Goal: Task Accomplishment & Management: Complete application form

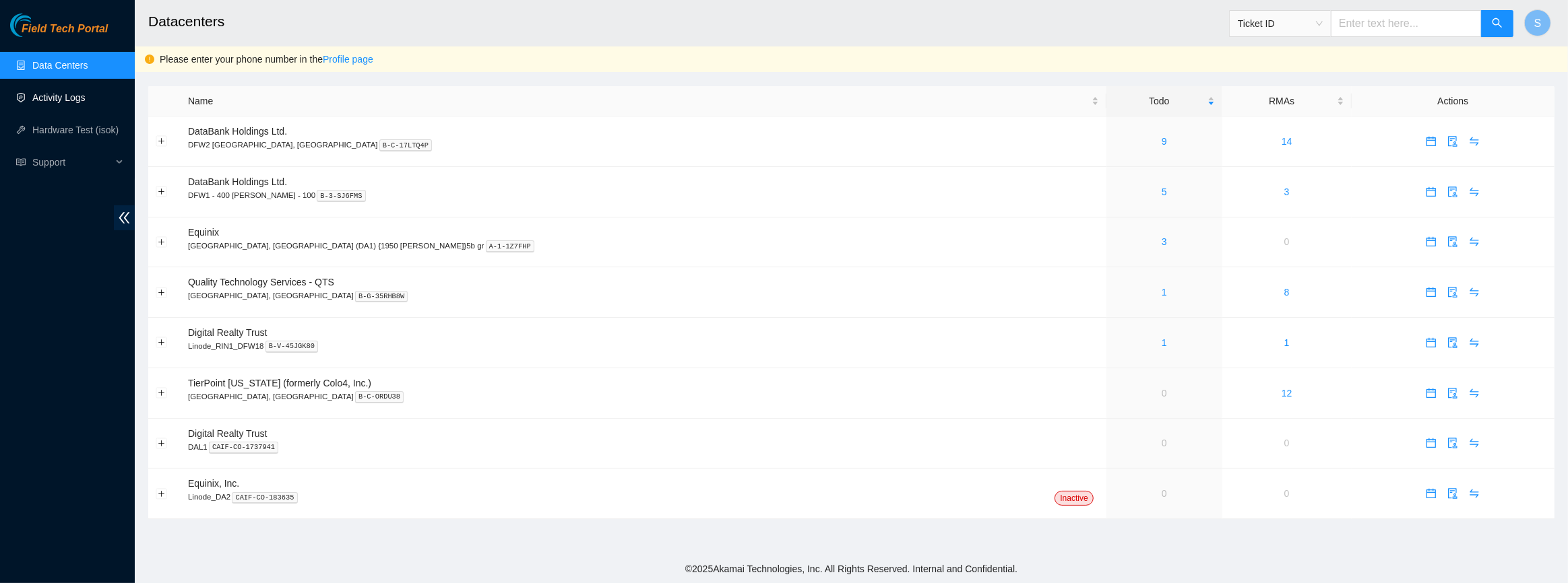
click at [61, 103] on link "Activity Logs" at bounding box center [59, 98] width 53 height 11
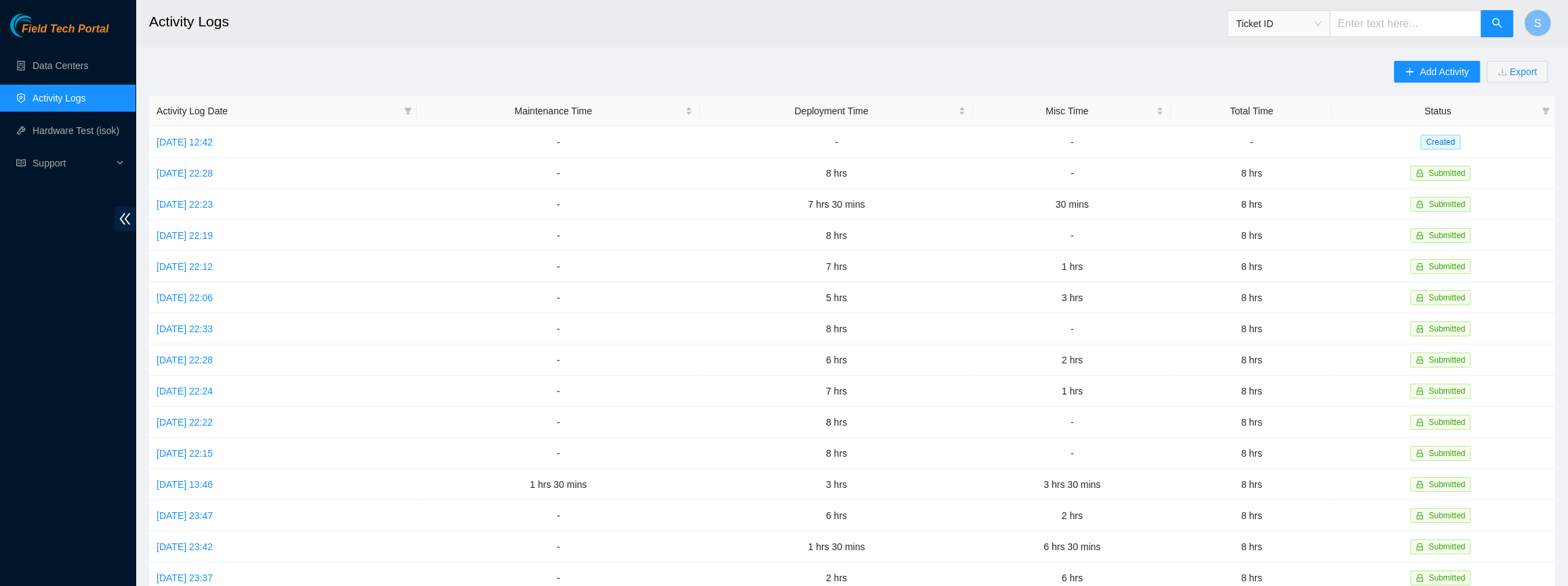
click at [1441, 60] on main "Activity Logs Ticket ID S Add Activity Export Activity Log Date Maintenance Tim…" at bounding box center [852, 403] width 1433 height 806
click at [1423, 74] on span "Add Activity" at bounding box center [1444, 72] width 49 height 15
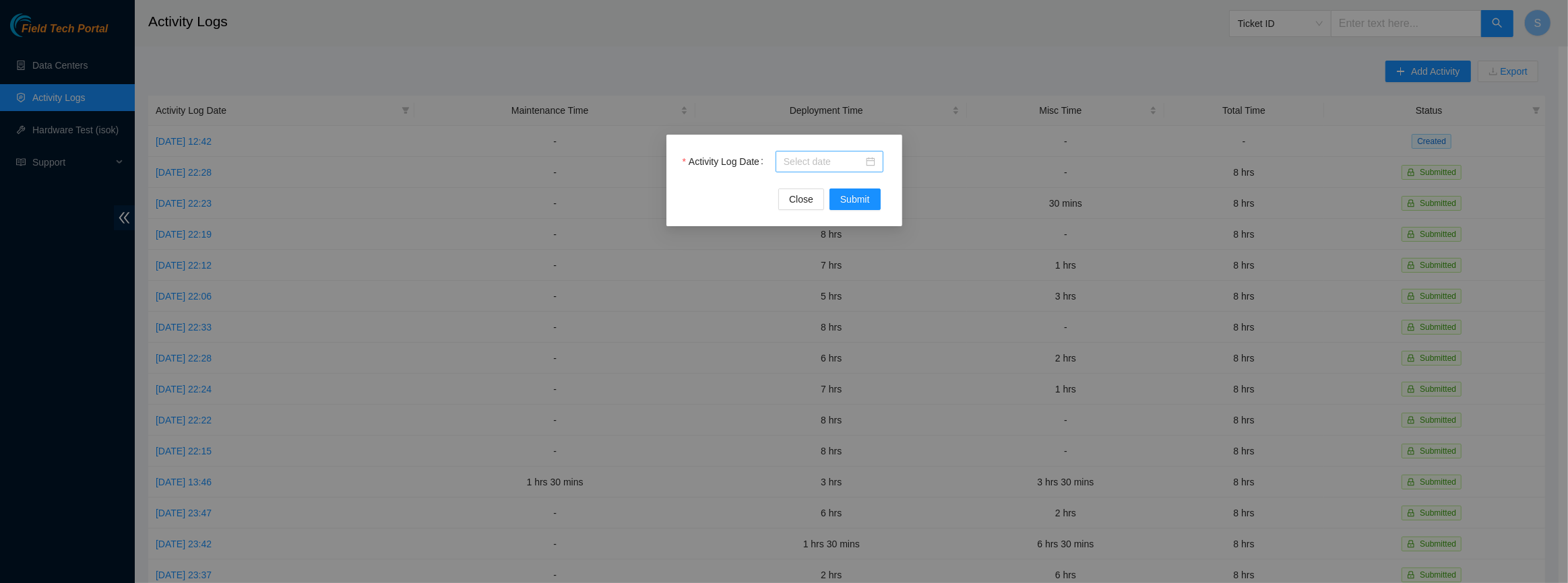
click at [799, 160] on input "Activity Log Date" at bounding box center [822, 162] width 79 height 15
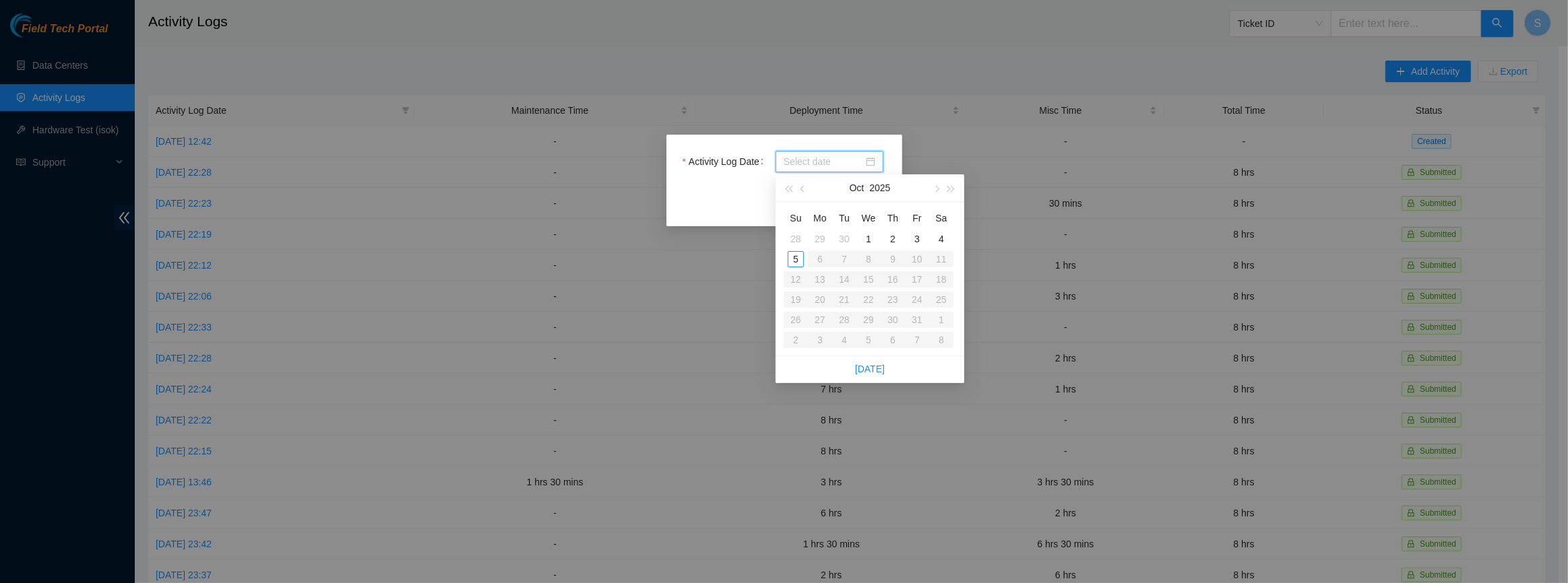
type input "[DATE]"
click at [821, 238] on div "29" at bounding box center [819, 239] width 16 height 16
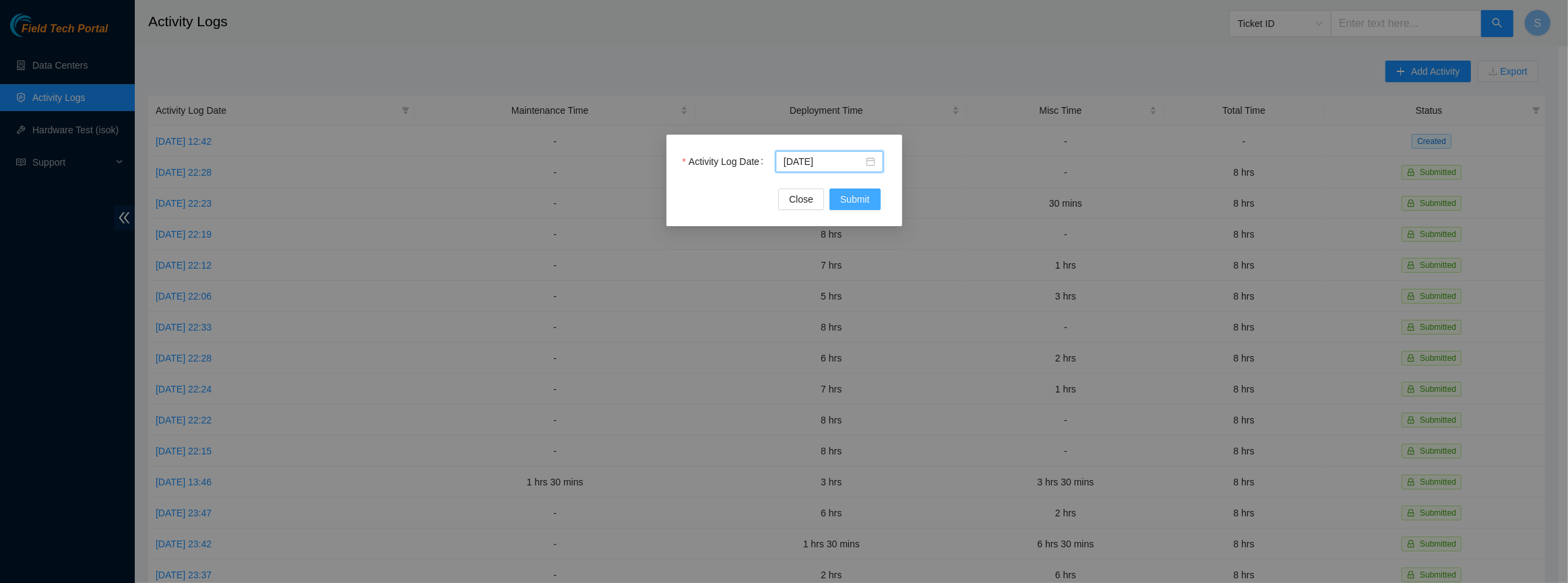
click at [869, 203] on span "Submit" at bounding box center [855, 199] width 30 height 15
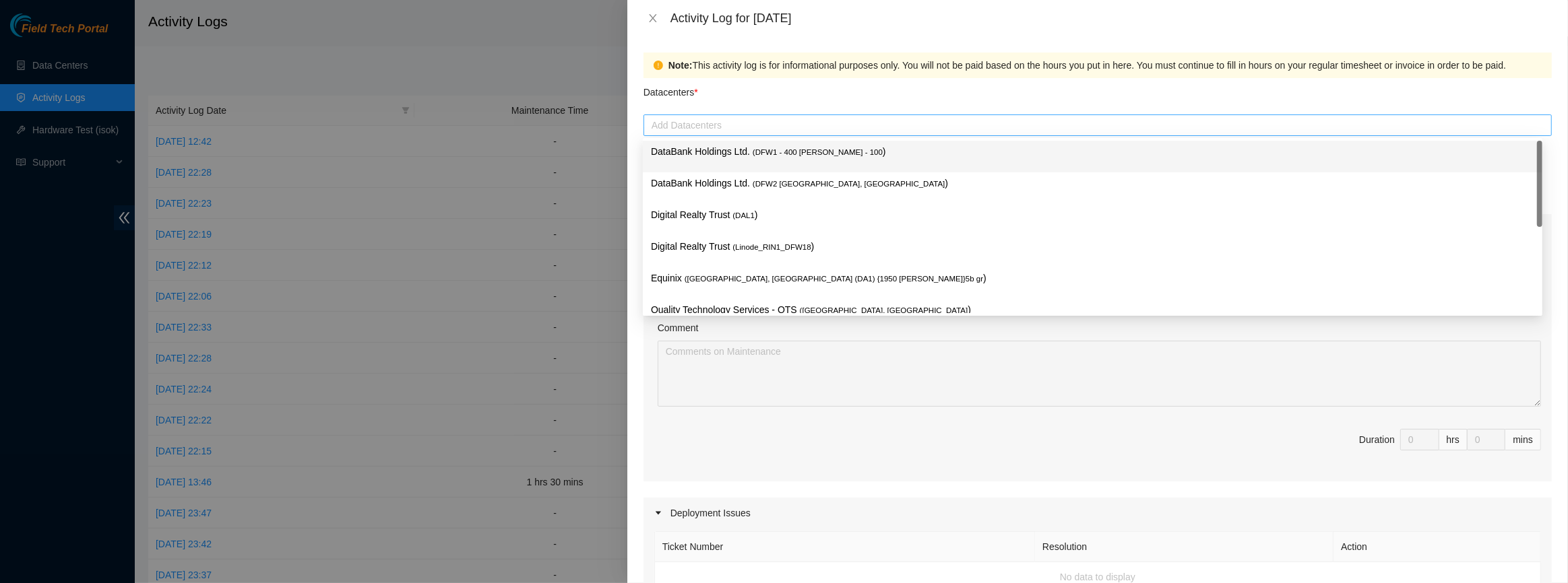
click at [762, 135] on div "Add Datacenters" at bounding box center [1097, 125] width 908 height 22
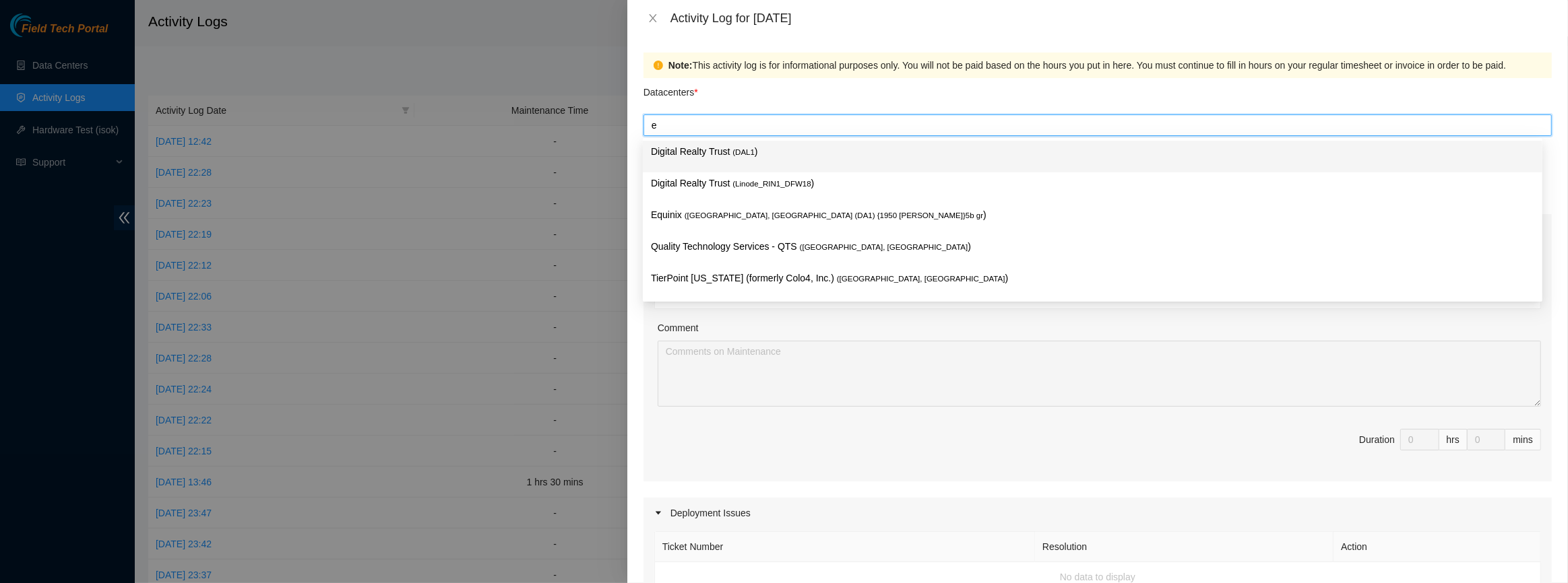
type input "eq"
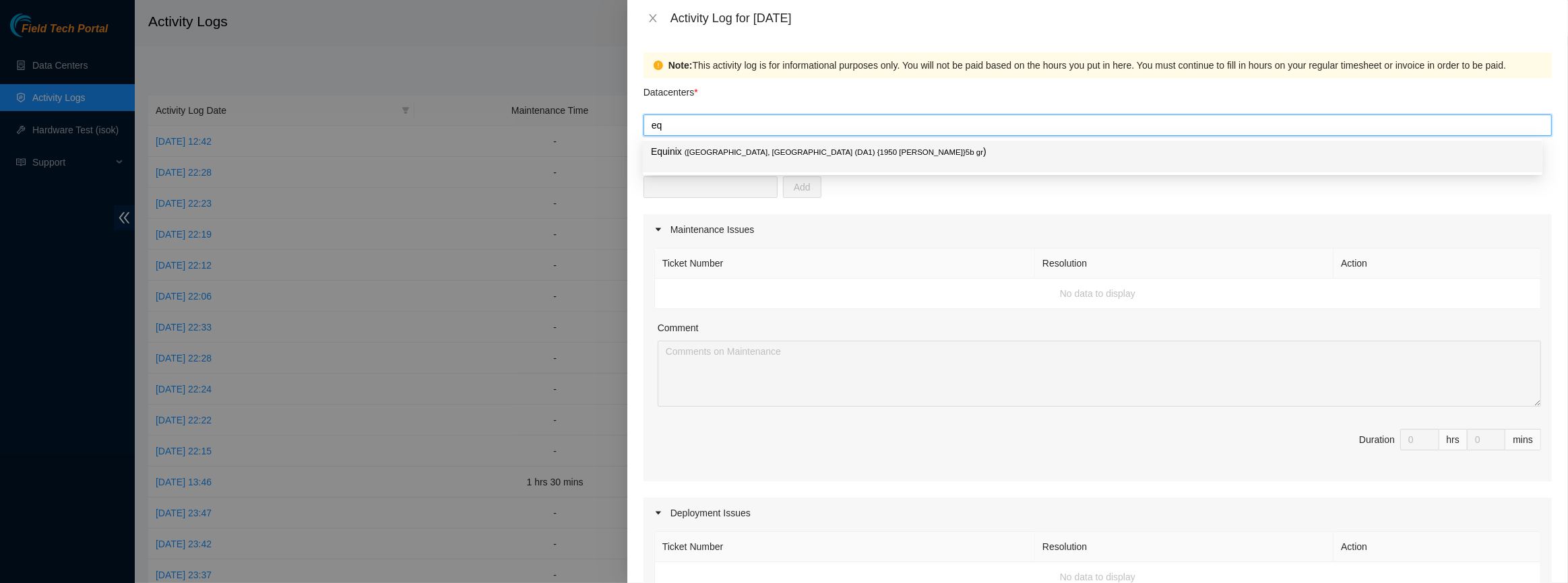
click at [721, 155] on span "( [GEOGRAPHIC_DATA], [GEOGRAPHIC_DATA] (DA1) {1950 [PERSON_NAME]}5b gr" at bounding box center [834, 153] width 299 height 8
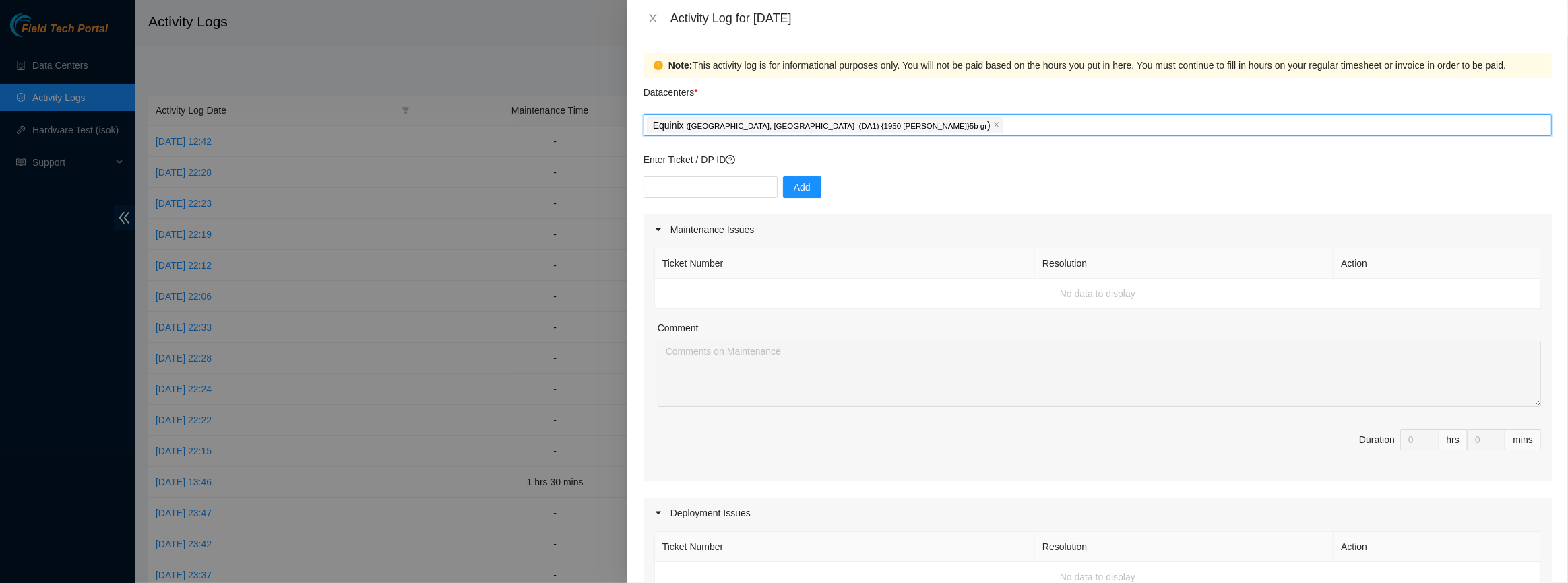
click at [723, 229] on div "Maintenance Issues" at bounding box center [1097, 229] width 908 height 31
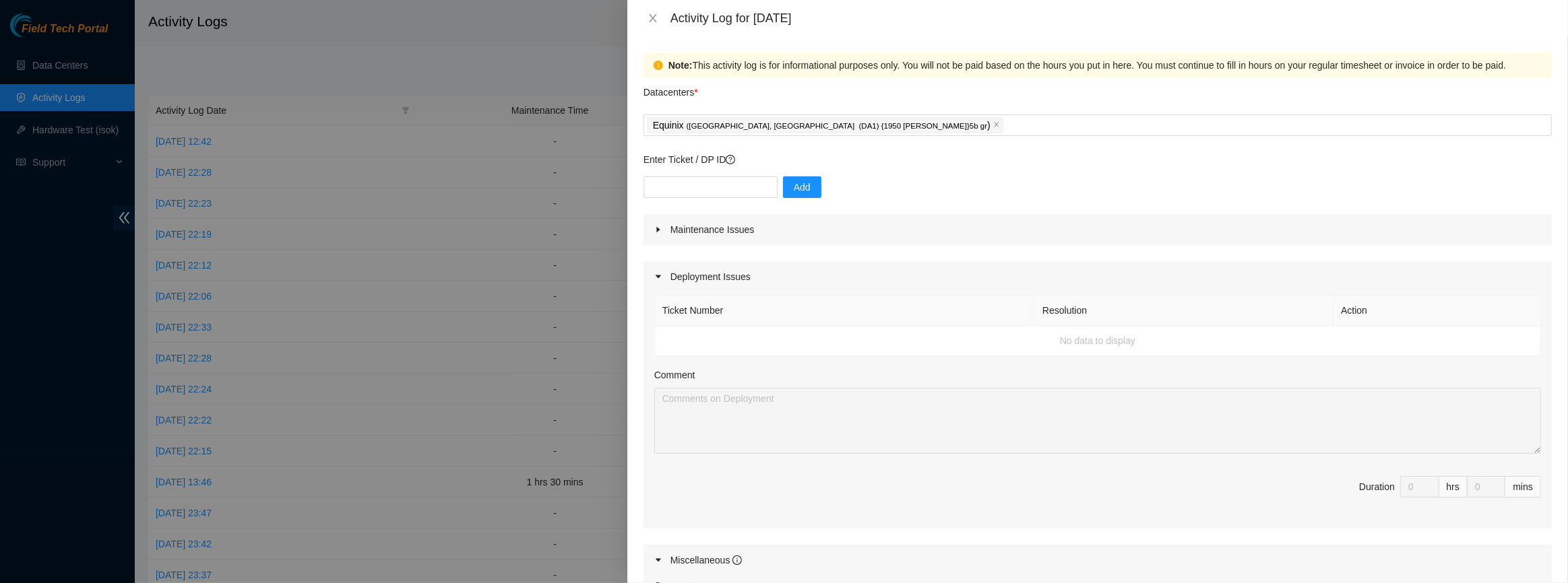
click at [762, 349] on td "No data to display" at bounding box center [1098, 341] width 886 height 30
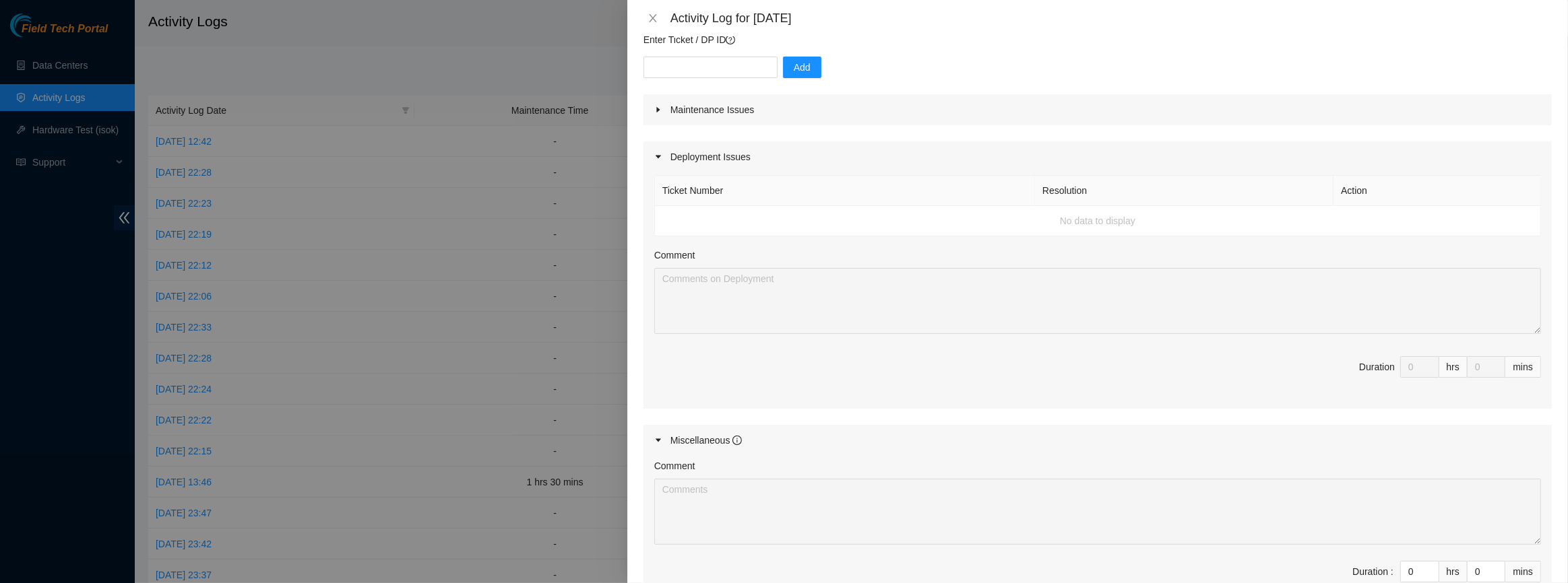
scroll to position [61, 0]
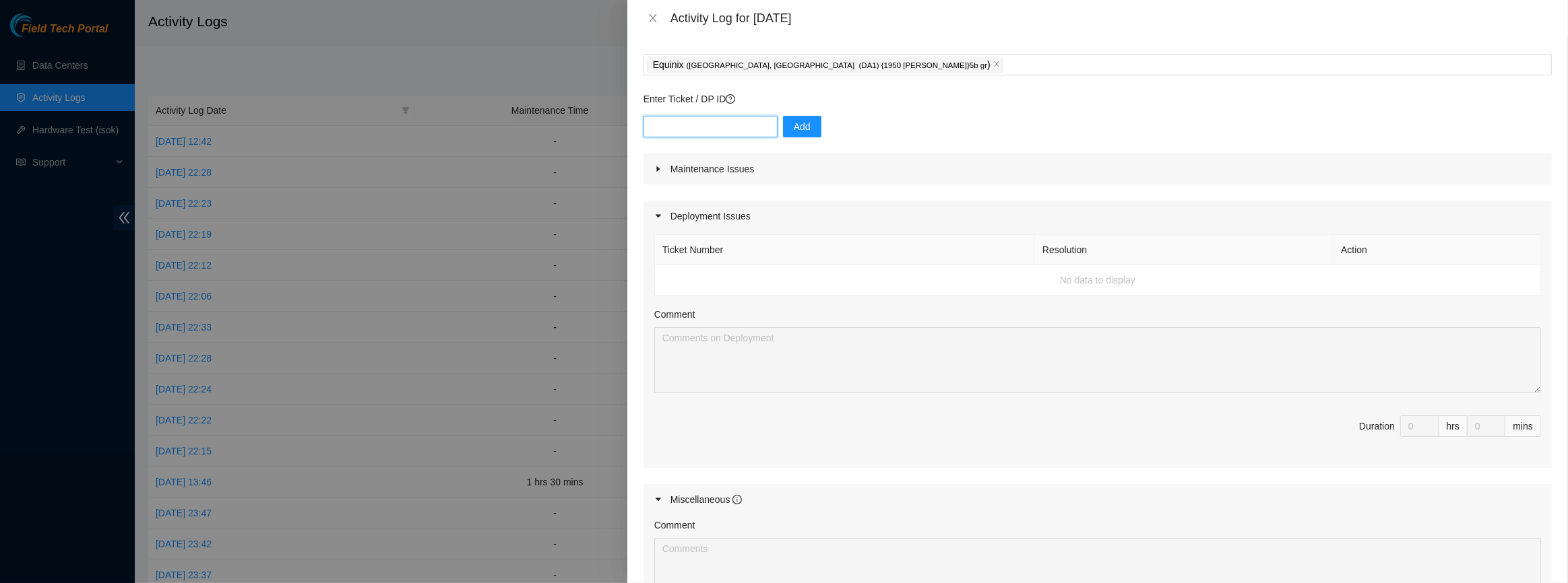
click at [727, 125] on input "text" at bounding box center [710, 127] width 134 height 22
paste input "DP84333"
type input "DP84333"
click at [783, 125] on button "Add" at bounding box center [802, 127] width 38 height 22
click at [734, 128] on input "DP84333" at bounding box center [710, 127] width 134 height 22
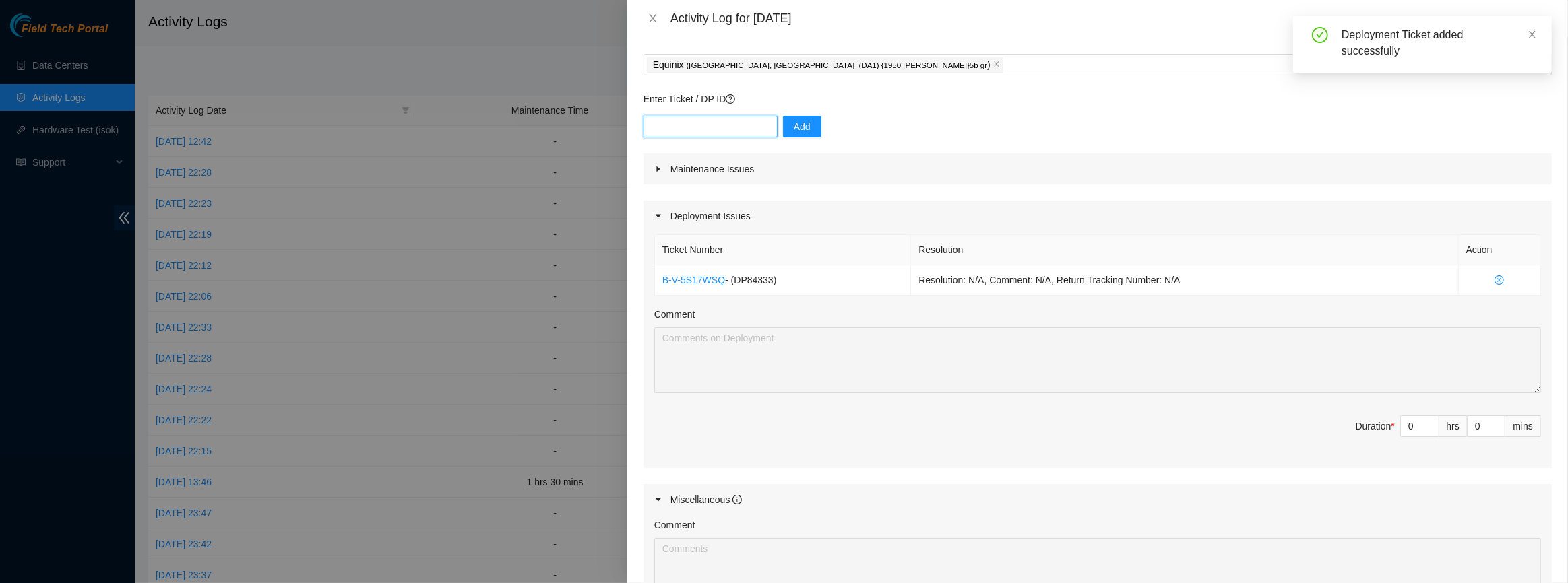
click at [734, 128] on input "text" at bounding box center [710, 127] width 134 height 22
paste input "DP84333"
type input "DP84331"
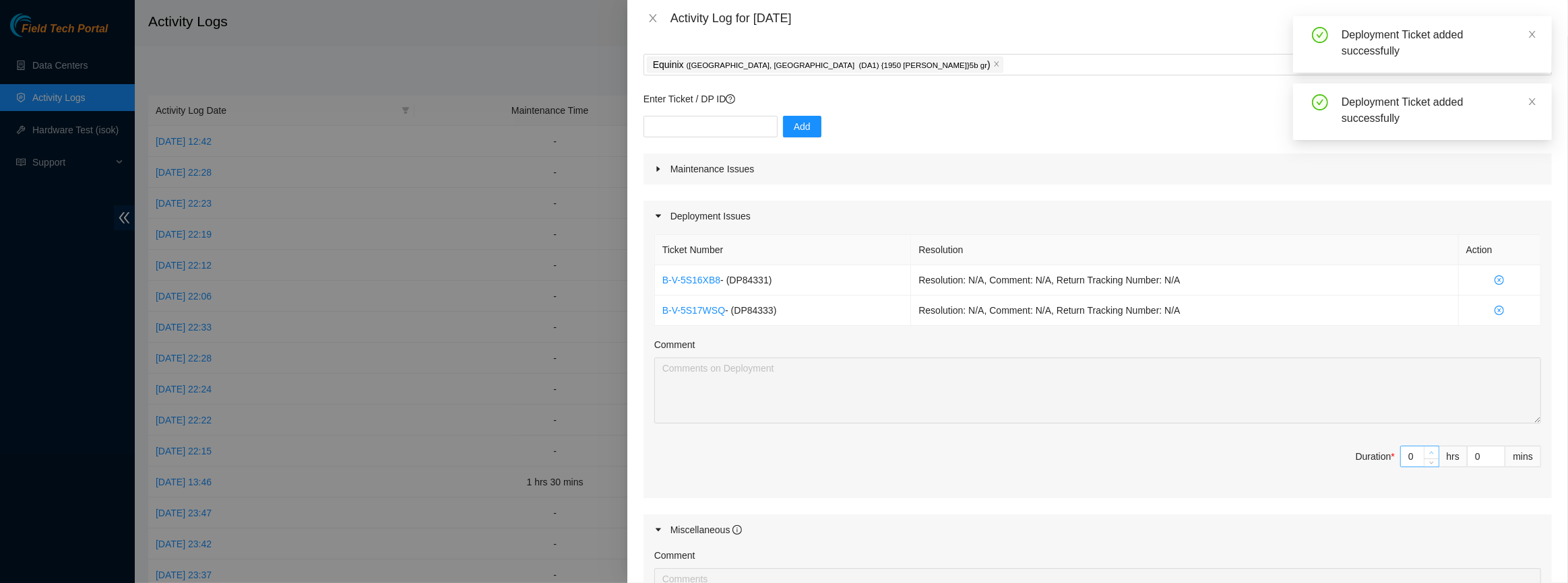
type input "1"
click at [1428, 450] on span "up" at bounding box center [1432, 454] width 8 height 8
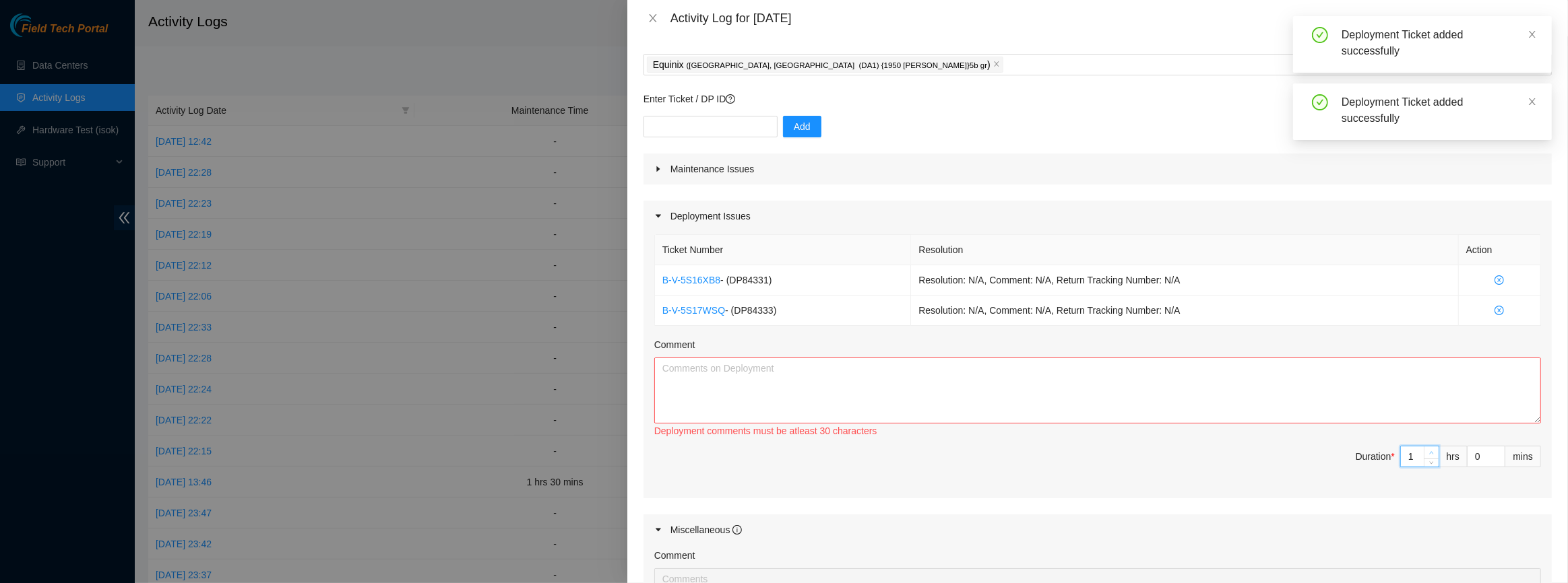
type input "2"
click at [1428, 450] on span "up" at bounding box center [1432, 454] width 8 height 8
type input "3"
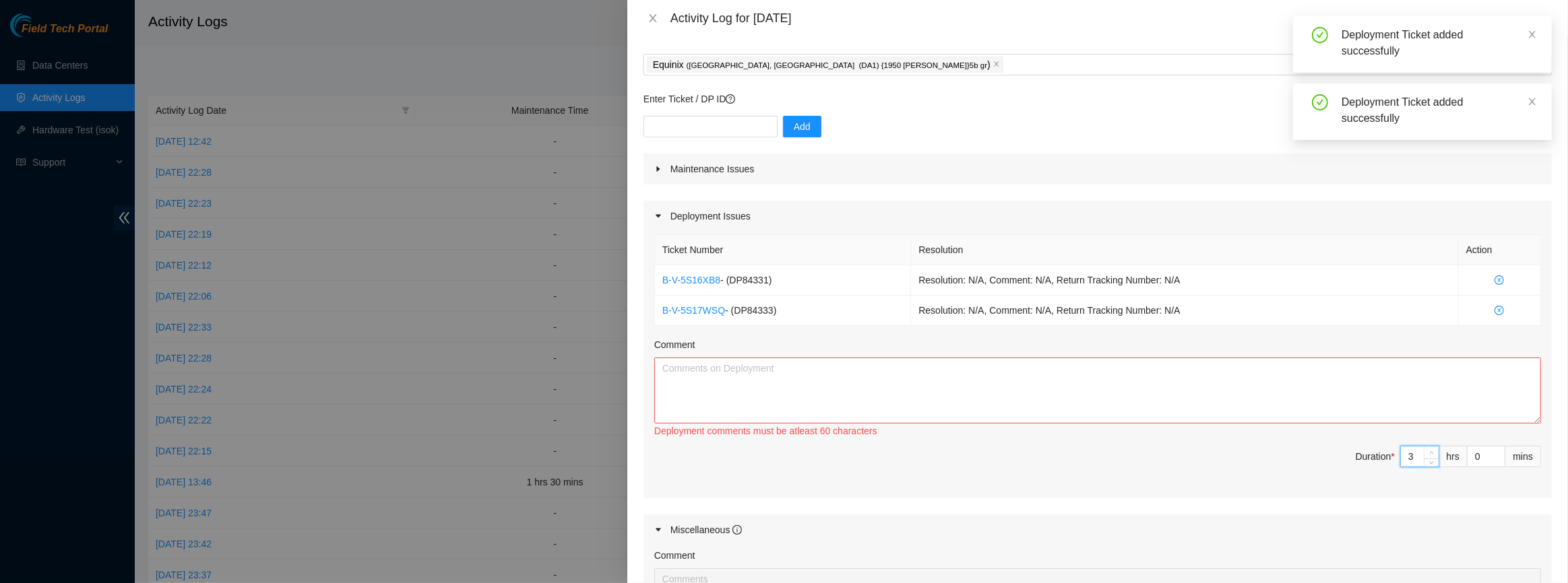
click at [1428, 450] on span "up" at bounding box center [1432, 454] width 8 height 8
click at [1239, 390] on textarea "Comment" at bounding box center [1097, 390] width 887 height 66
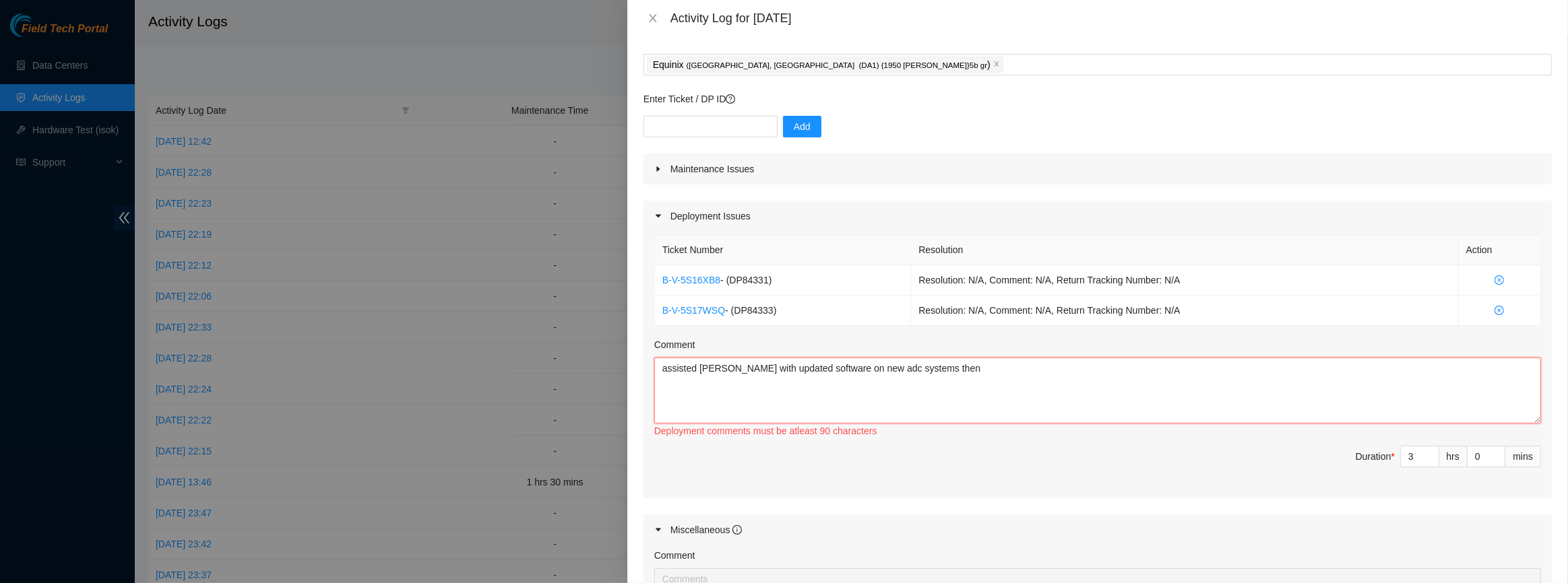
type textarea "assisted [PERSON_NAME] with updated software on new adc systems then"
type textarea "a"
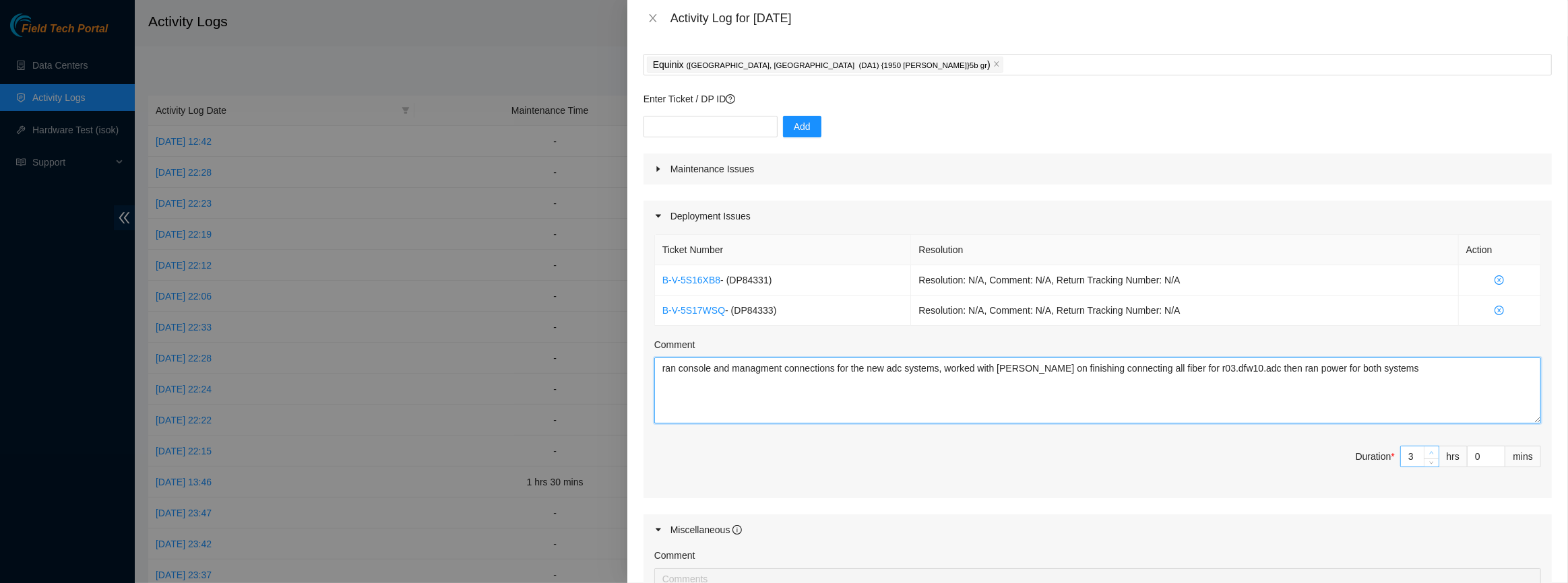
type textarea "ran console and managment connections for the new adc systems, worked with [PER…"
type input "4"
click at [1424, 448] on span "Increase Value" at bounding box center [1431, 453] width 15 height 13
type input "5"
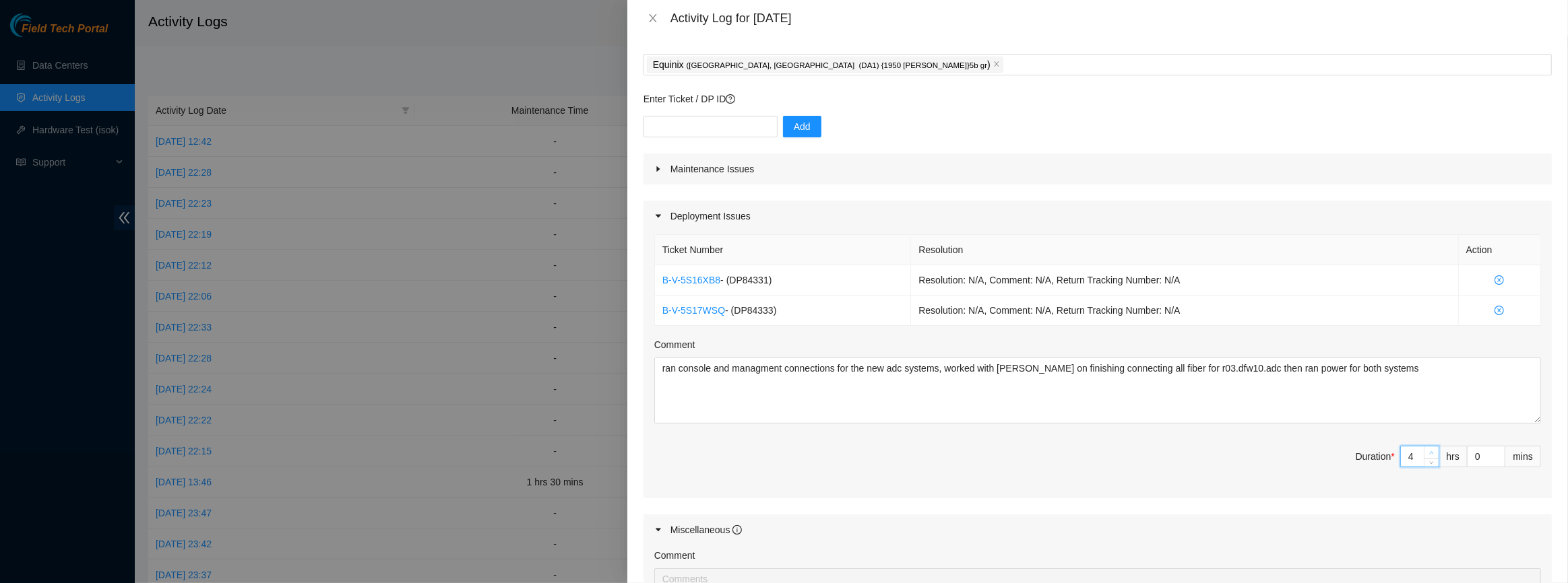
type input "5"
click at [1424, 448] on span "Increase Value" at bounding box center [1431, 453] width 15 height 13
type input "6"
click at [1424, 448] on span "Increase Value" at bounding box center [1431, 453] width 15 height 13
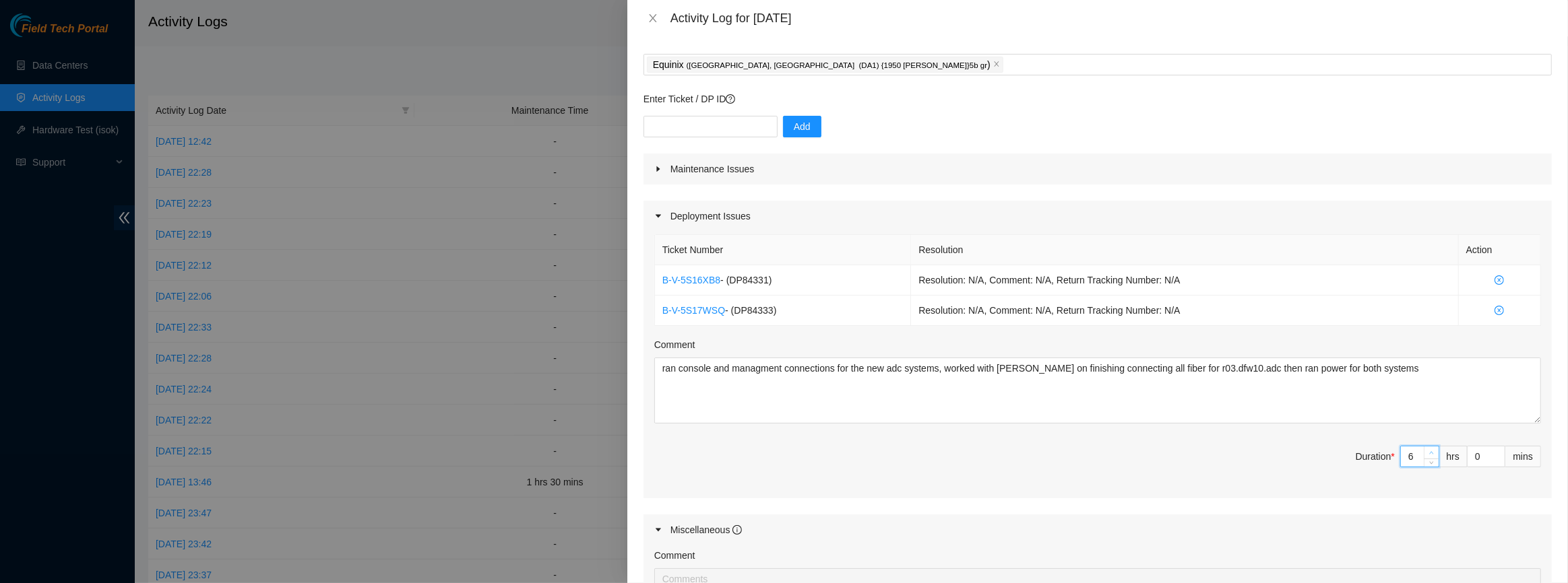
type input "7"
click at [1424, 448] on span "Increase Value" at bounding box center [1431, 453] width 15 height 13
type input "8"
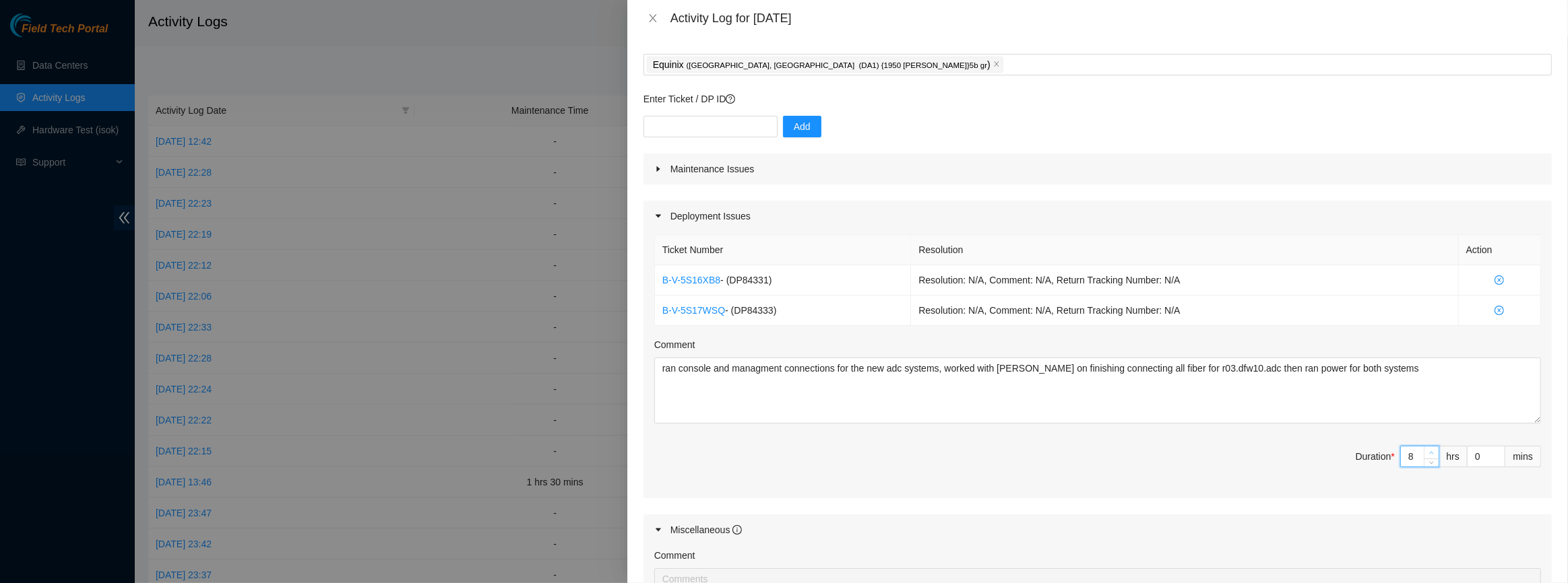
click at [1424, 448] on span "Increase Value" at bounding box center [1431, 453] width 15 height 13
click at [1400, 390] on textarea "ran console and managment connections for the new adc systems, worked with [PER…" at bounding box center [1097, 390] width 887 height 66
type textarea "ran console and managment connections for the new adc systems, worked with [PER…"
type input "7"
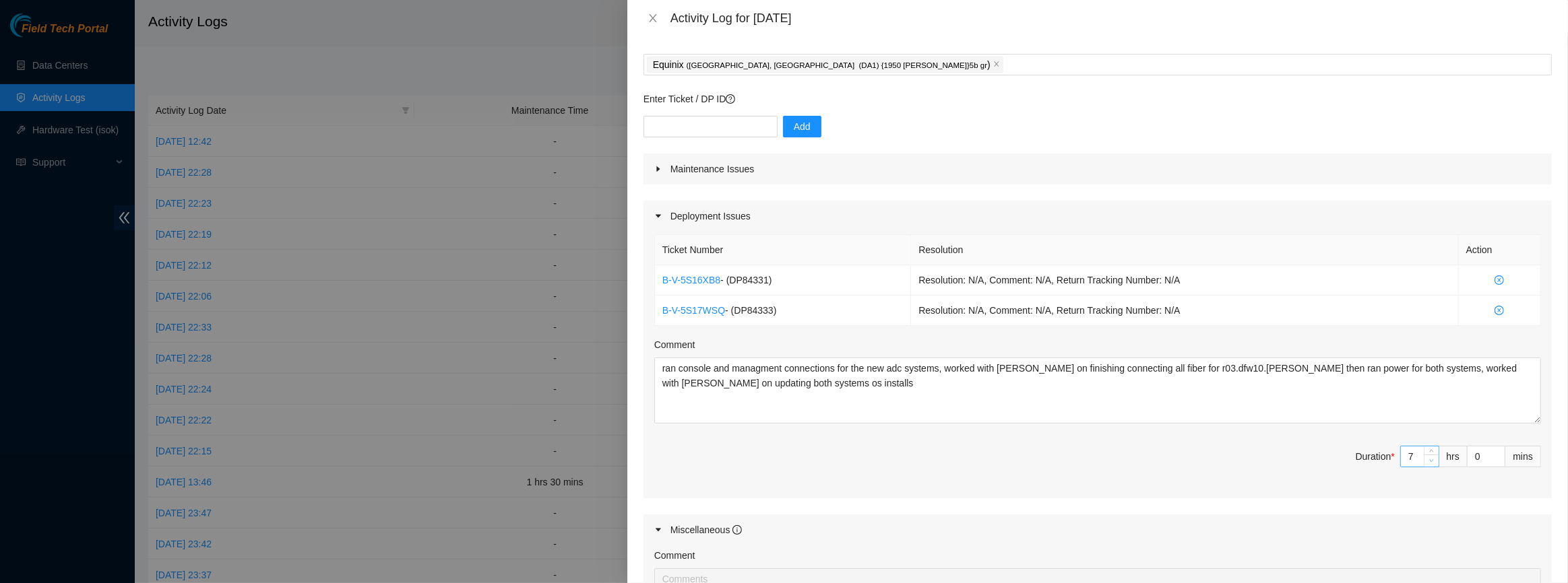
click at [1428, 462] on span "down" at bounding box center [1432, 461] width 8 height 8
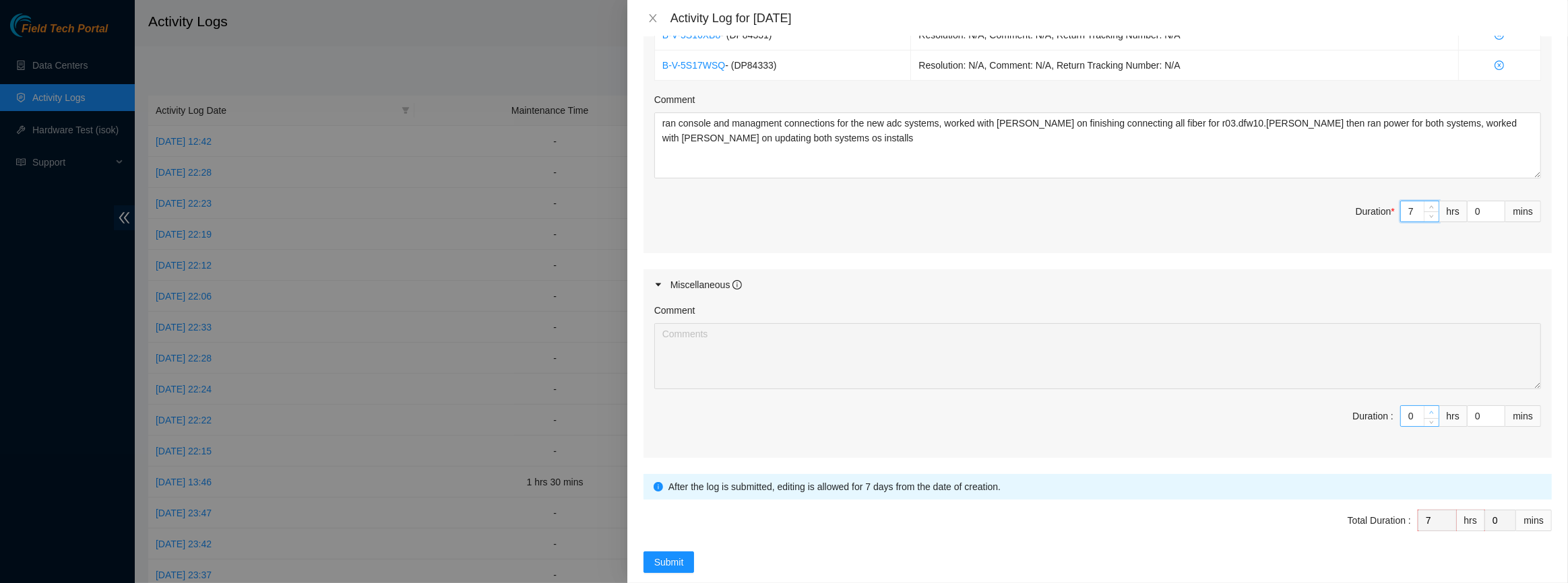
type input "1"
type input "8"
click at [1428, 409] on span "up" at bounding box center [1432, 413] width 8 height 8
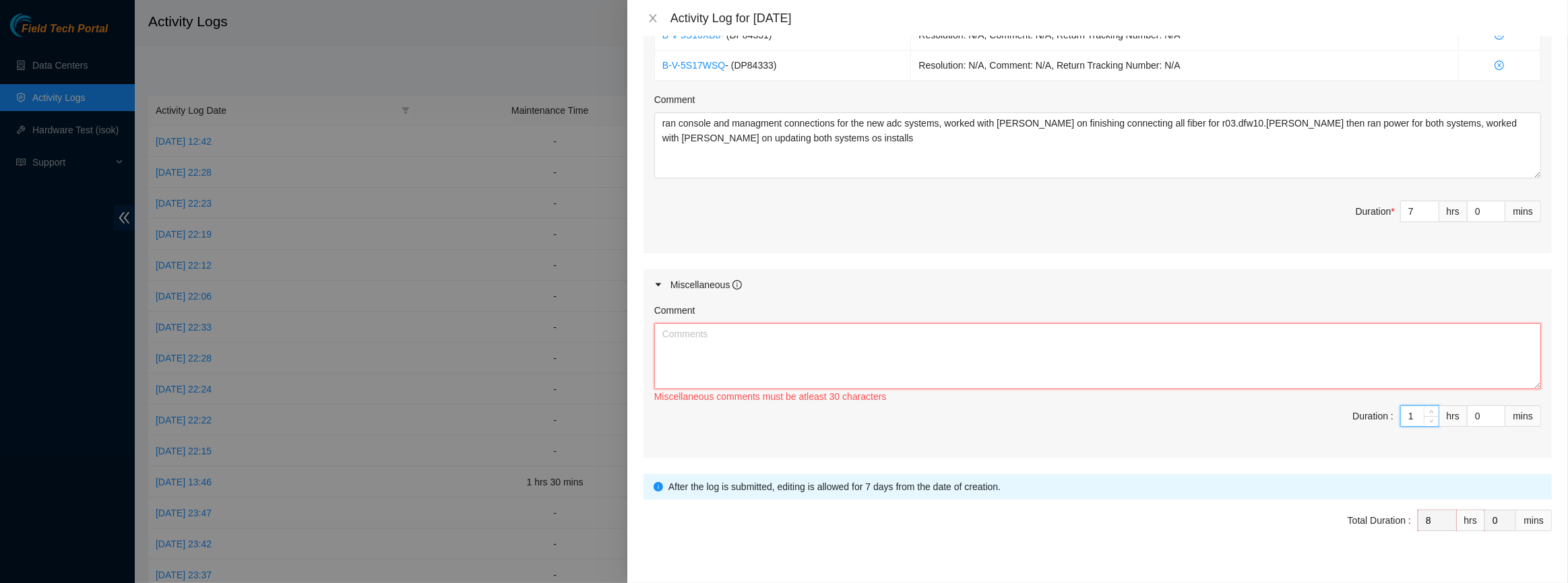
click at [1114, 349] on textarea "Comment" at bounding box center [1097, 356] width 887 height 66
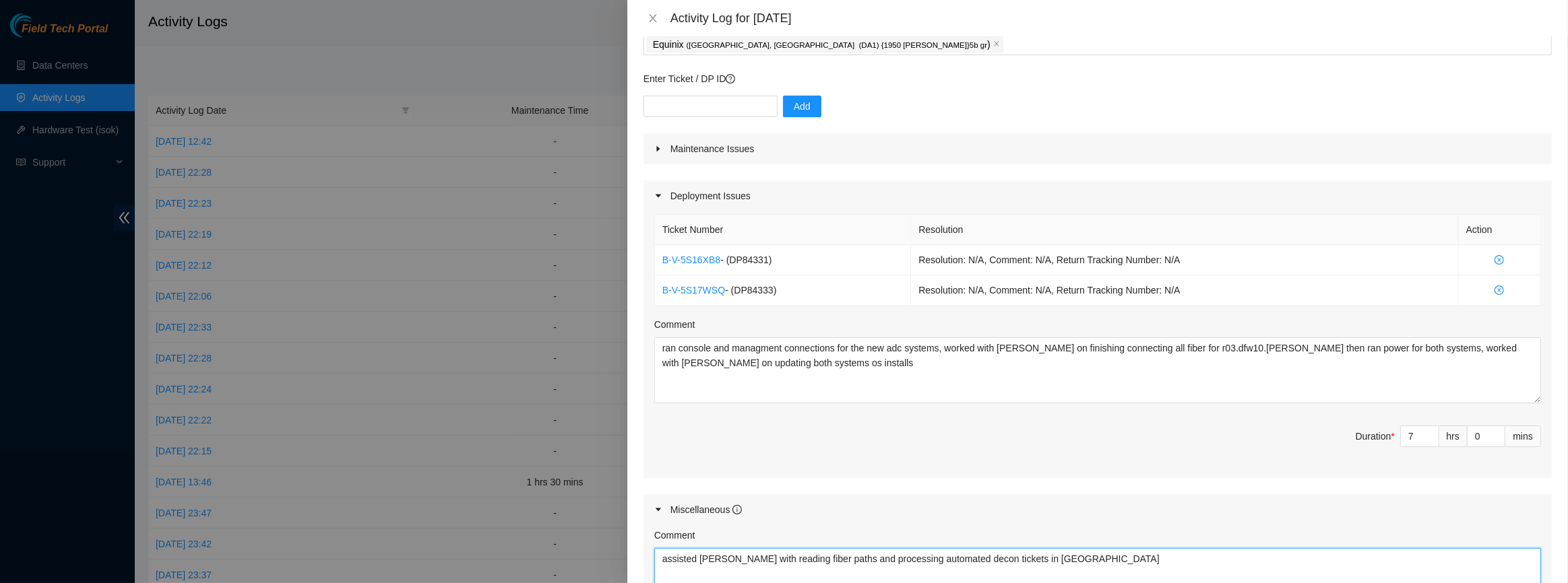
scroll to position [0, 0]
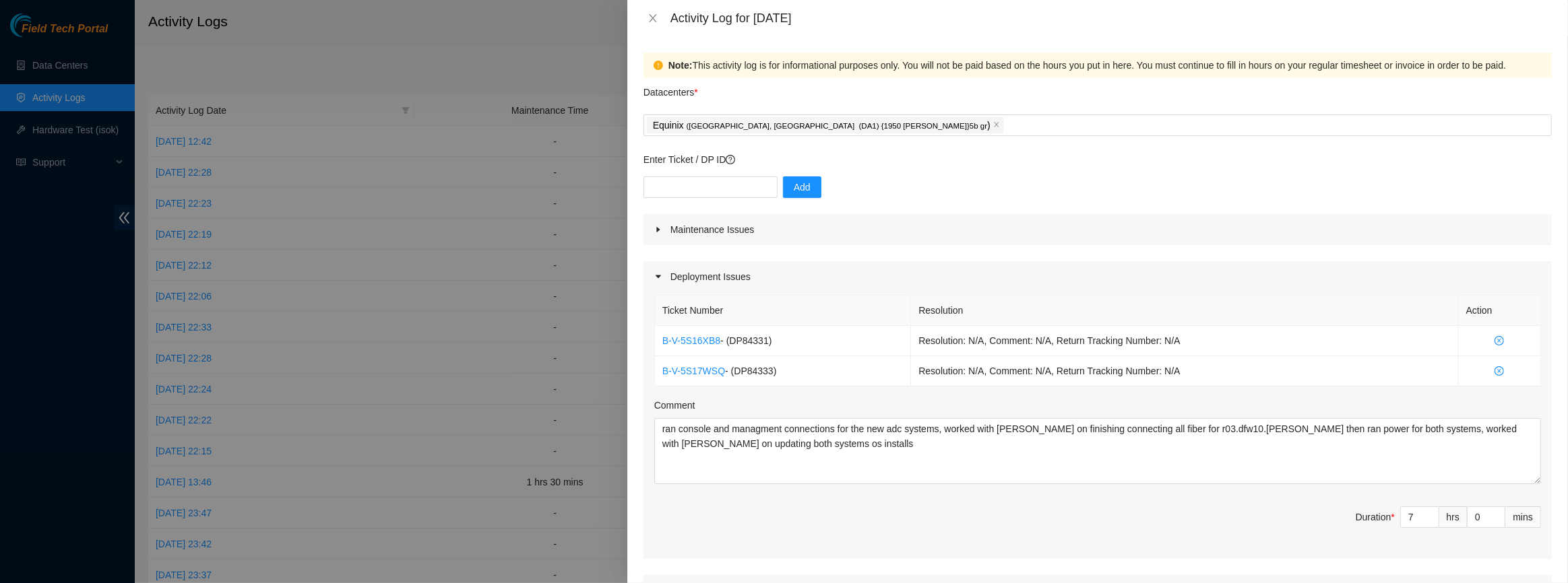
type textarea "assisted [PERSON_NAME] with reading fiber paths and processing automated decon …"
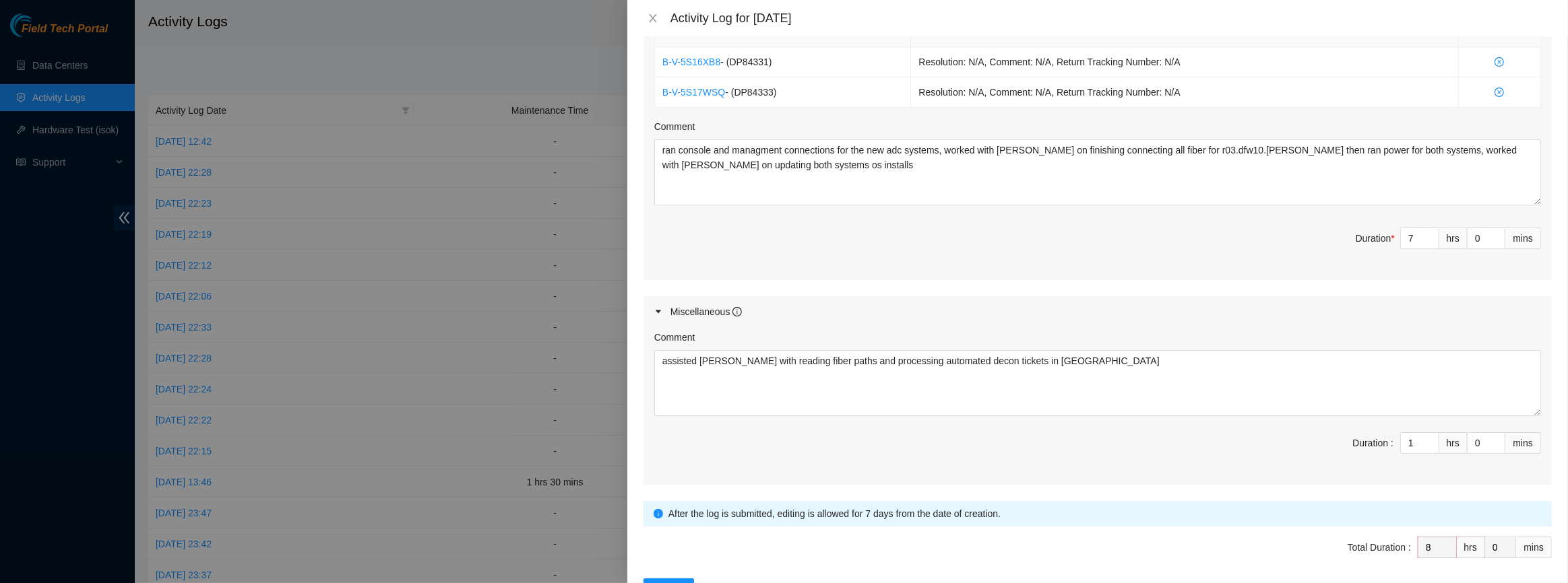
scroll to position [325, 0]
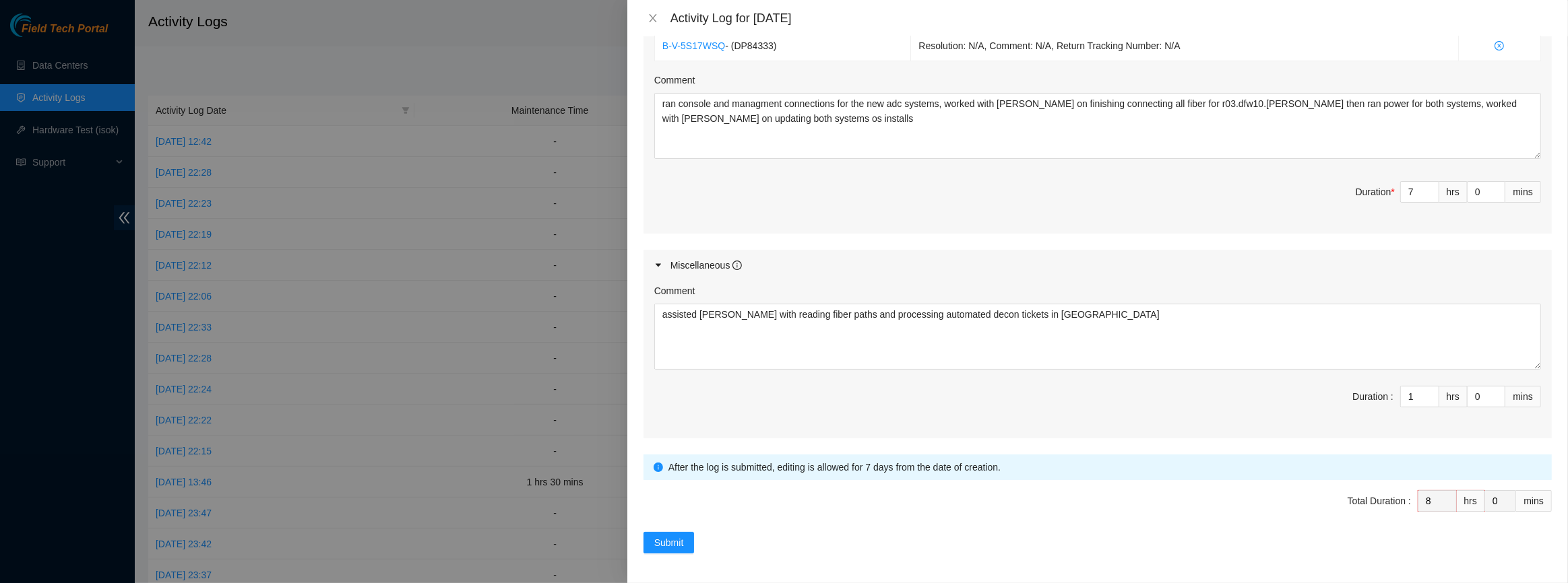
drag, startPoint x: 769, startPoint y: 505, endPoint x: 739, endPoint y: 518, distance: 32.7
drag, startPoint x: 739, startPoint y: 518, endPoint x: 675, endPoint y: 495, distance: 68.0
click at [675, 493] on span "Total Duration : 8 hrs 0 mins" at bounding box center [1097, 509] width 908 height 38
click at [674, 535] on span "Submit" at bounding box center [669, 543] width 30 height 15
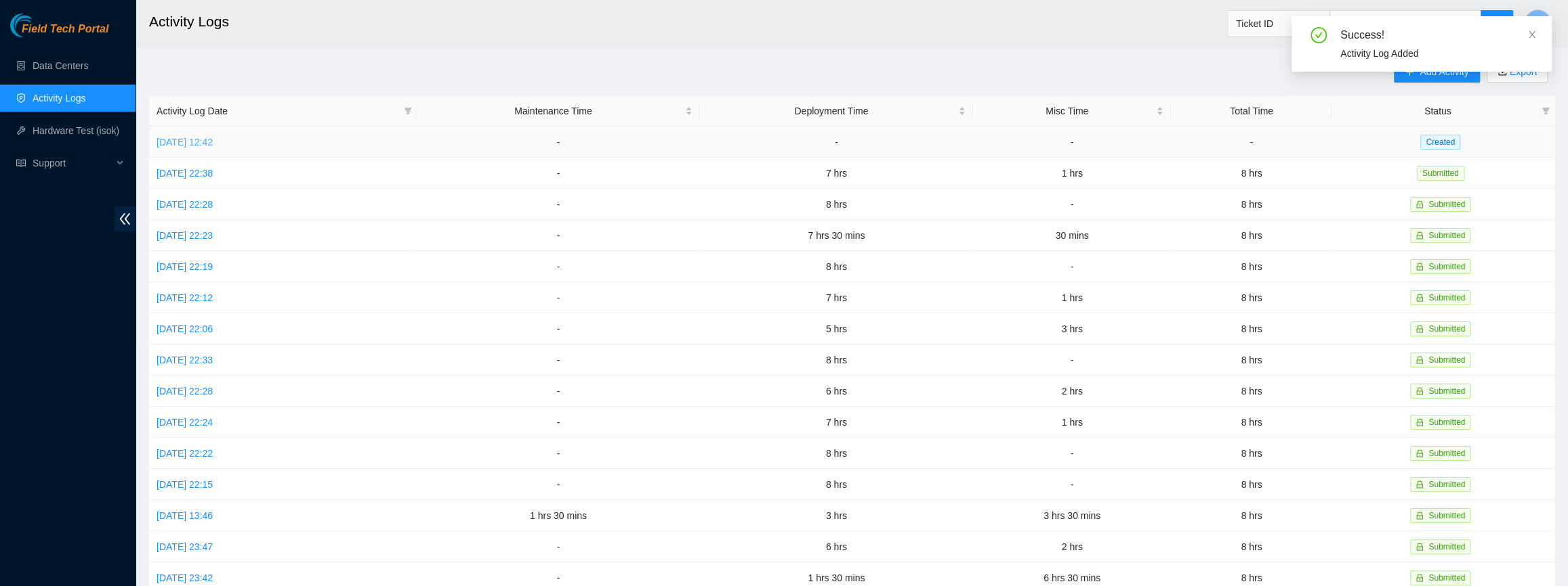
click at [192, 146] on link "[DATE] 12:42" at bounding box center [185, 142] width 56 height 11
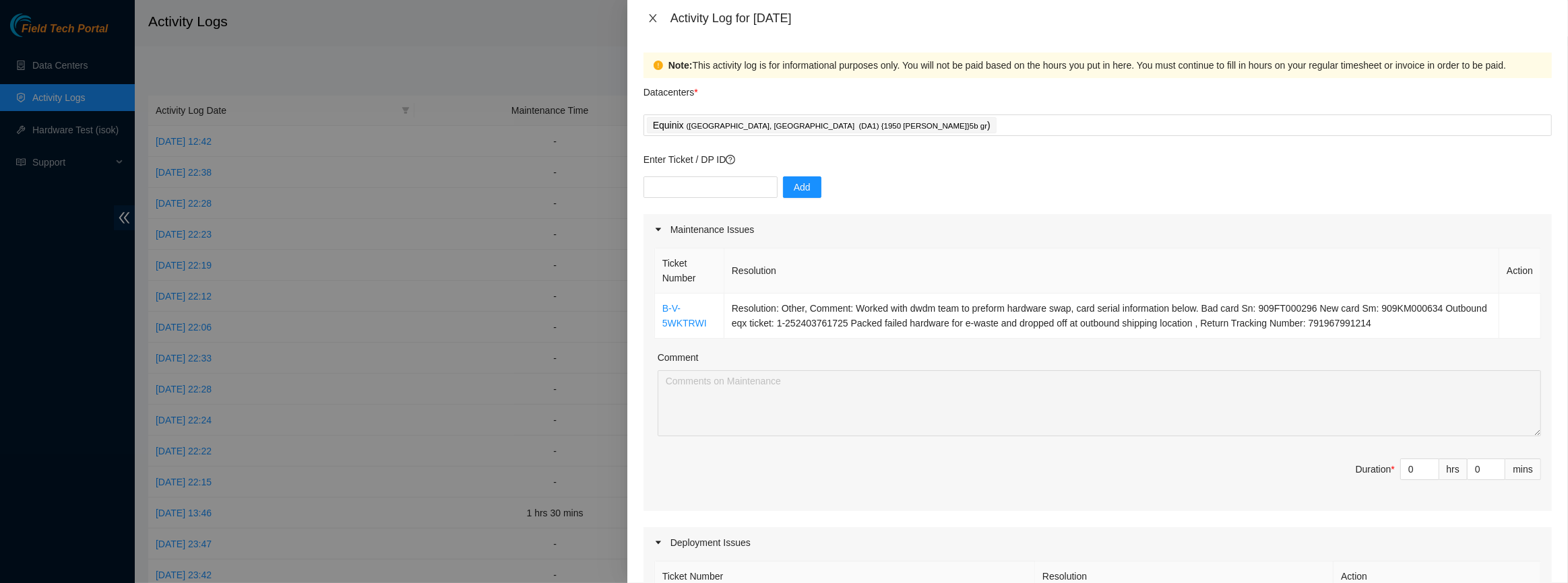
click at [653, 19] on icon "close" at bounding box center [652, 18] width 8 height 8
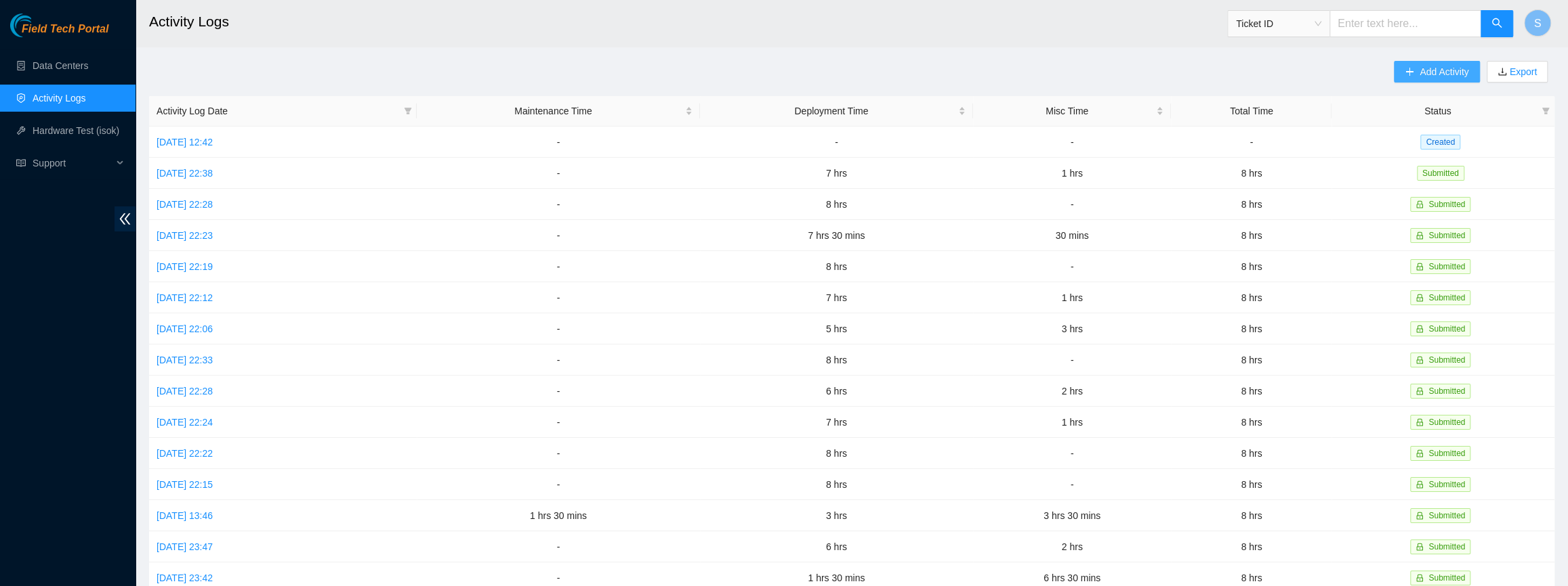
click at [1403, 66] on button "Add Activity" at bounding box center [1436, 72] width 86 height 22
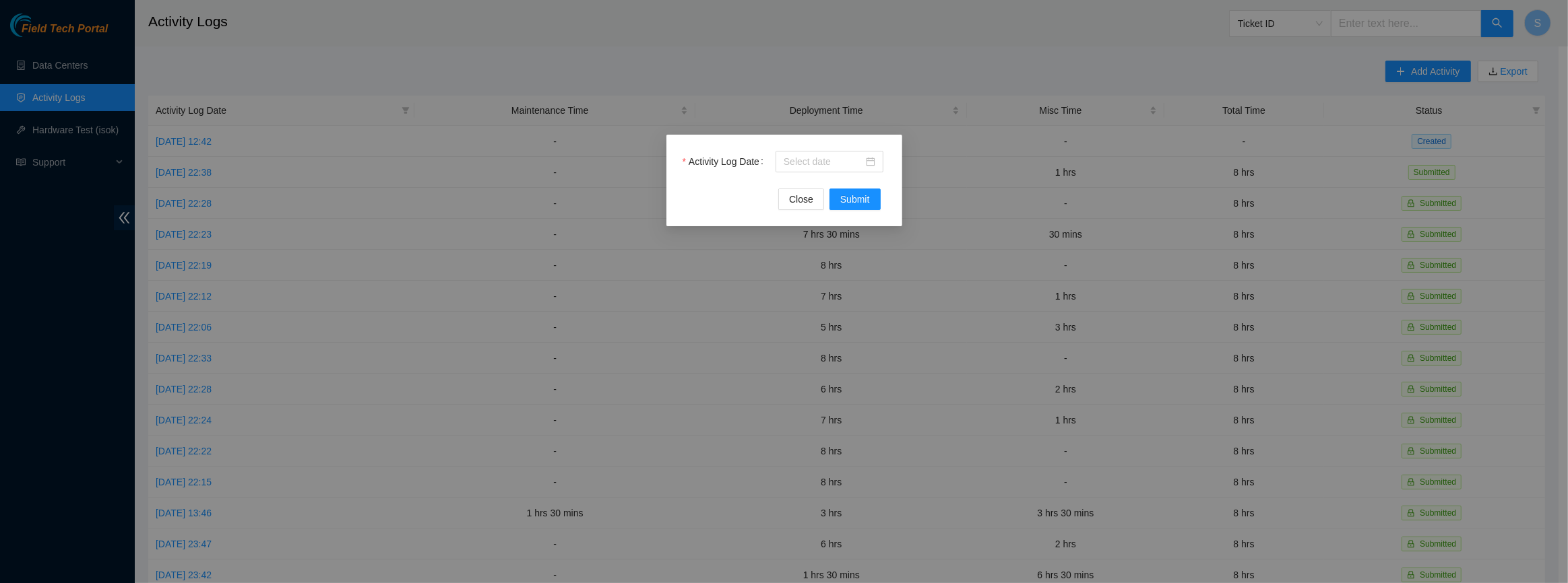
click at [850, 149] on div "Activity Log Date Close Submit" at bounding box center [784, 181] width 236 height 92
click at [836, 168] on input "Activity Log Date" at bounding box center [822, 162] width 79 height 15
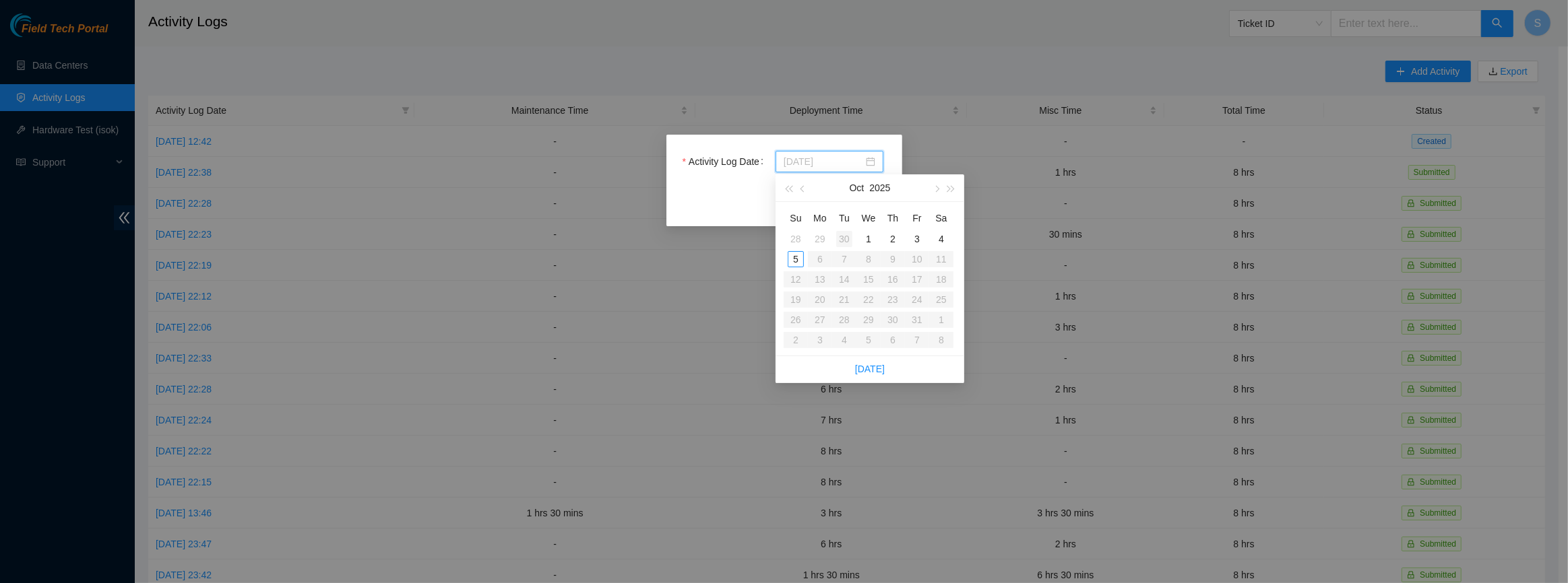
type input "[DATE]"
click at [845, 239] on div "30" at bounding box center [843, 239] width 16 height 16
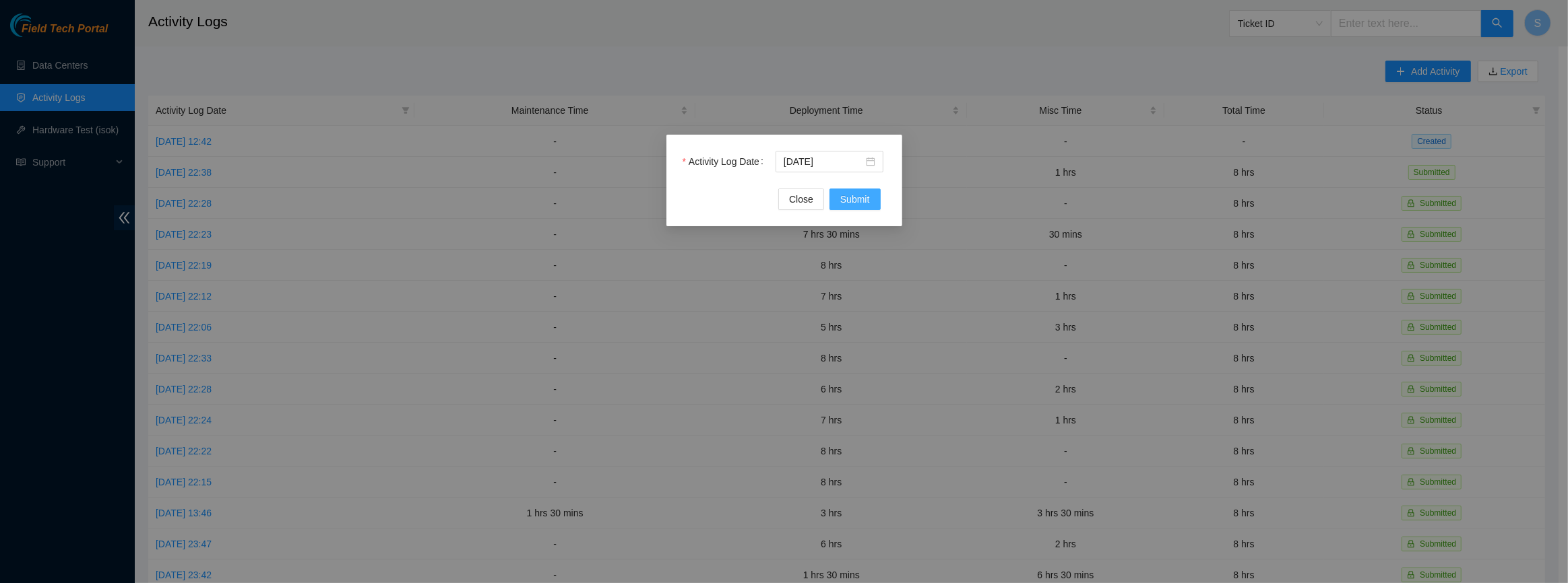
click at [850, 200] on span "Submit" at bounding box center [855, 199] width 30 height 15
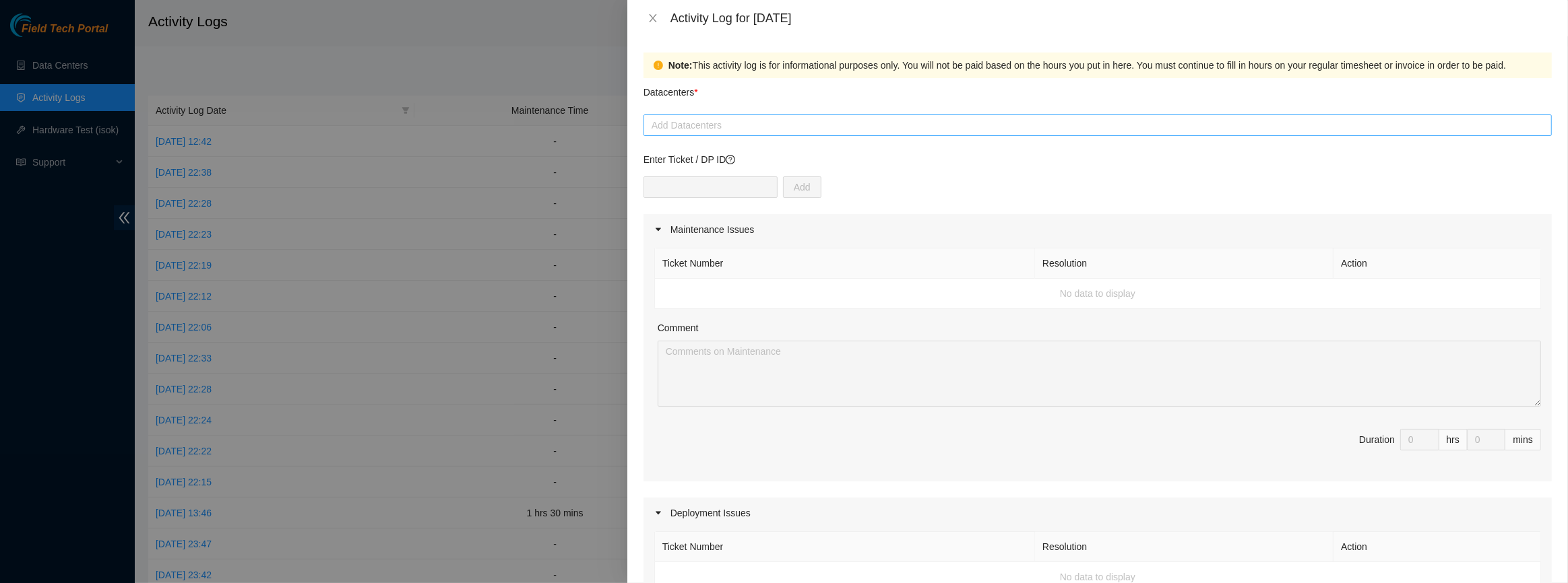
click at [737, 124] on div at bounding box center [1097, 125] width 902 height 16
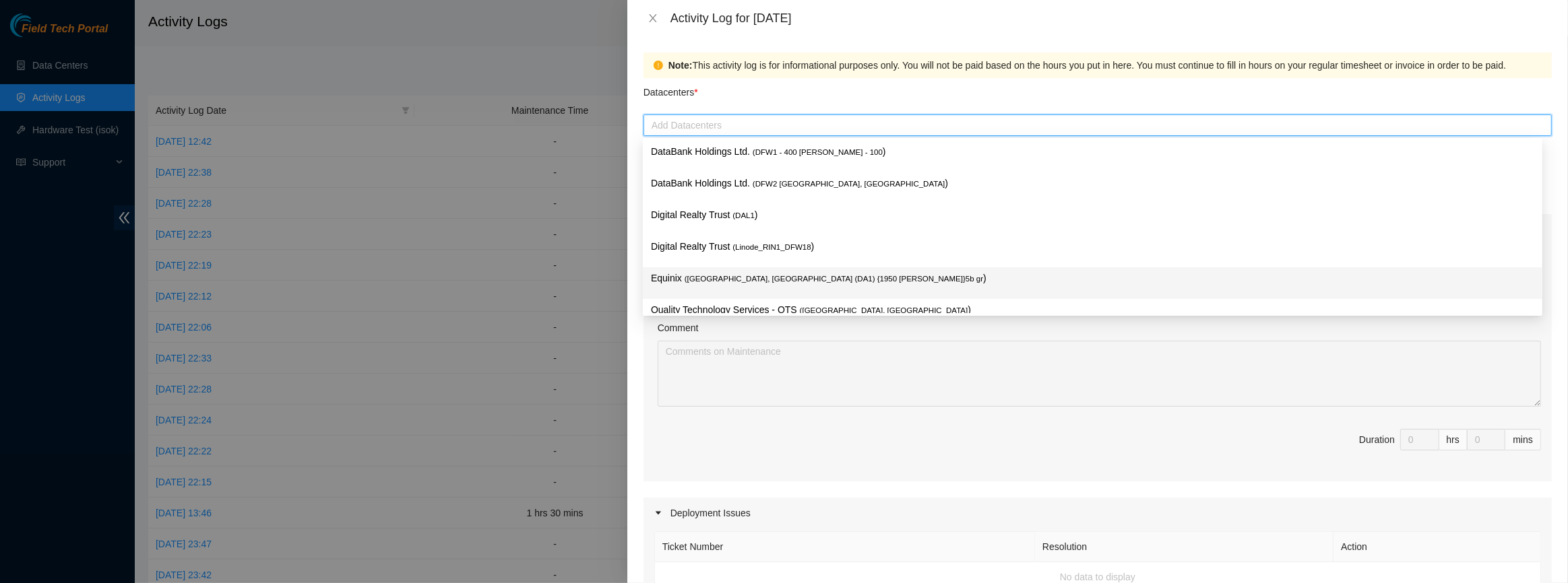
click at [710, 281] on span "( [GEOGRAPHIC_DATA], [GEOGRAPHIC_DATA] (DA1) {1950 [PERSON_NAME]}5b gr" at bounding box center [834, 279] width 299 height 8
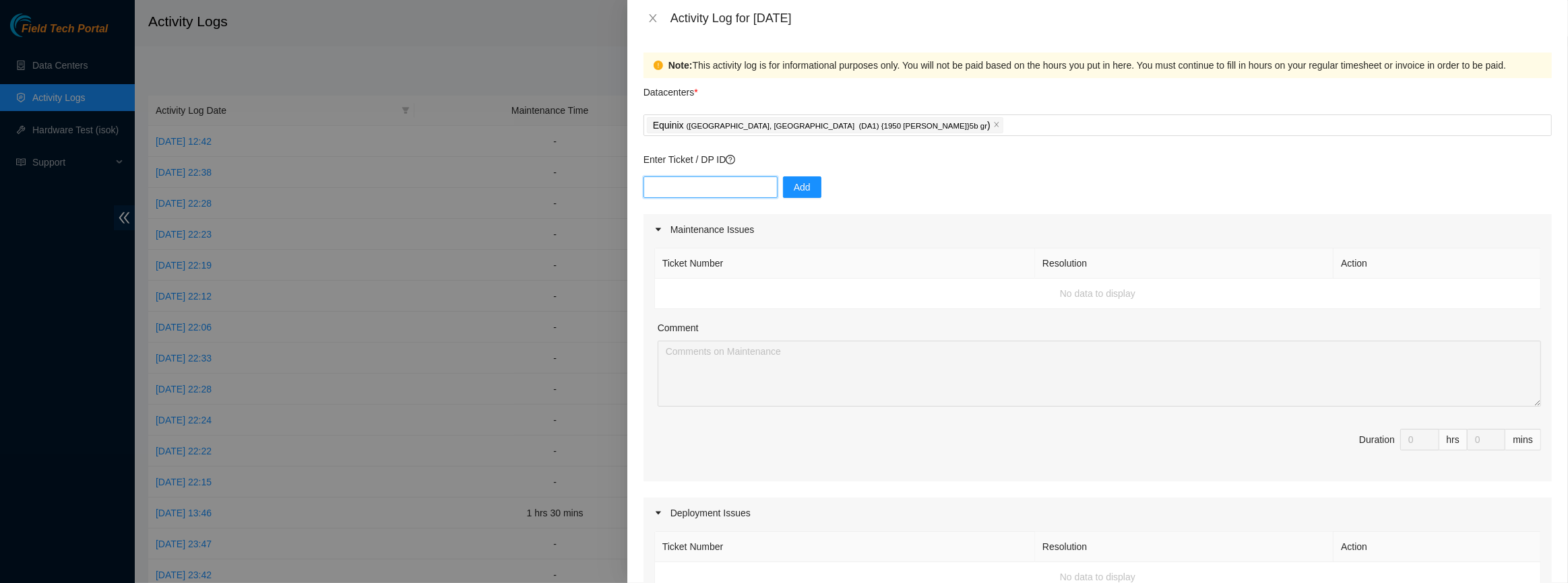
drag, startPoint x: 687, startPoint y: 173, endPoint x: 673, endPoint y: 188, distance: 20.5
paste input "DP84333"
type input "DP84333"
drag, startPoint x: 815, startPoint y: 183, endPoint x: 800, endPoint y: 186, distance: 15.3
click at [802, 185] on div "DP84333 Add" at bounding box center [1097, 195] width 908 height 38
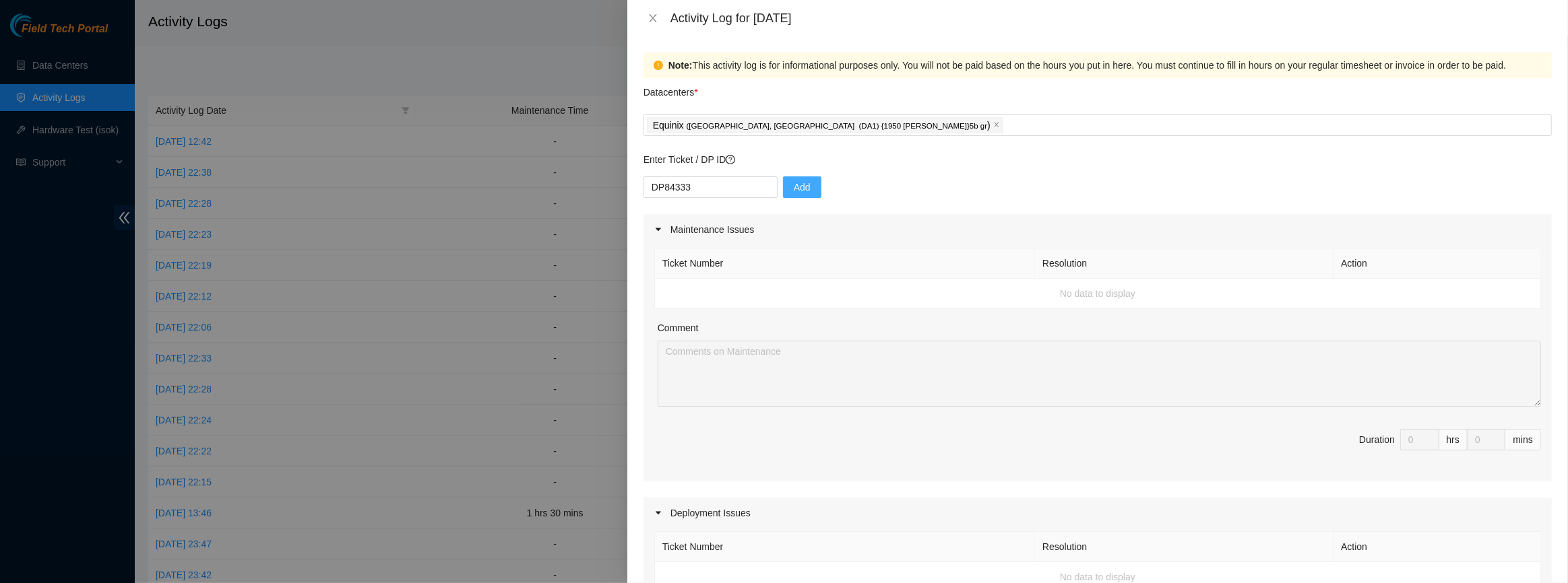
click at [800, 186] on button "Add" at bounding box center [802, 188] width 38 height 22
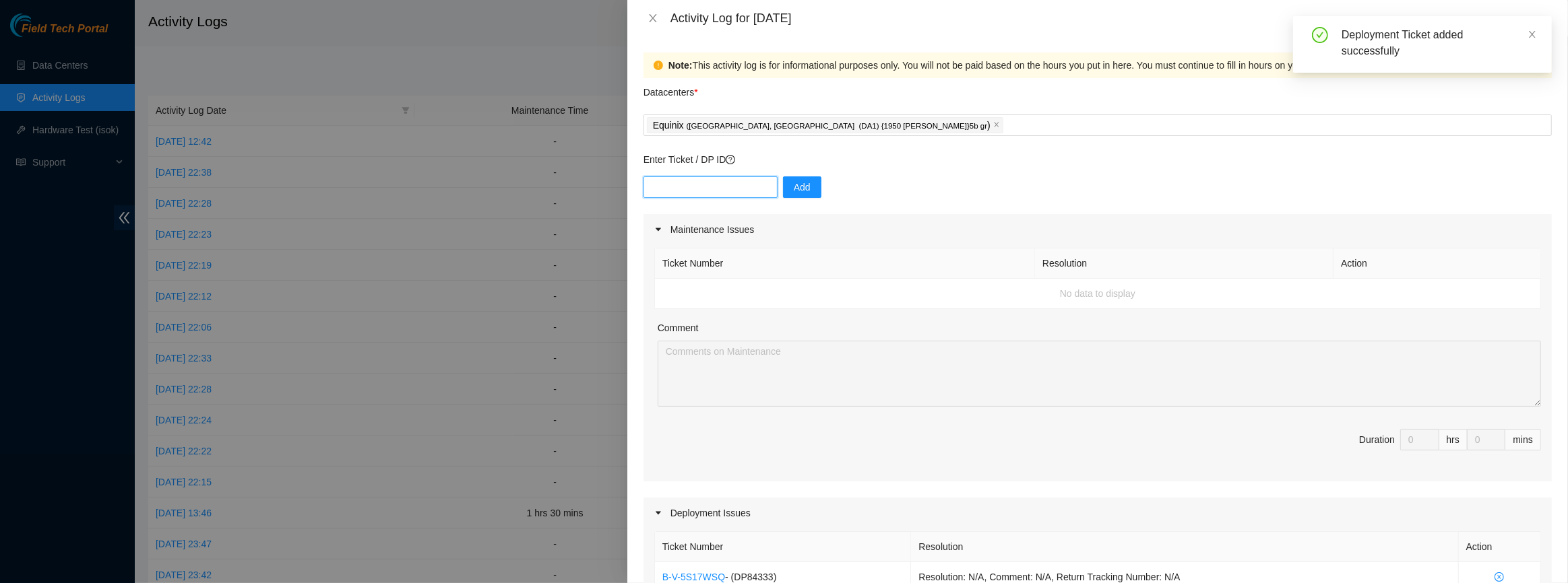
click at [688, 185] on input "text" at bounding box center [710, 188] width 134 height 22
paste input "DP84333"
type input "DP84331"
click at [802, 191] on button "Add" at bounding box center [802, 188] width 38 height 22
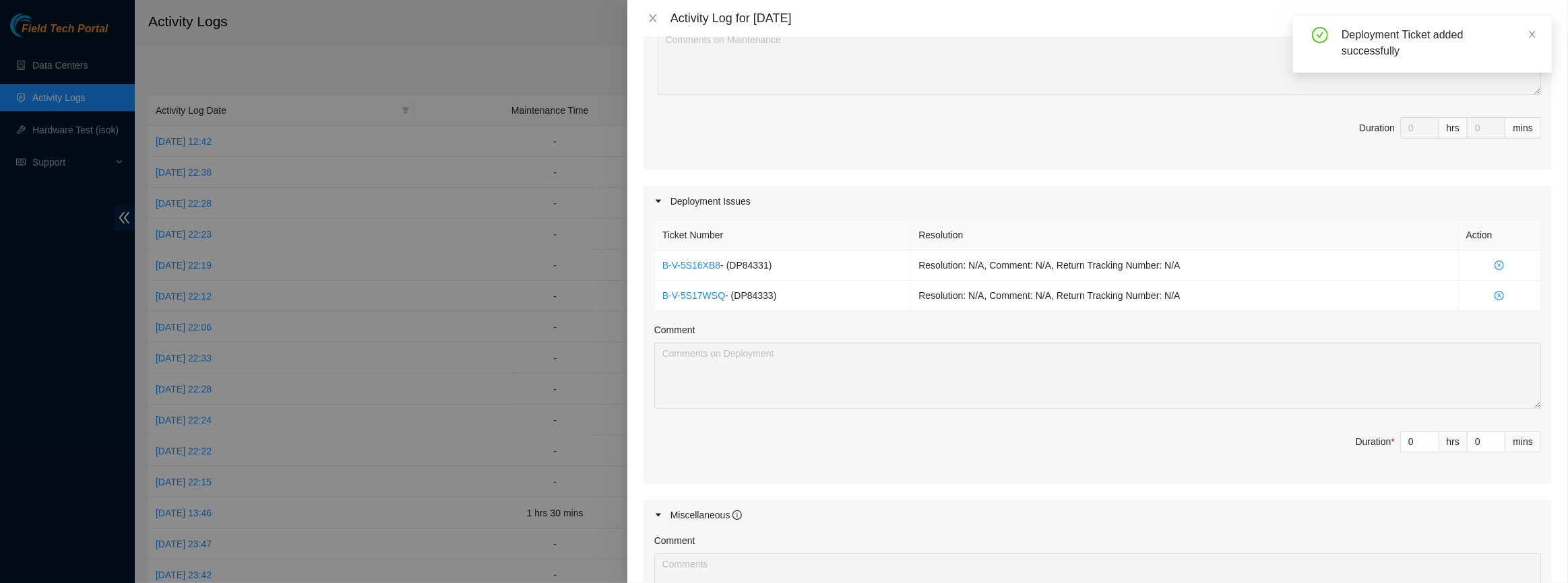
scroll to position [429, 0]
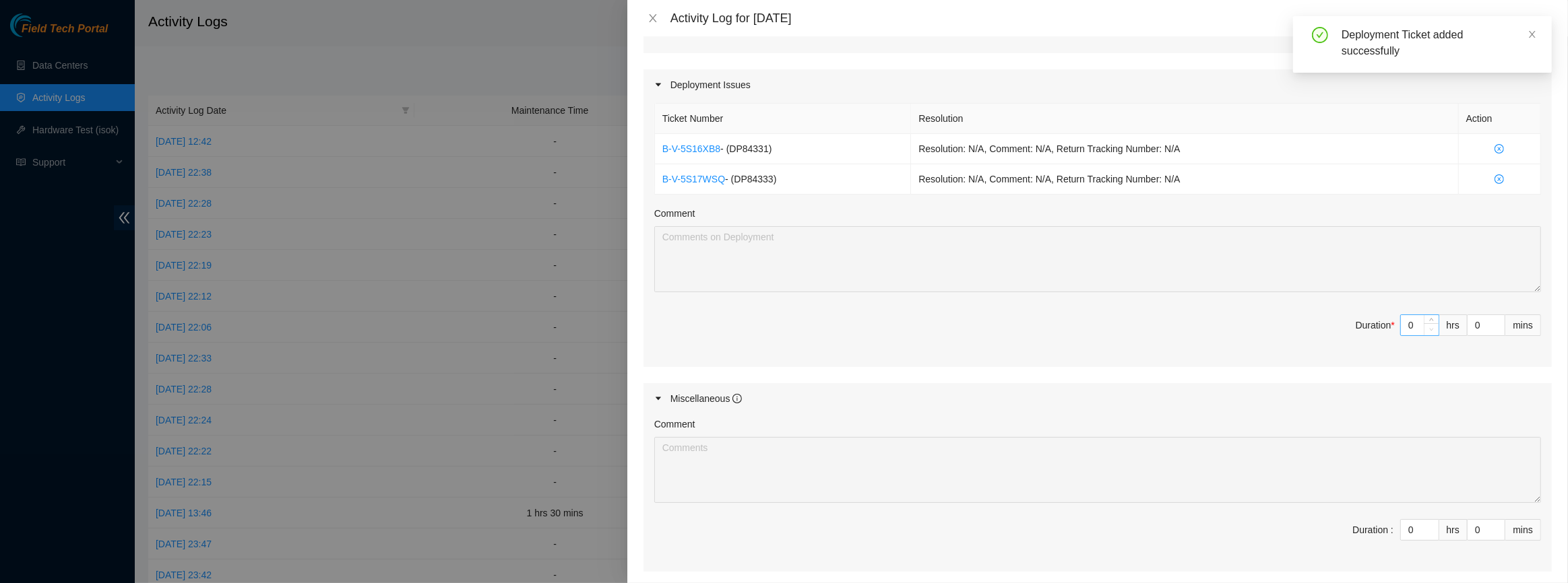
click at [1424, 324] on span "Decrease Value" at bounding box center [1431, 329] width 15 height 13
type input "1"
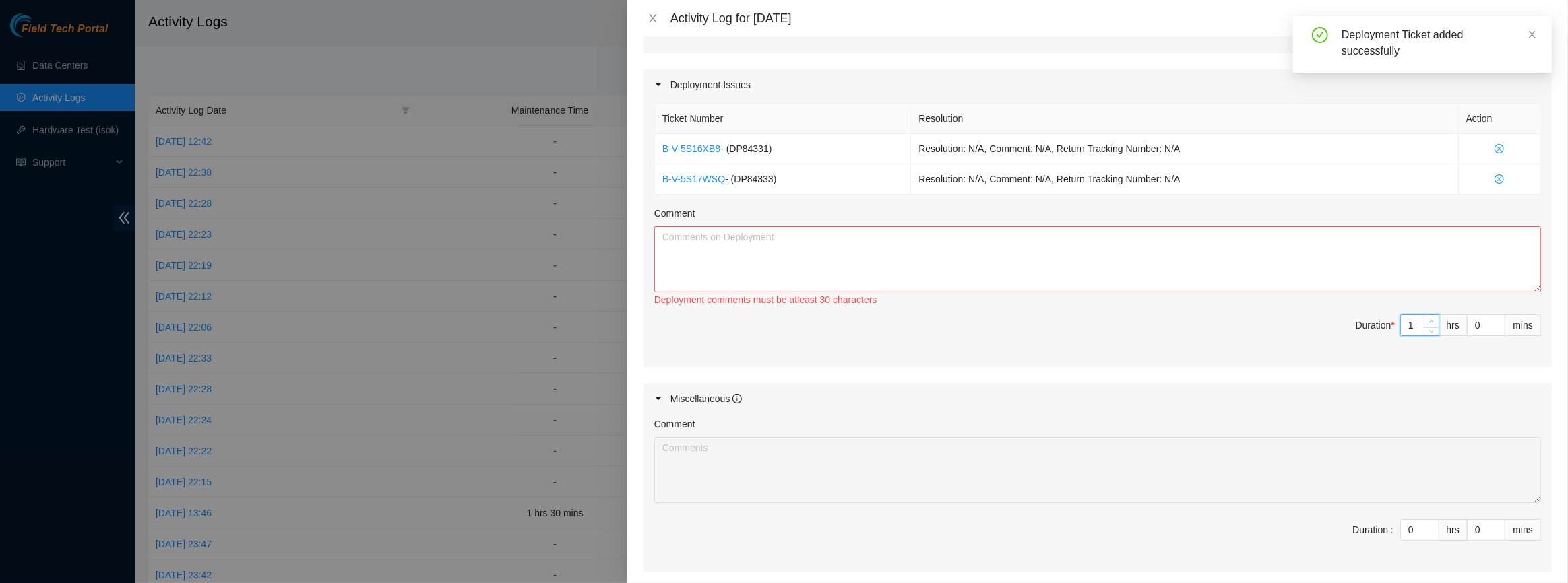
click at [1429, 319] on icon "up" at bounding box center [1431, 322] width 5 height 5
type input "2"
click at [1429, 319] on icon "up" at bounding box center [1431, 322] width 5 height 5
type input "3"
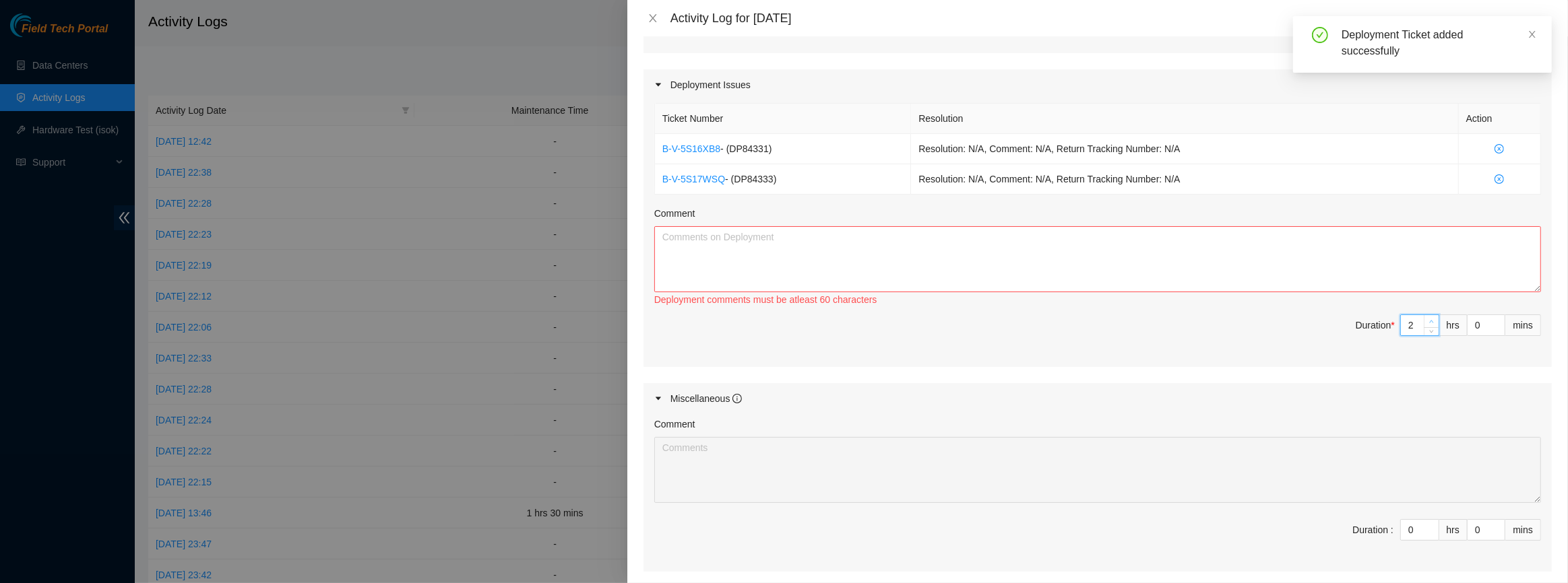
type input "3"
click at [1429, 319] on icon "up" at bounding box center [1431, 322] width 5 height 5
click at [1148, 269] on textarea "Comment" at bounding box center [1097, 259] width 887 height 66
click at [912, 235] on textarea "worked with [PERSON_NAME] on finalizing fiber managment and labels on the new A…" at bounding box center [1097, 259] width 887 height 66
click at [963, 233] on textarea "worked with [PERSON_NAME] on finalizing fiber managment and labels on the new A…" at bounding box center [1097, 259] width 887 height 66
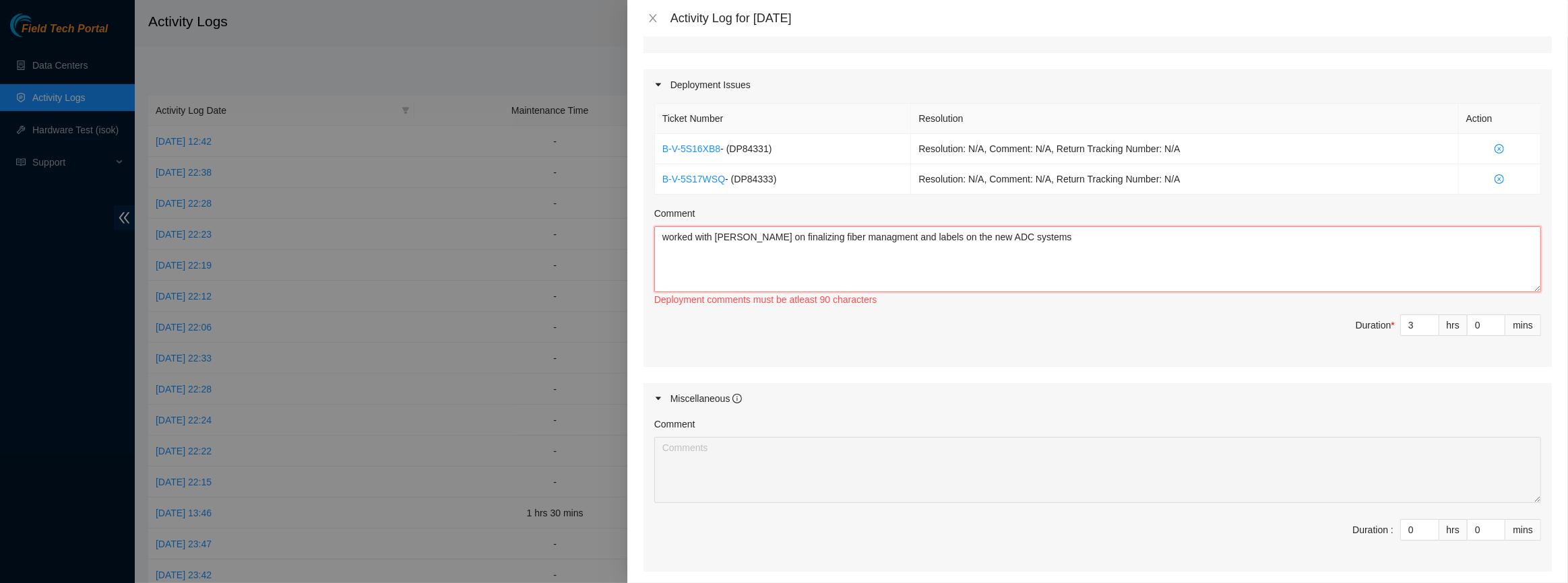
drag, startPoint x: 968, startPoint y: 236, endPoint x: 1069, endPoint y: 238, distance: 101.0
click at [1069, 238] on textarea "worked with [PERSON_NAME] on finalizing fiber managment and labels on the new A…" at bounding box center [1097, 259] width 887 height 66
drag, startPoint x: 953, startPoint y: 237, endPoint x: 1202, endPoint y: 241, distance: 249.0
click at [1197, 241] on textarea "worked with [PERSON_NAME] on finalizing fiber managment and labels on the new A…" at bounding box center [1097, 259] width 887 height 66
click at [819, 236] on textarea "worked with [PERSON_NAME] on finalizing fiber managment and labels on the r03.d…" at bounding box center [1097, 259] width 887 height 66
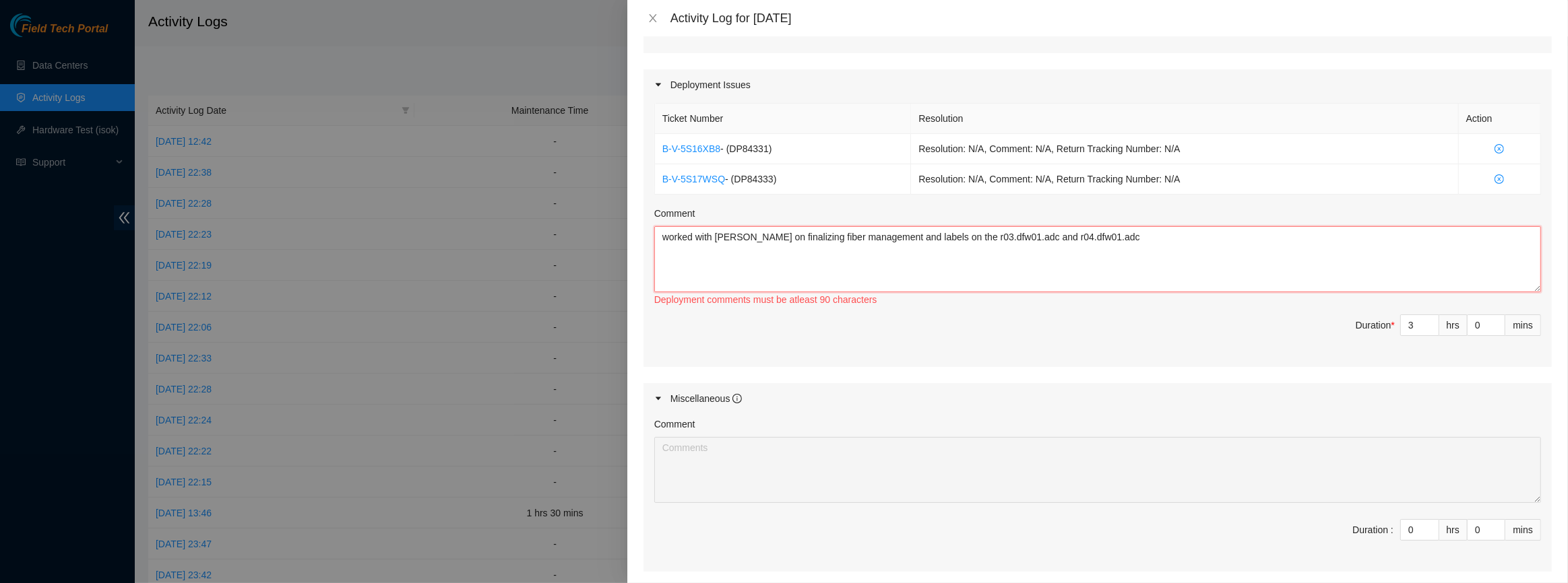
click at [877, 233] on textarea "worked with [PERSON_NAME] on finalizing fiber management and labels on the r03.…" at bounding box center [1097, 259] width 887 height 66
click at [895, 236] on textarea "worked with [PERSON_NAME] on finalizing fiber management and labels on the r03.…" at bounding box center [1097, 259] width 887 height 66
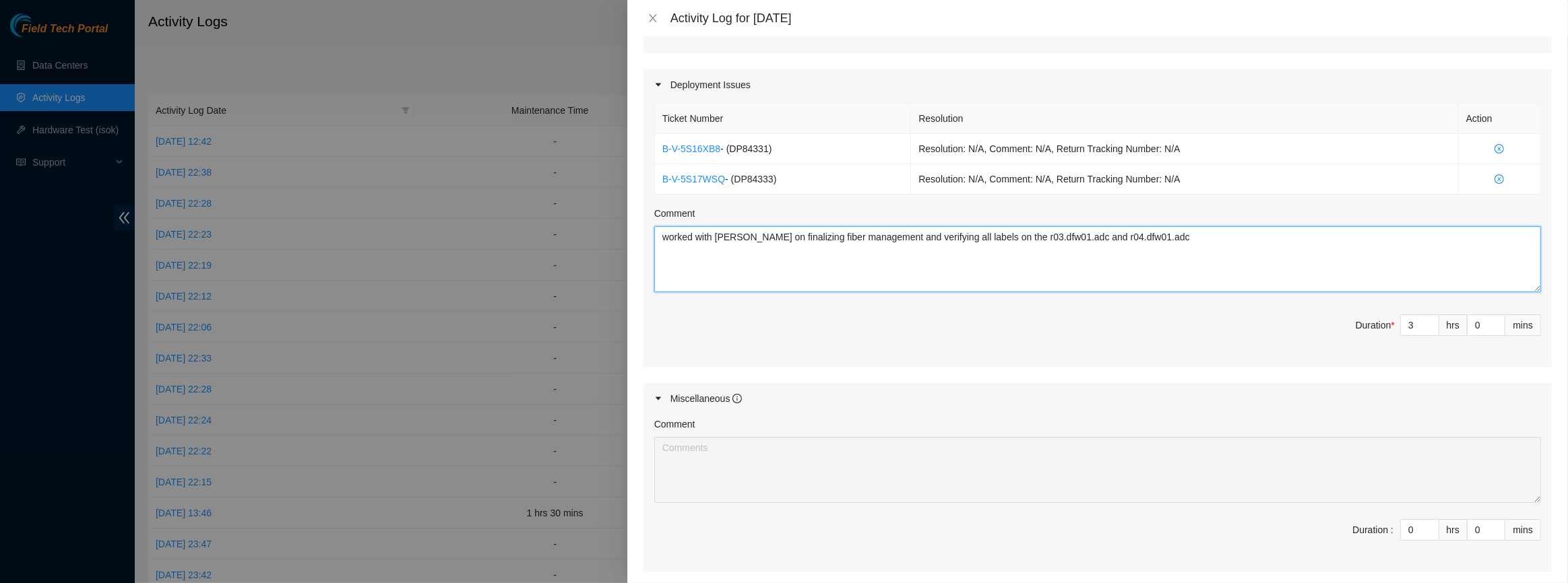
type textarea "worked with [PERSON_NAME] on finalizing fiber management and verifying all labe…"
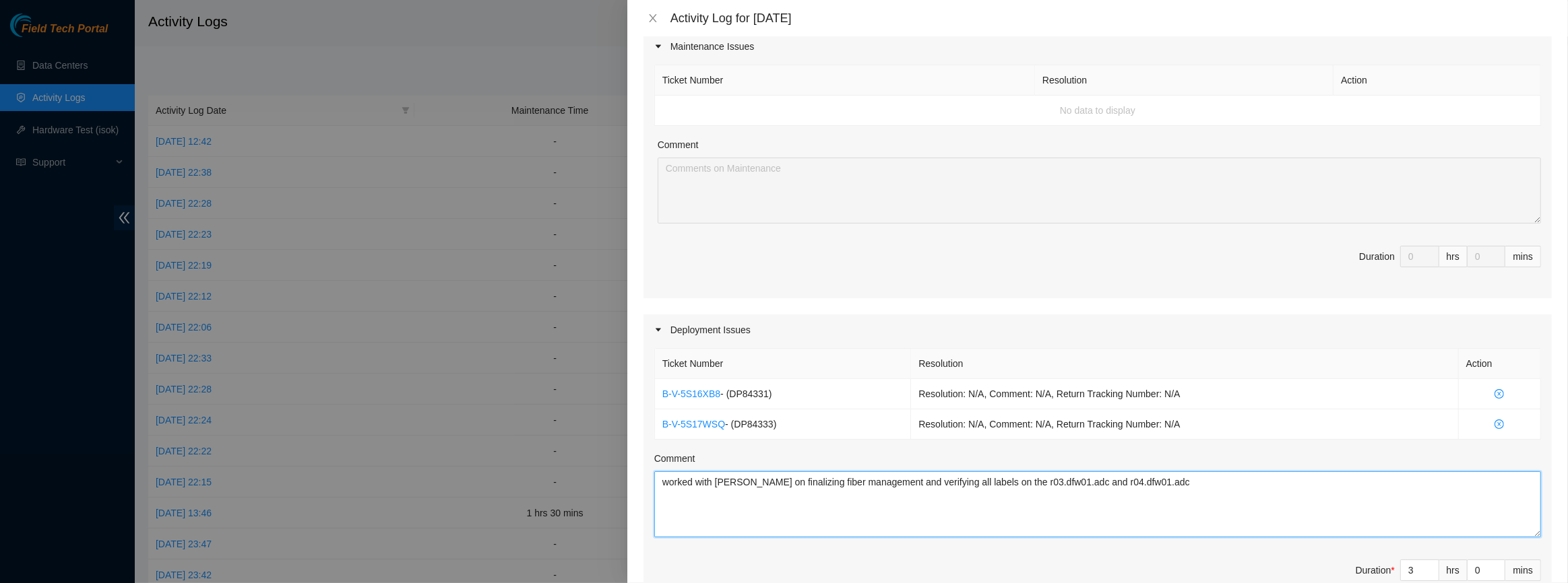
scroll to position [0, 0]
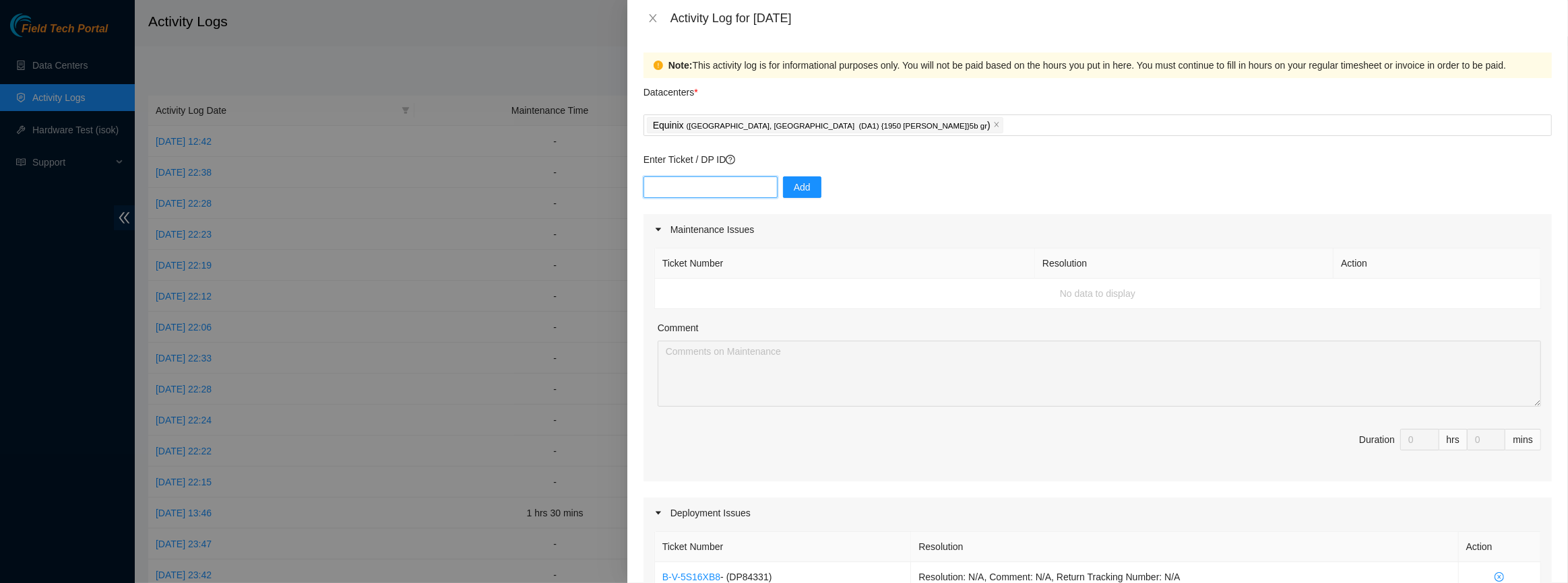
click at [705, 191] on input "text" at bounding box center [710, 188] width 134 height 22
paste input "DP85938"
type input "DP85938"
click at [793, 191] on span "Add" at bounding box center [802, 188] width 17 height 15
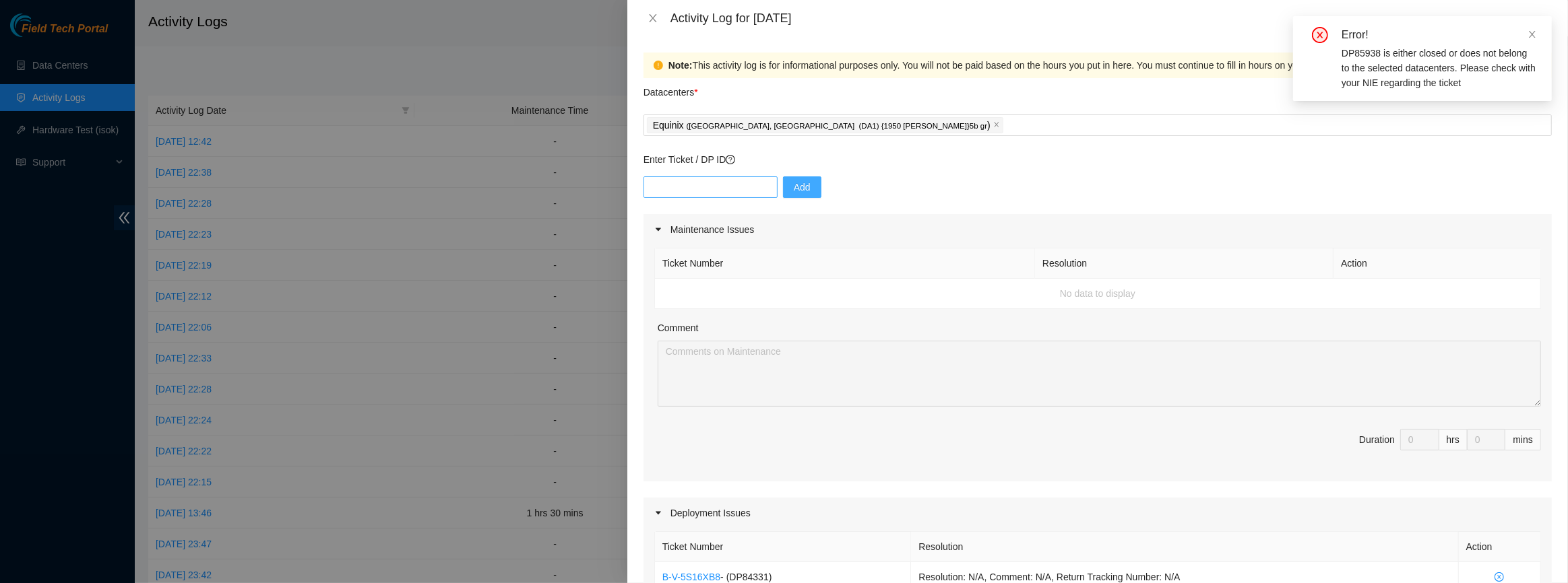
click at [698, 175] on div "Enter Ticket / DP ID Add" at bounding box center [1097, 183] width 908 height 62
click at [898, 123] on div "Equinix ( [GEOGRAPHIC_DATA], [GEOGRAPHIC_DATA] (DA1) {1950 [PERSON_NAME]}5b gr )" at bounding box center [1097, 125] width 902 height 19
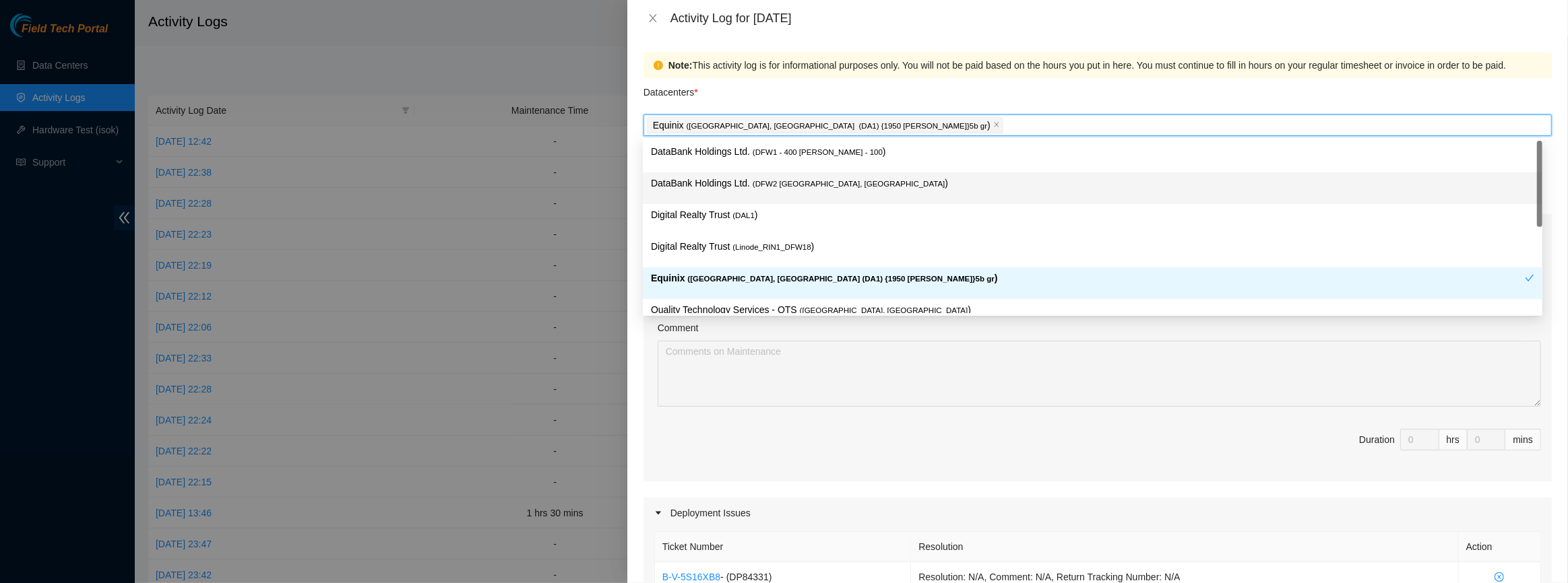
click at [827, 188] on p "DataBank Holdings Ltd. ( DFW2 [GEOGRAPHIC_DATA], [GEOGRAPHIC_DATA] )" at bounding box center [1092, 183] width 883 height 16
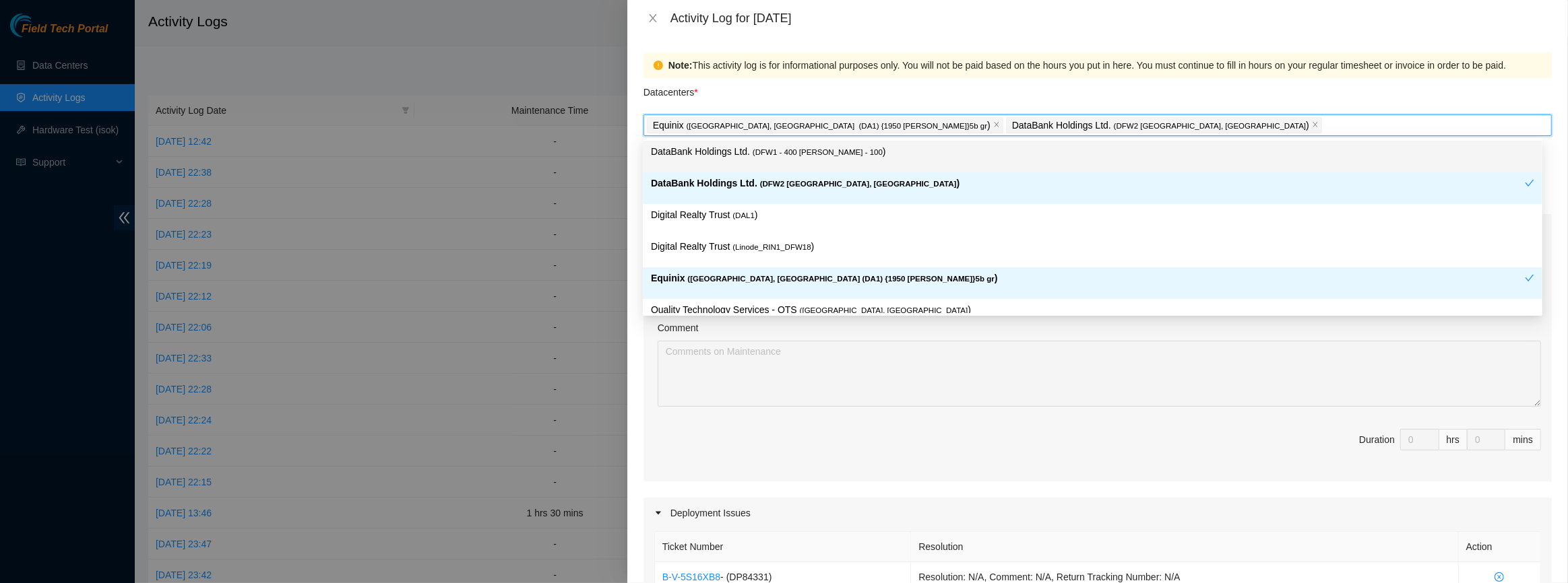
click at [1019, 89] on div "Datacenters *" at bounding box center [1097, 97] width 908 height 37
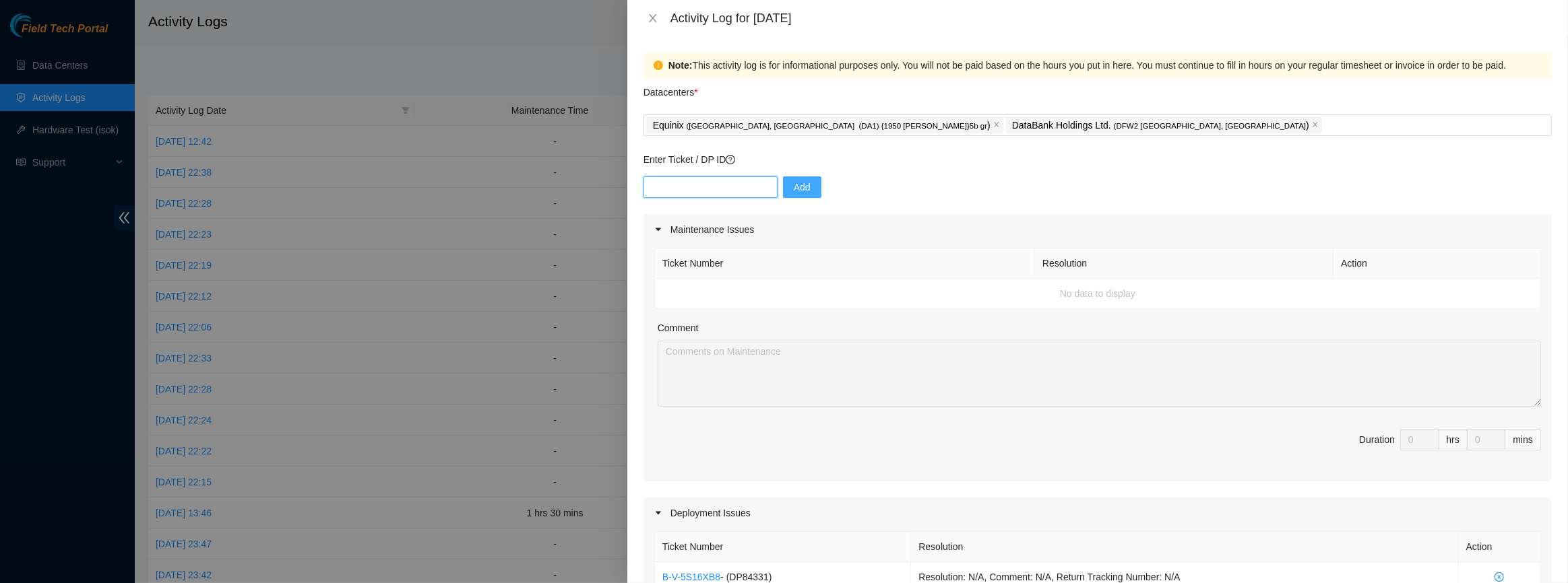
paste input "DP85938"
type input "DP85938"
click at [788, 177] on button "Add" at bounding box center [802, 188] width 38 height 22
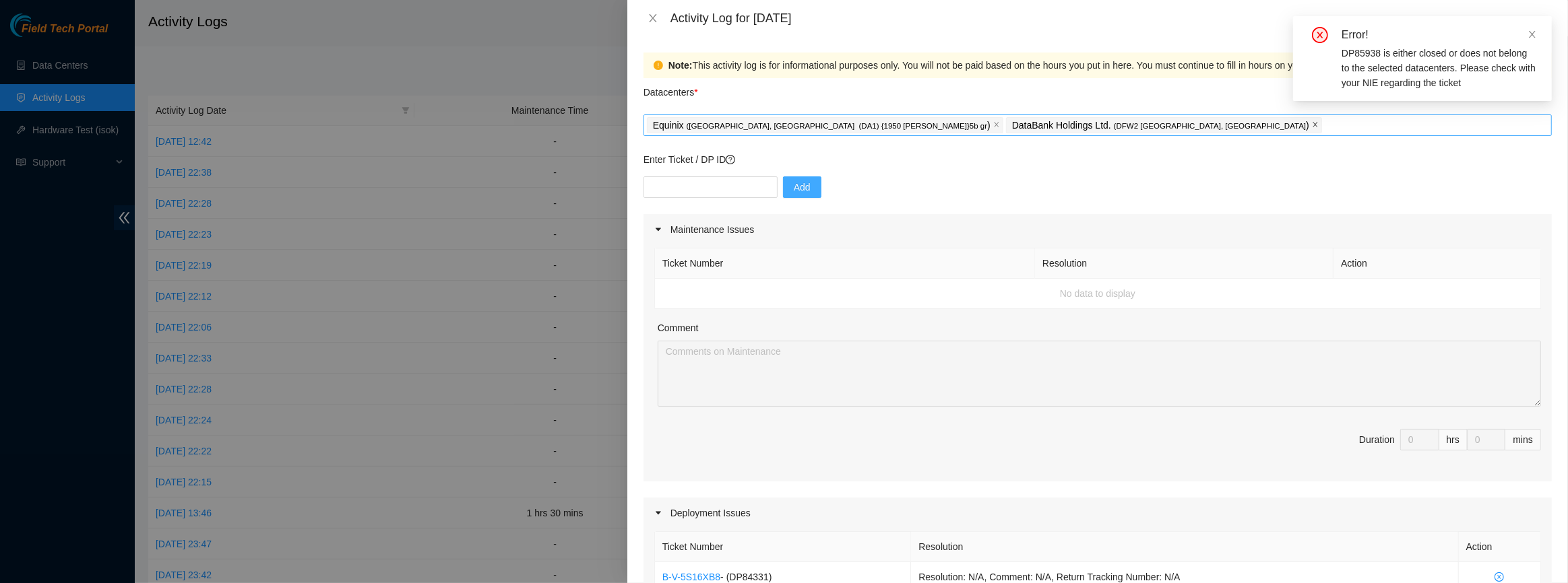
click at [1312, 125] on icon "close" at bounding box center [1314, 125] width 5 height 5
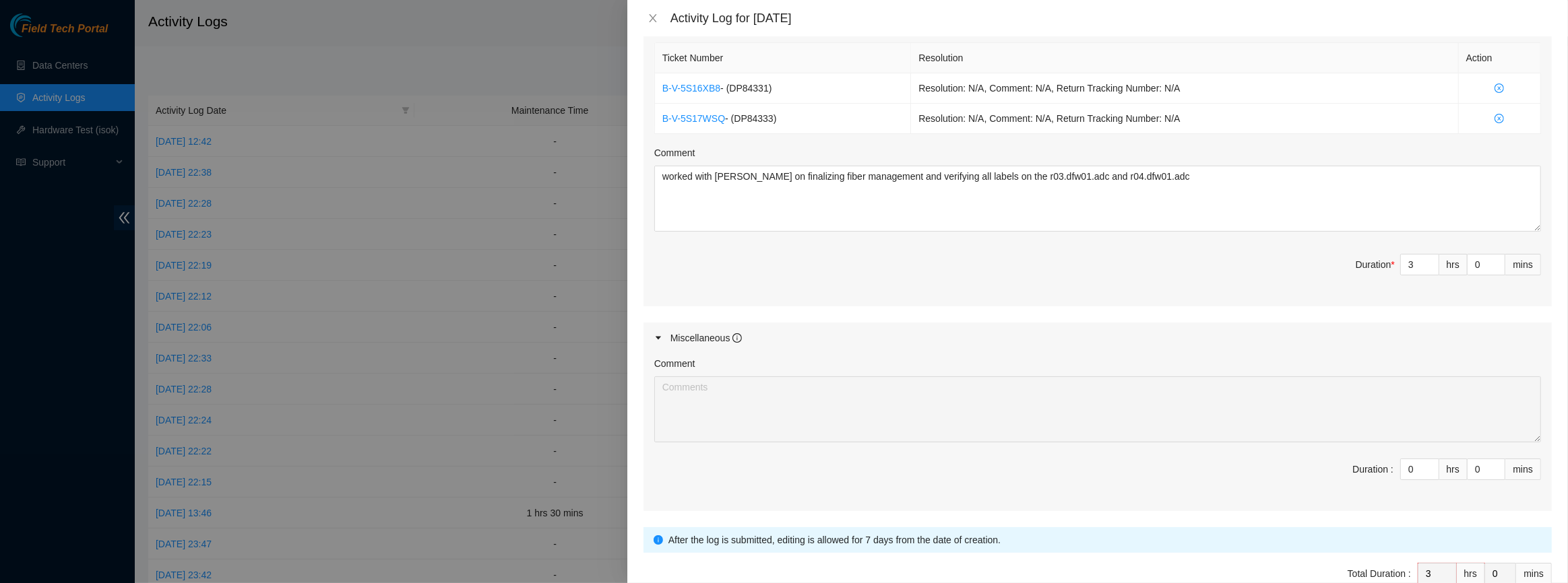
scroll to position [490, 0]
type input "1"
type input "4"
click at [1429, 463] on icon "up" at bounding box center [1431, 465] width 5 height 5
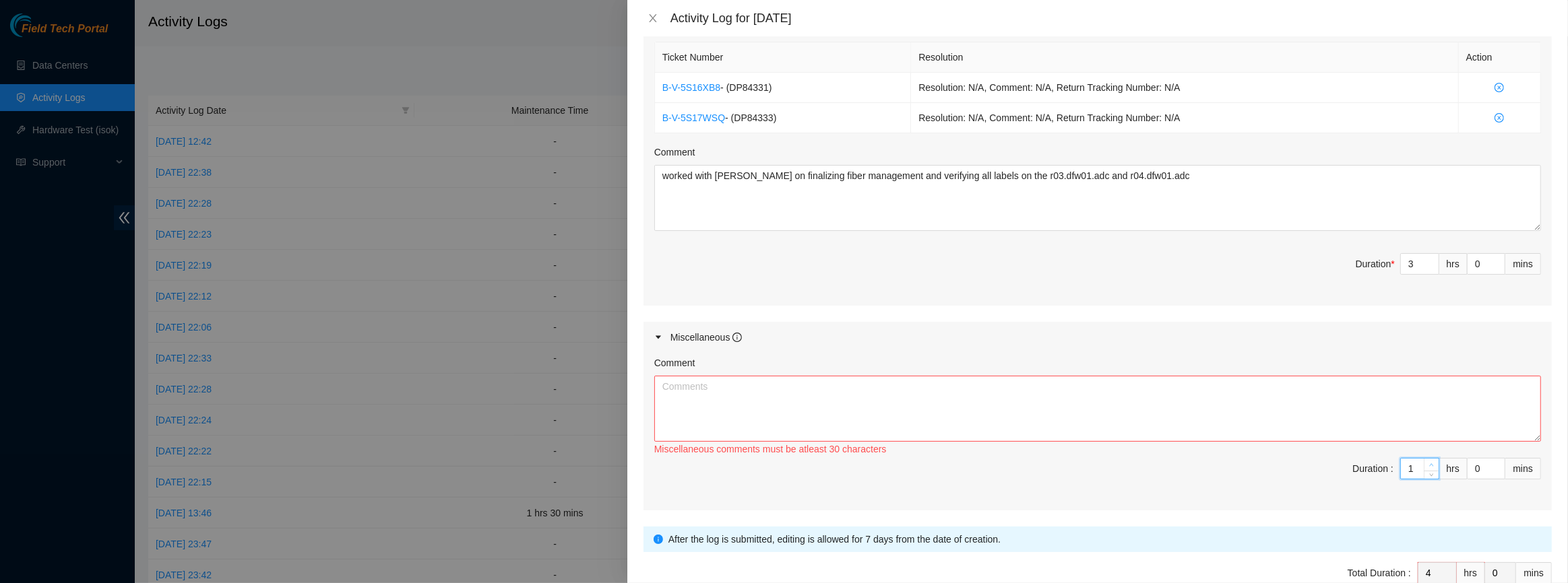
type input "2"
type input "5"
click at [1429, 463] on icon "up" at bounding box center [1431, 465] width 5 height 5
type input "3"
type input "6"
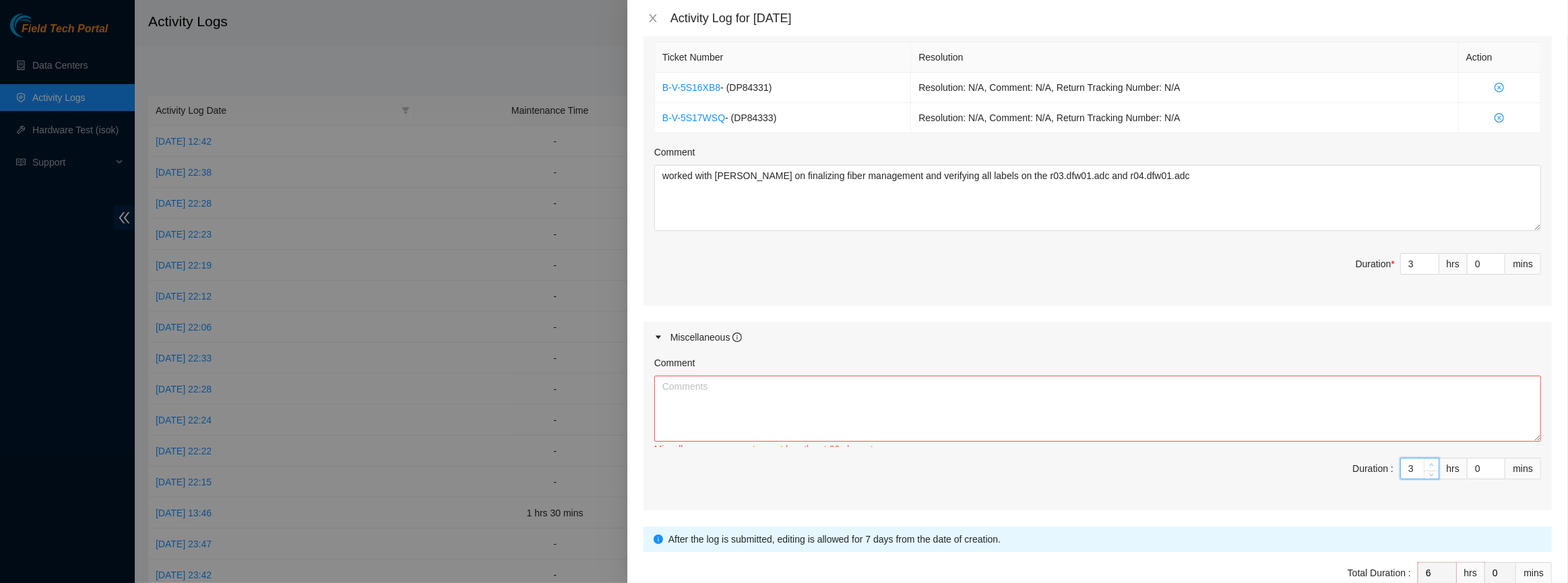
click at [1429, 463] on icon "up" at bounding box center [1431, 465] width 5 height 5
type input "4"
type input "7"
click at [1428, 461] on span "up" at bounding box center [1432, 465] width 8 height 8
type input "5"
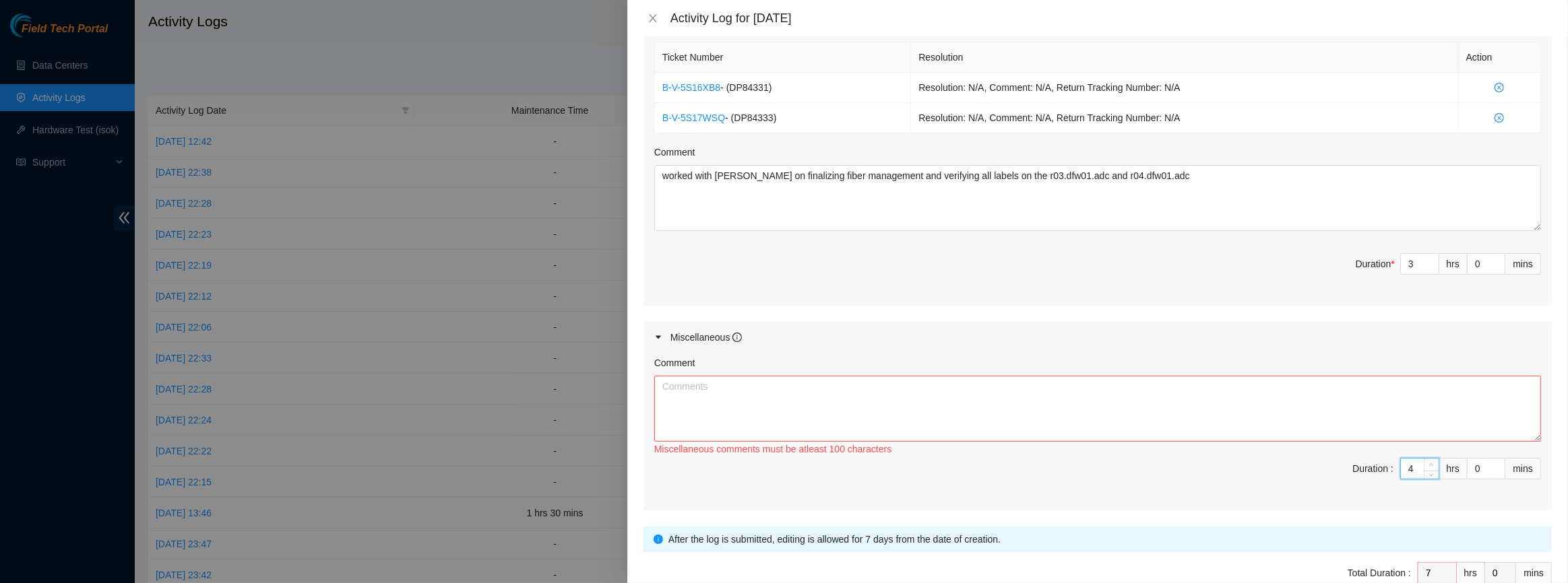
type input "8"
click at [1428, 461] on span "up" at bounding box center [1432, 465] width 8 height 8
click at [1186, 402] on textarea "Comment" at bounding box center [1097, 409] width 887 height 66
type textarea "verified fiber was prepared and ready for several upcoming scheduled maintenanc…"
type input "4"
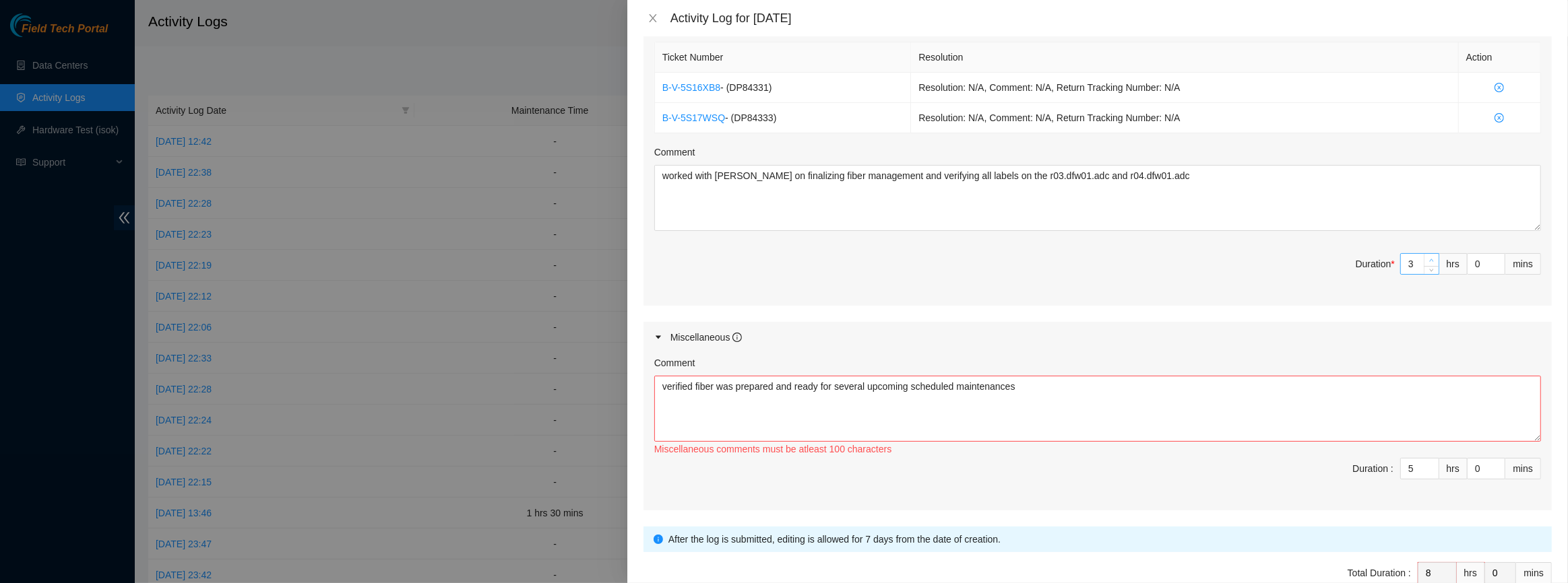
type input "9"
click at [1428, 257] on span "up" at bounding box center [1432, 261] width 8 height 8
type input "5"
type input "10"
click at [1428, 257] on span "up" at bounding box center [1432, 261] width 8 height 8
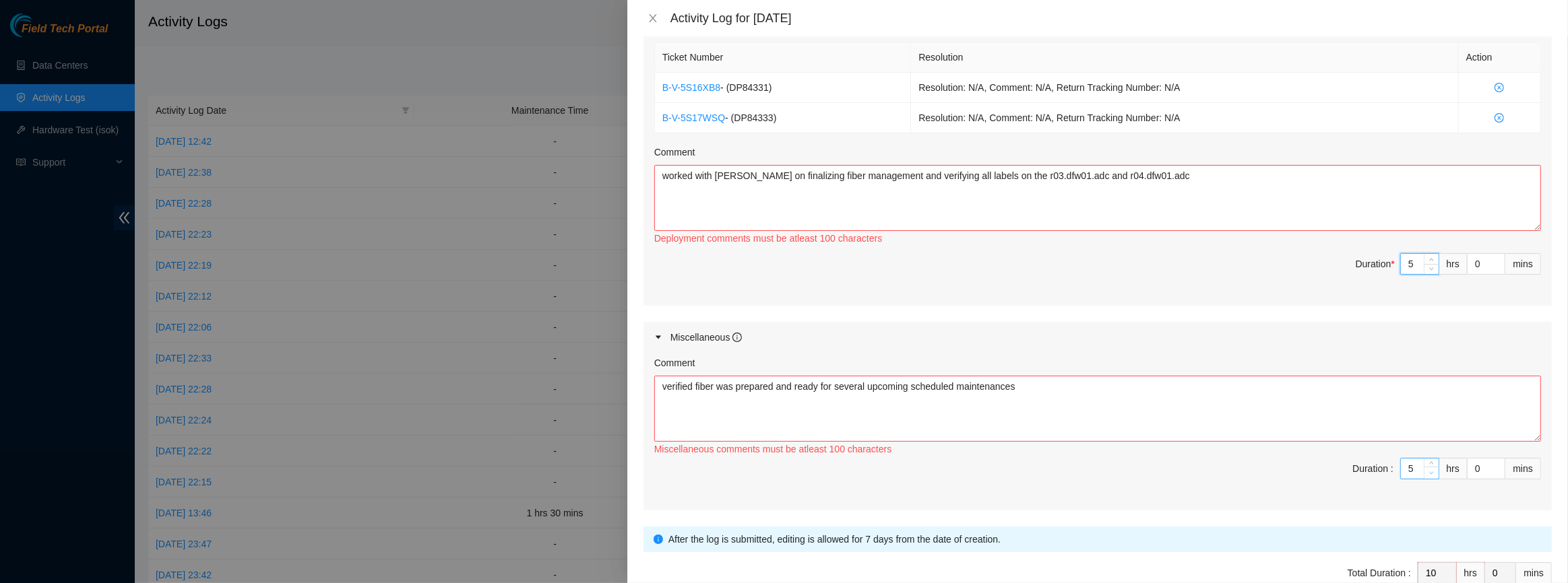
type input "4"
type input "9"
click at [1429, 471] on icon "down" at bounding box center [1431, 474] width 5 height 5
type input "3"
type input "8"
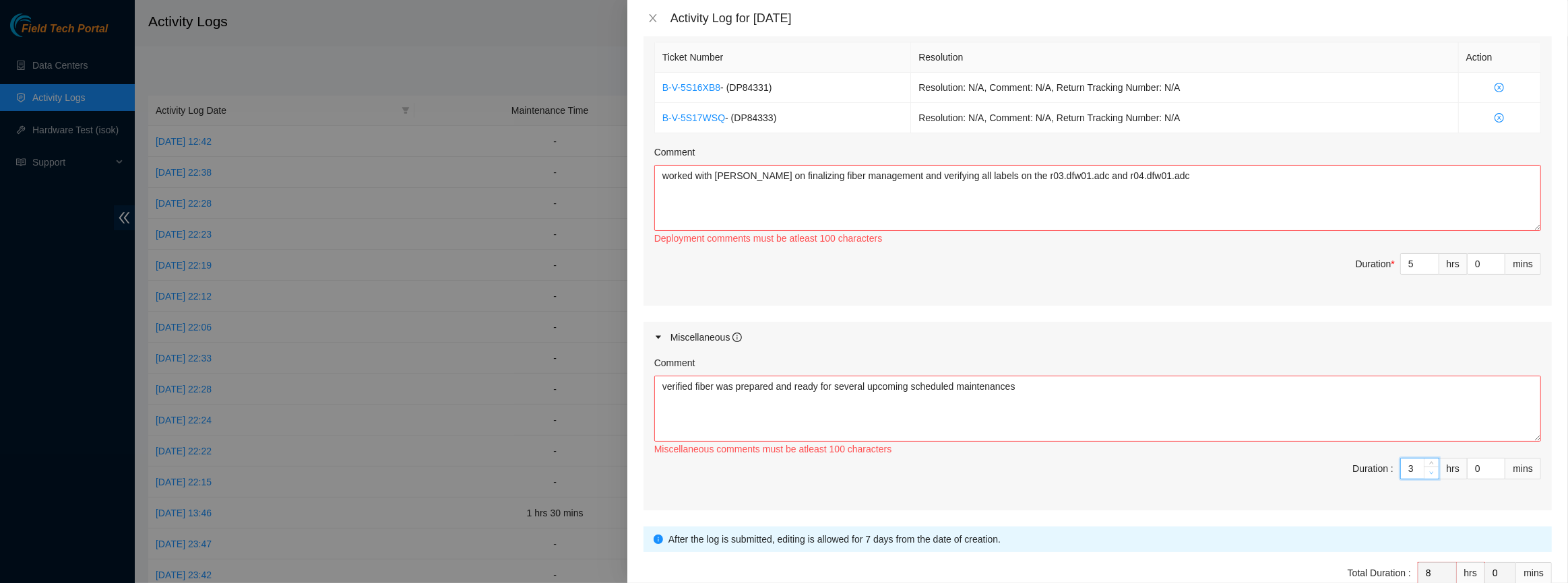
click at [1429, 471] on icon "down" at bounding box center [1431, 474] width 5 height 5
click at [1385, 199] on textarea "worked with [PERSON_NAME] on finalizing fiber management and verifying all labe…" at bounding box center [1097, 198] width 887 height 66
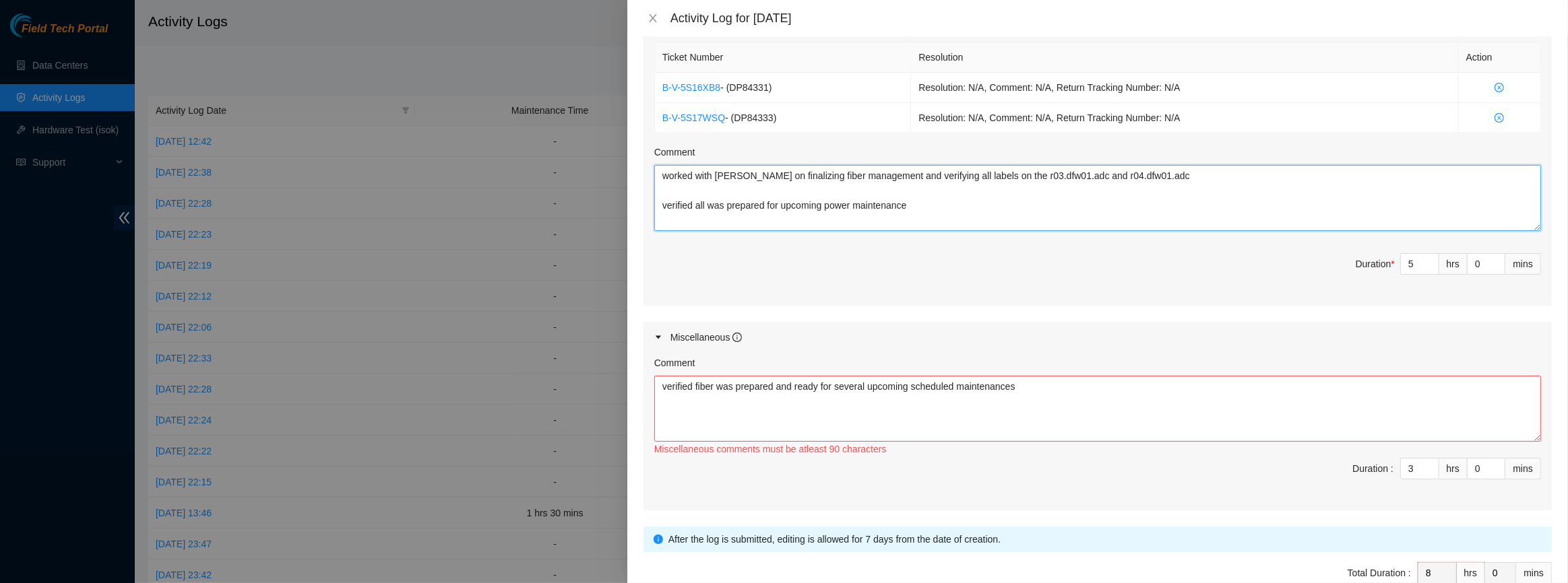
type textarea "worked with [PERSON_NAME] on finalizing fiber management and verifying all labe…"
click at [1058, 392] on textarea "verified fiber was prepared and ready for several upcoming scheduled maintenanc…" at bounding box center [1097, 409] width 887 height 66
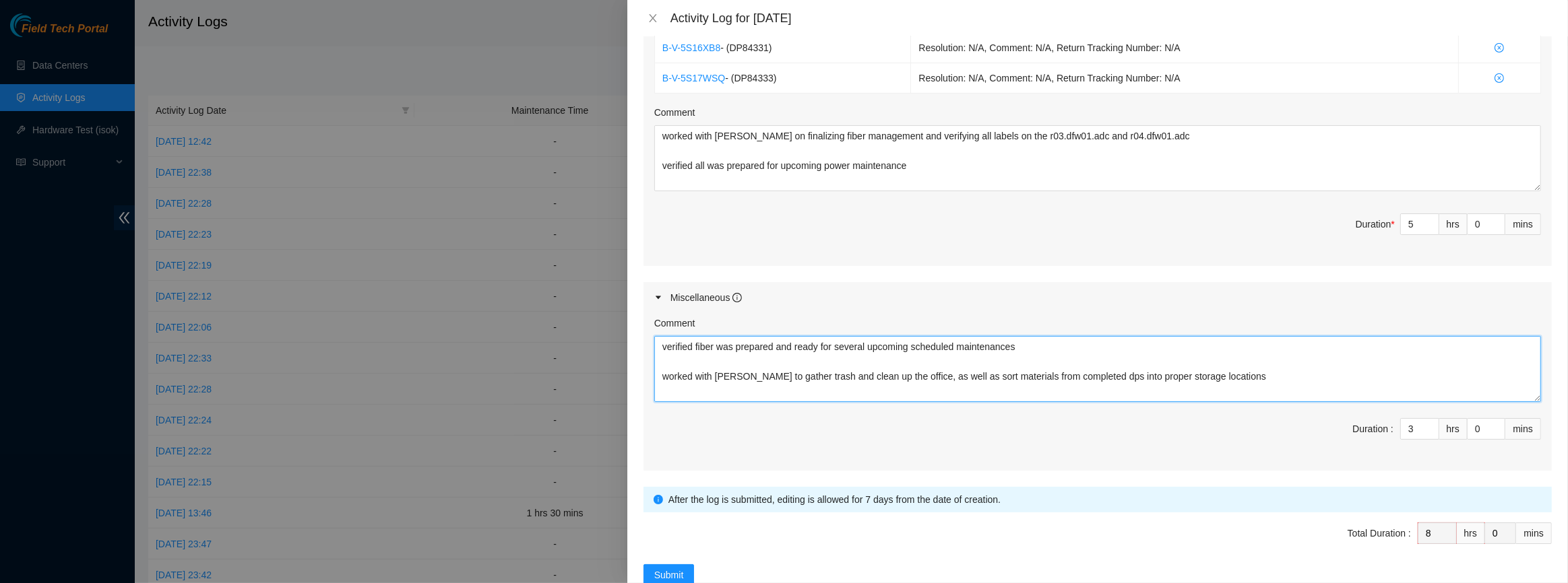
scroll to position [561, 0]
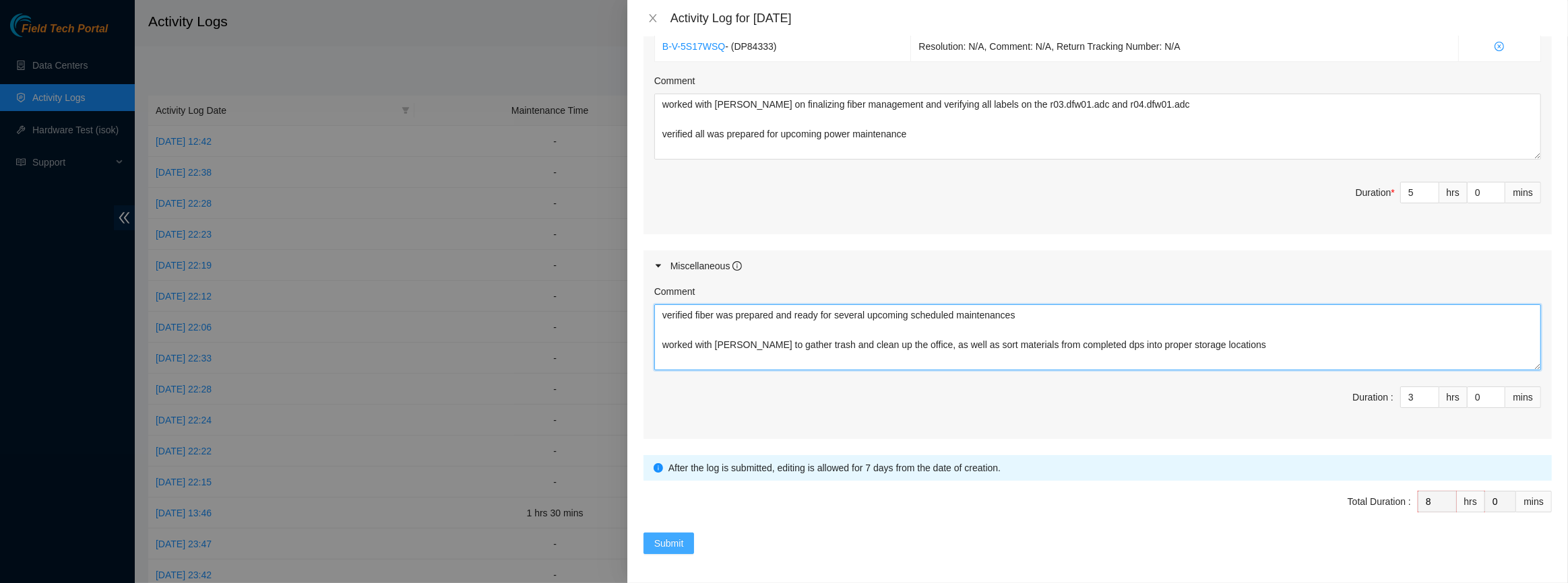
type textarea "verified fiber was prepared and ready for several upcoming scheduled maintenanc…"
click at [677, 540] on span "Submit" at bounding box center [669, 544] width 30 height 15
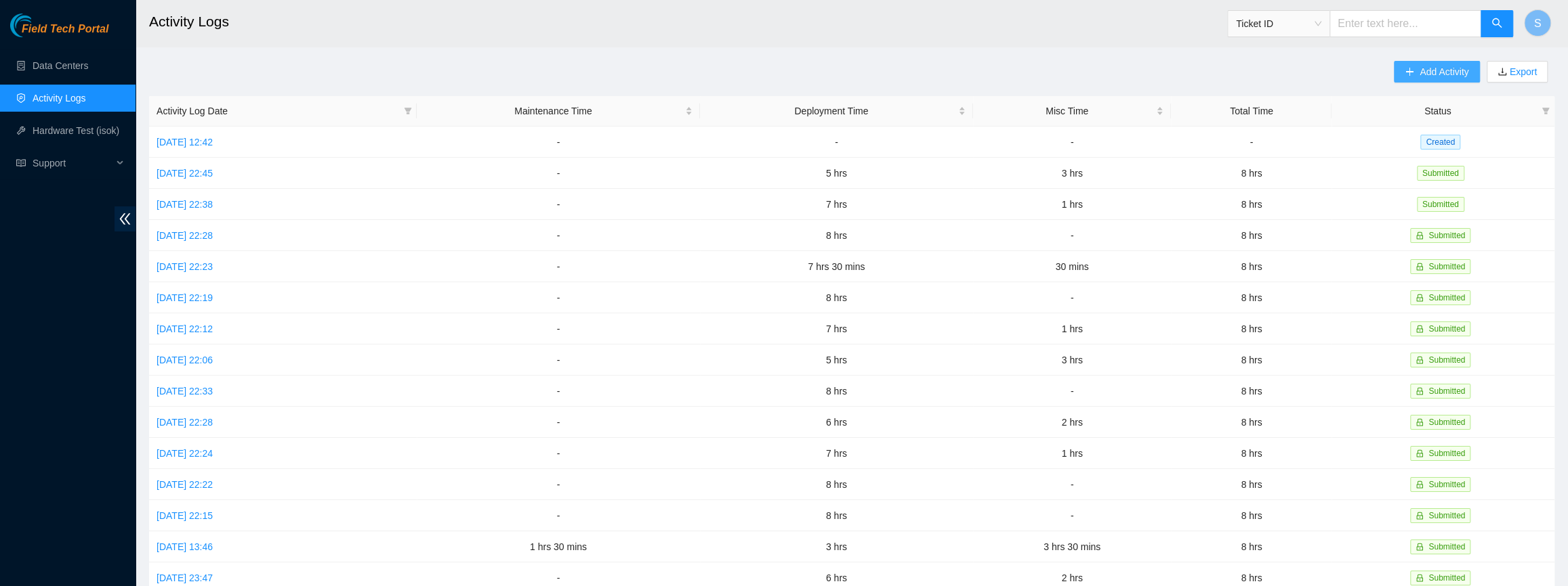
click at [1435, 74] on span "Add Activity" at bounding box center [1444, 72] width 49 height 15
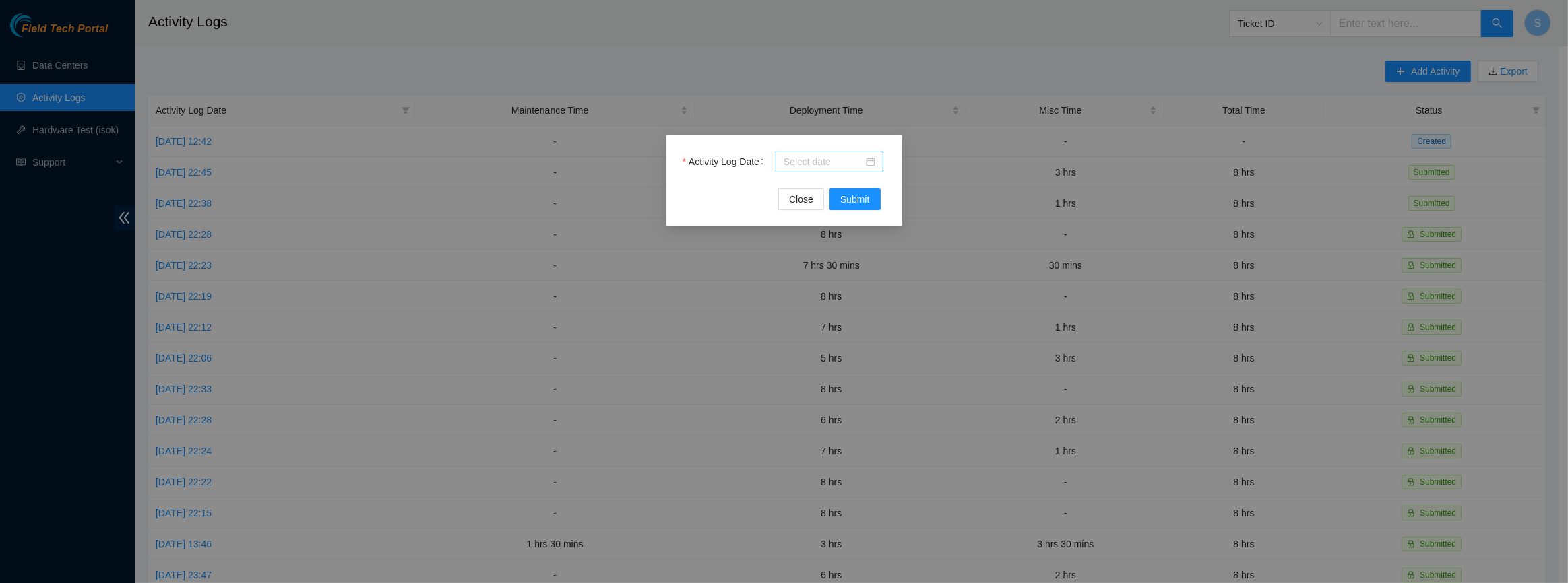
click at [808, 165] on input "Activity Log Date" at bounding box center [822, 162] width 79 height 15
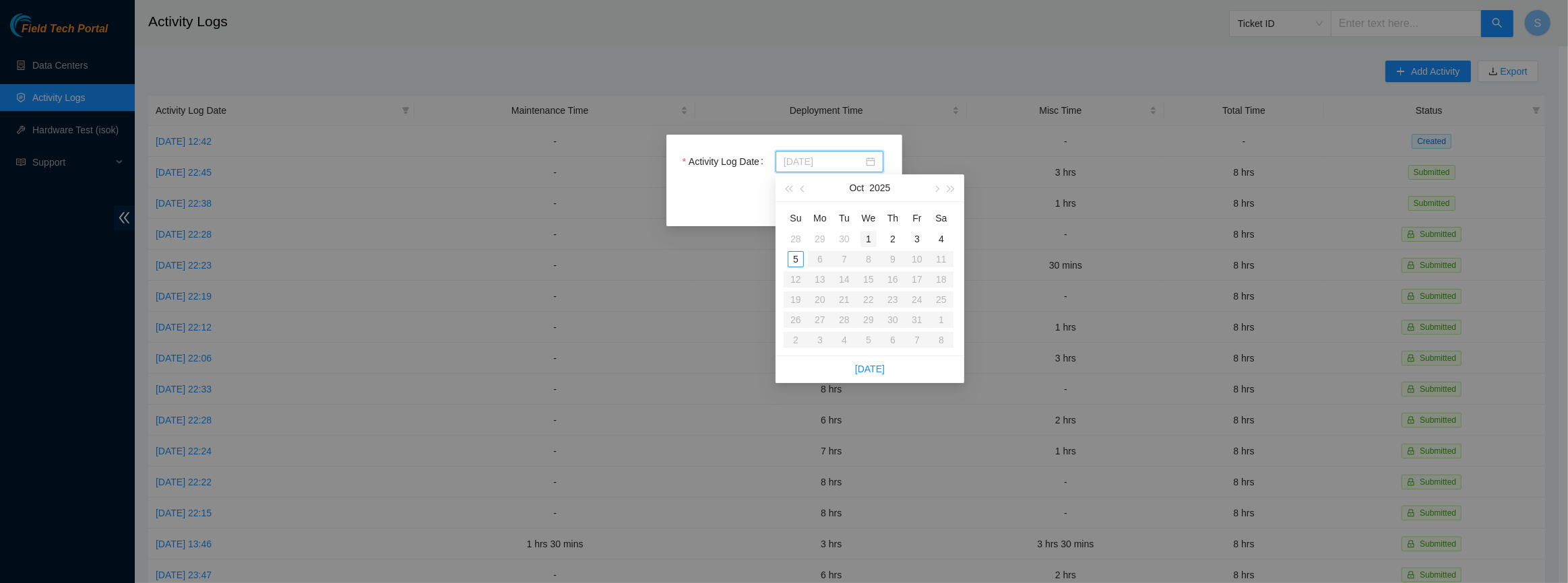
type input "[DATE]"
click at [872, 241] on div "1" at bounding box center [867, 239] width 16 height 16
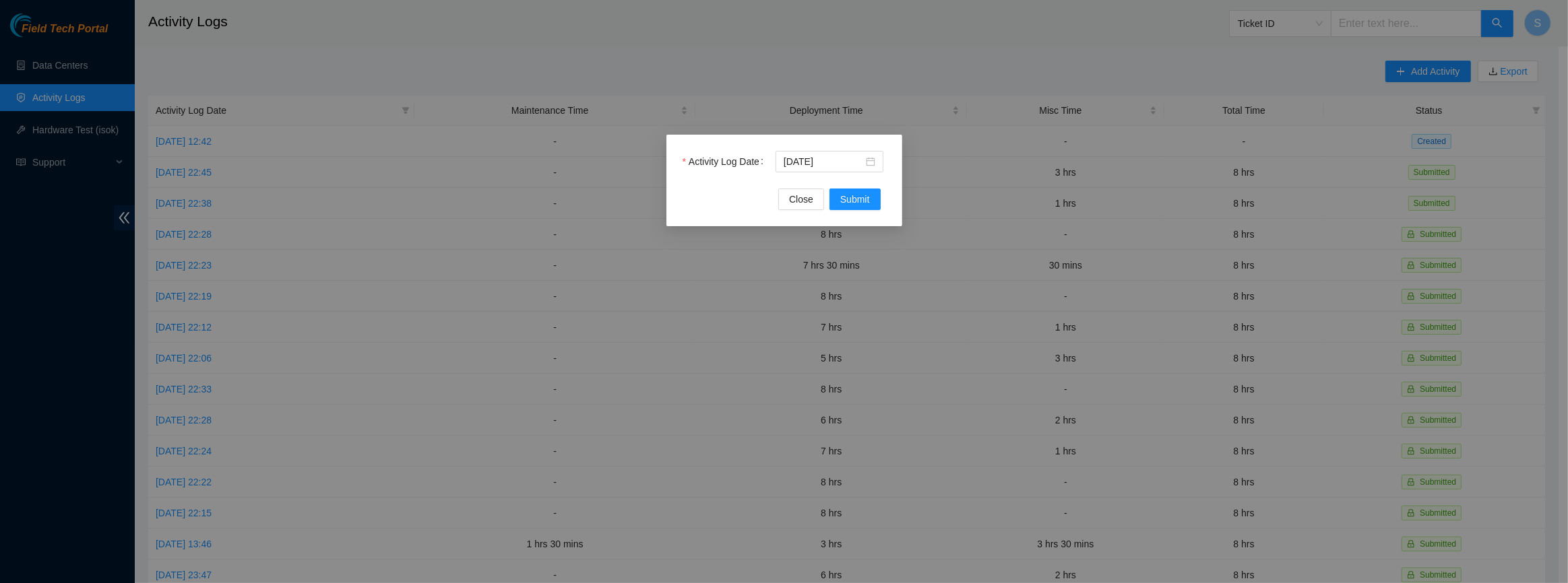
click at [844, 214] on div "Activity Log Date [DATE] Close Submit" at bounding box center [784, 181] width 236 height 92
click at [849, 205] on span "Submit" at bounding box center [855, 199] width 30 height 15
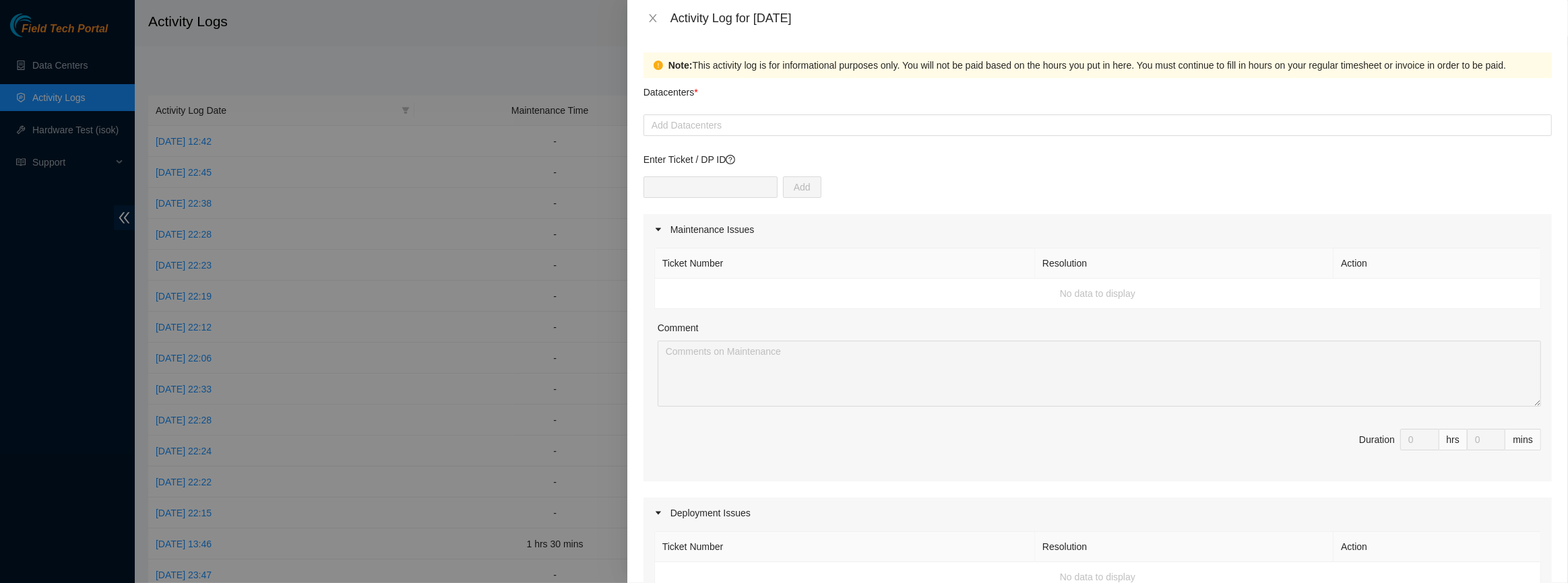
click at [715, 136] on form "Datacenters * Add Datacenters Enter Ticket / DP ID Add Maintenance Issues Ticke…" at bounding box center [1097, 582] width 908 height 1008
click at [715, 132] on div at bounding box center [1097, 125] width 902 height 16
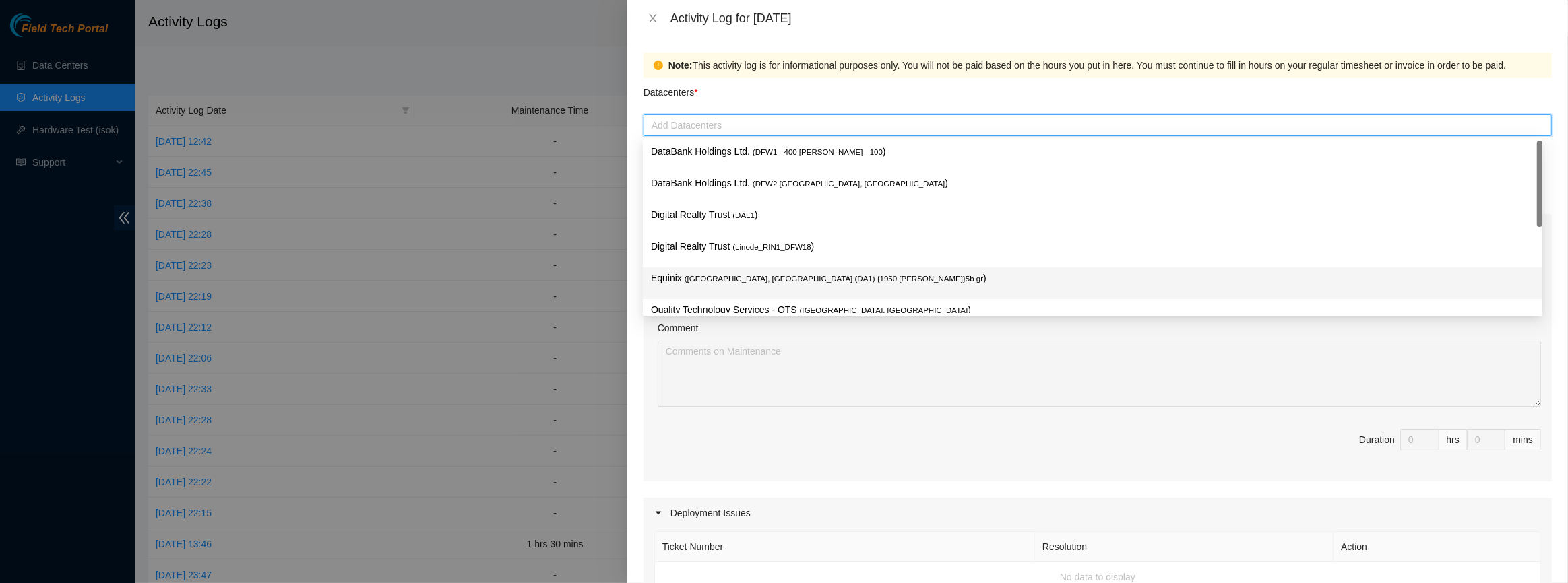
click at [723, 283] on p "Equinix ( [GEOGRAPHIC_DATA], [GEOGRAPHIC_DATA] (DA1) {1950 [PERSON_NAME]}5b gr )" at bounding box center [1092, 279] width 883 height 16
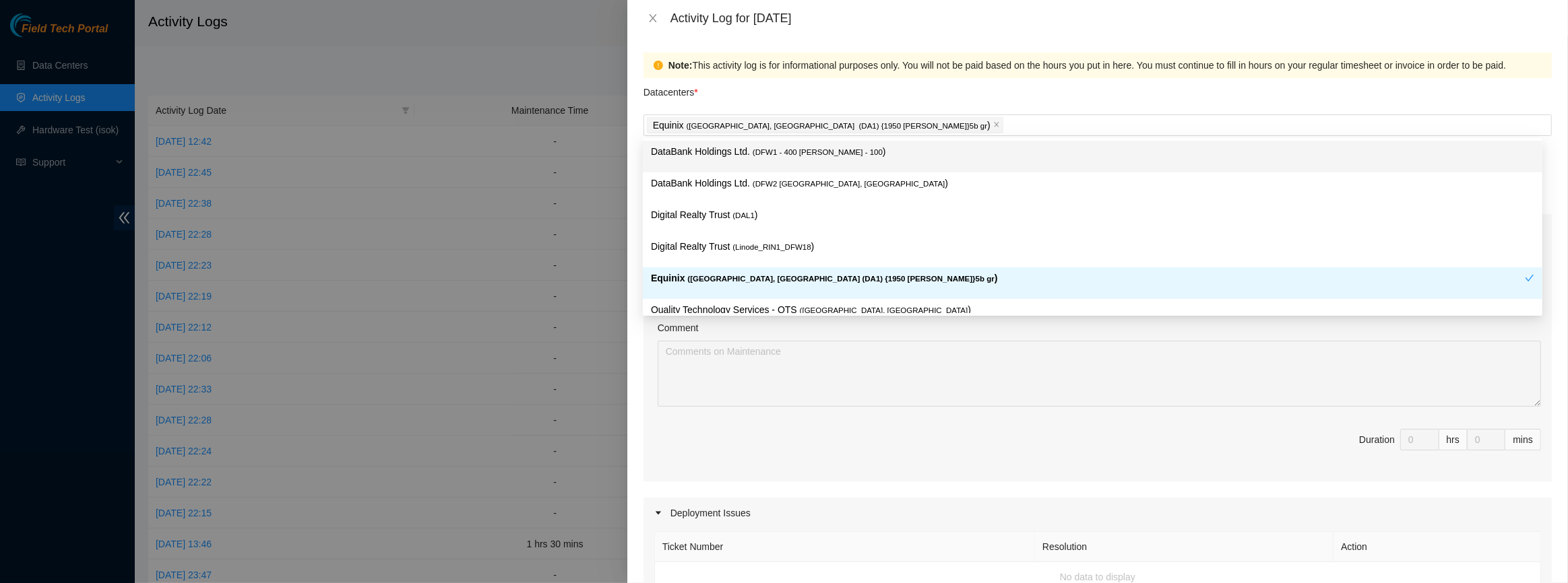
drag, startPoint x: 772, startPoint y: 51, endPoint x: 766, endPoint y: 78, distance: 27.7
click at [772, 52] on div "Note: This activity log is for informational purposes only. You will not be pai…" at bounding box center [1098, 310] width 941 height 547
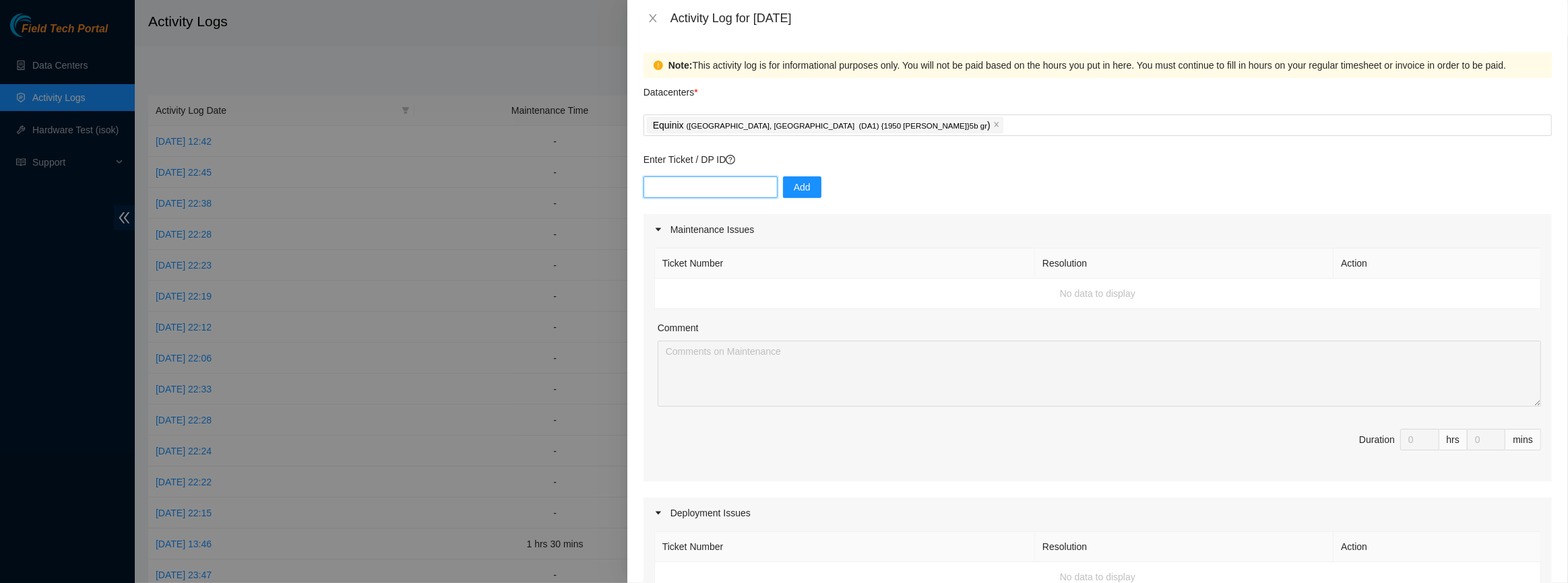
click at [729, 191] on input "text" at bounding box center [710, 188] width 134 height 22
paste input "DP85938"
drag, startPoint x: 666, startPoint y: 187, endPoint x: 615, endPoint y: 188, distance: 51.0
click at [615, 188] on div "Activity Log for [DATE] Note: This activity log is for informational purposes o…" at bounding box center [784, 291] width 1568 height 583
paste input "4333"
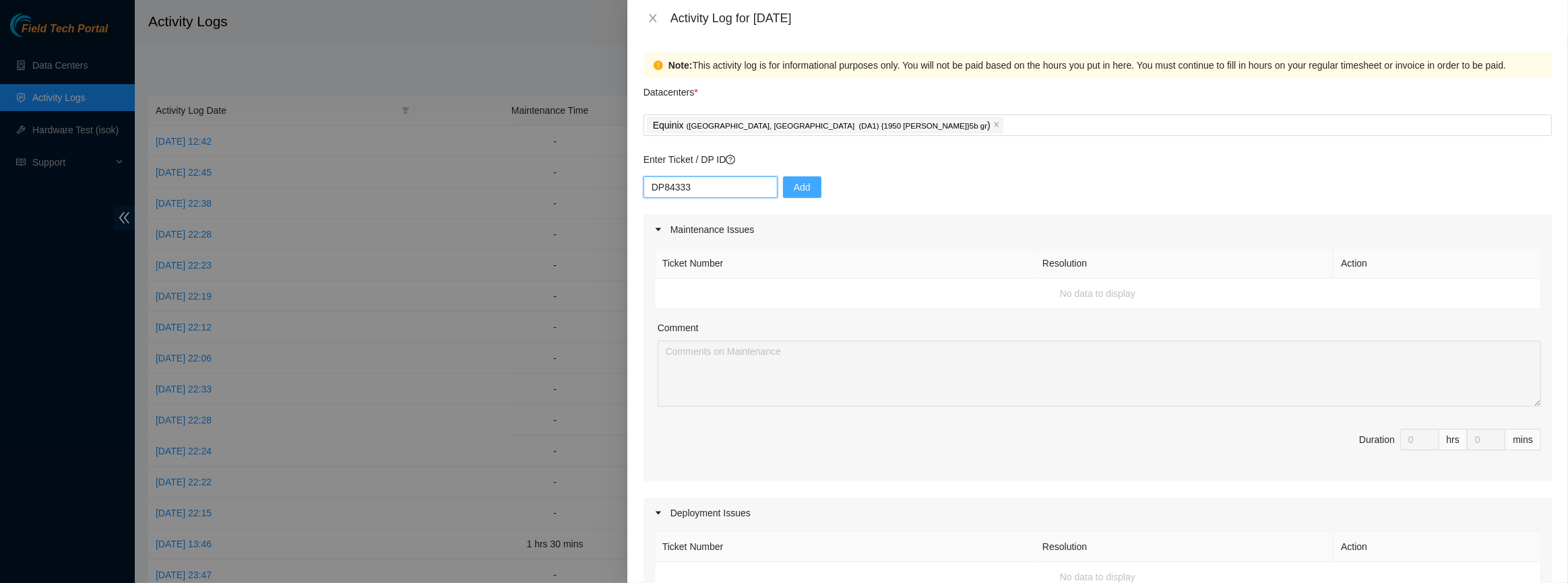
type input "DP84333"
click at [804, 182] on button "Add" at bounding box center [802, 188] width 38 height 22
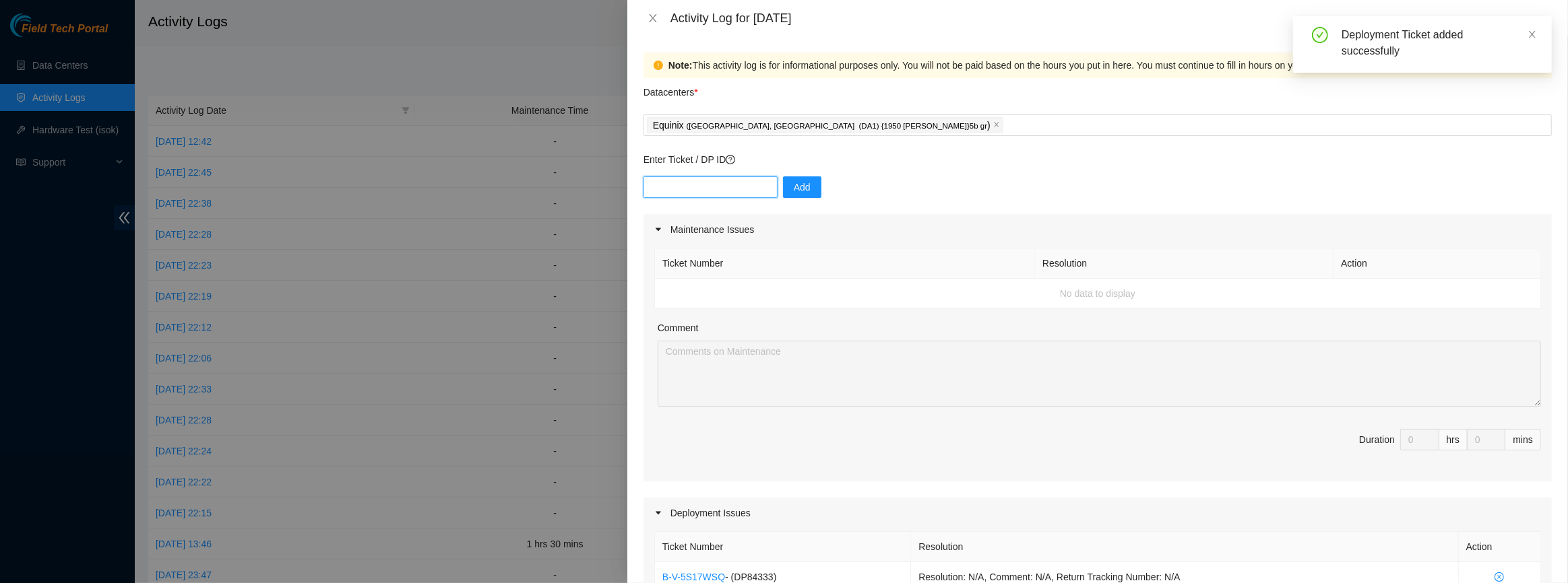
click at [710, 188] on input "text" at bounding box center [710, 188] width 134 height 22
paste input "DP84333"
type input "DP84331"
click at [802, 180] on button "Add" at bounding box center [802, 188] width 38 height 22
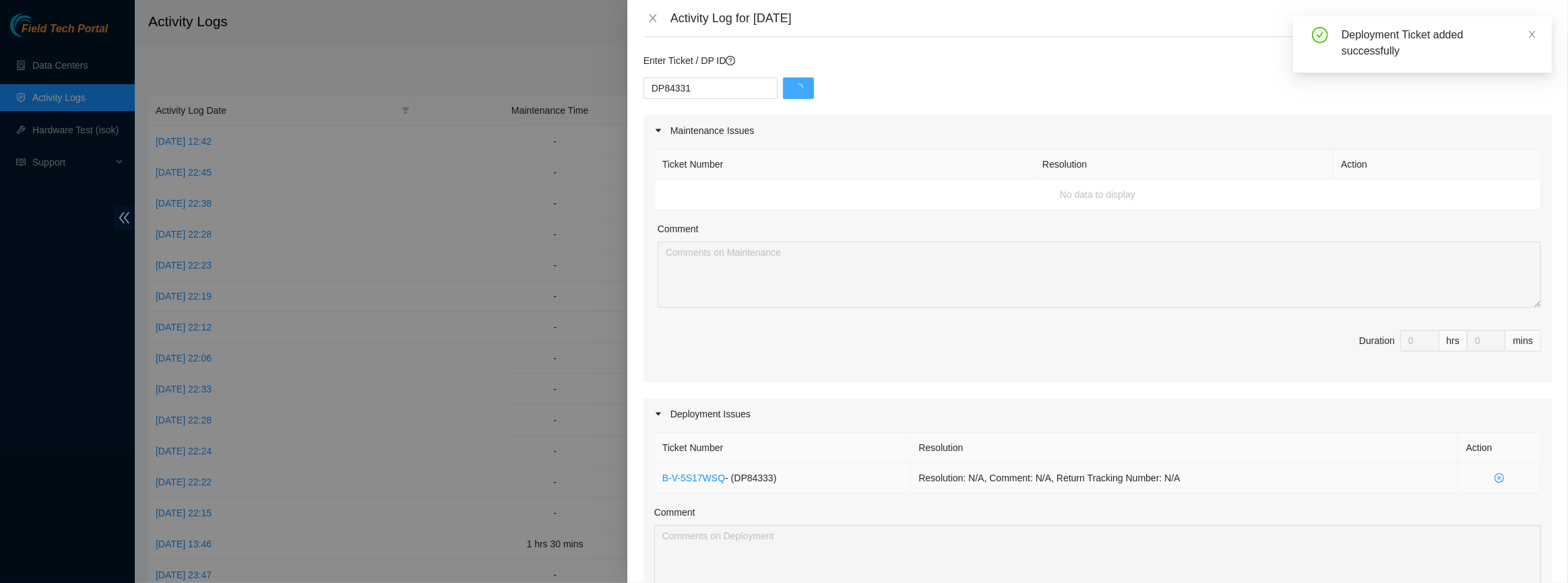
scroll to position [244, 0]
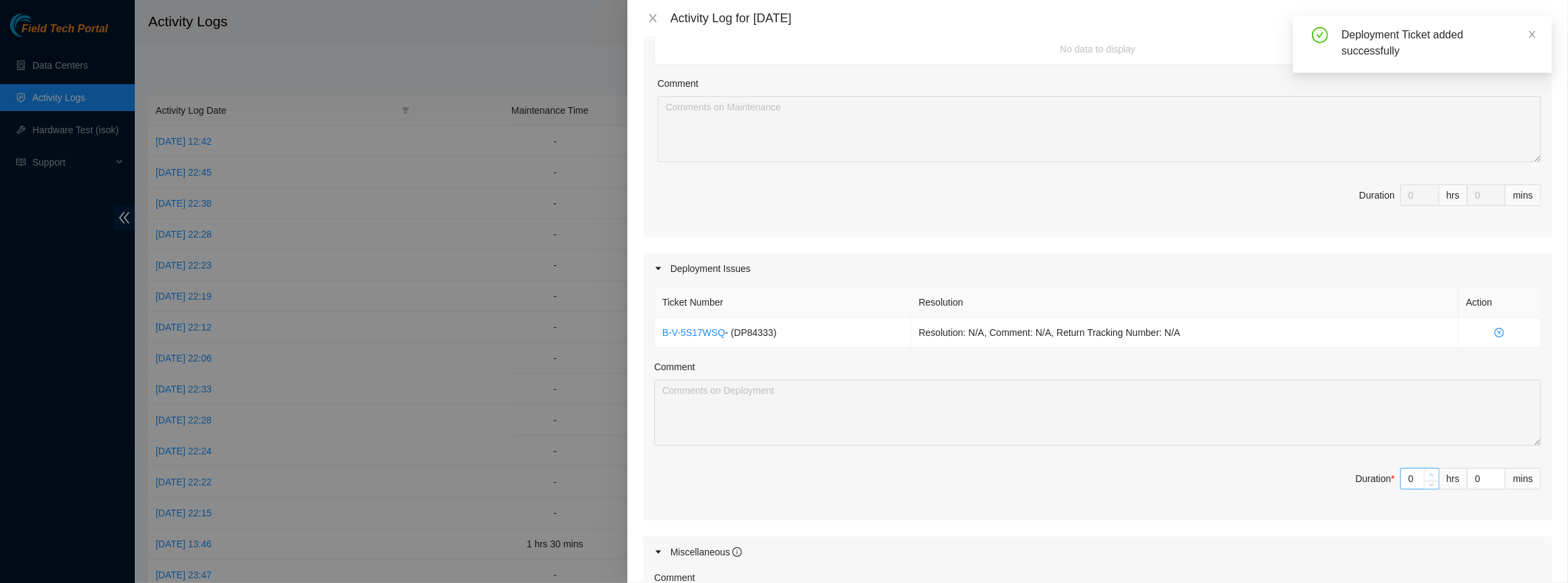
type input "1"
click at [1428, 472] on span "Increase Value" at bounding box center [1431, 475] width 15 height 13
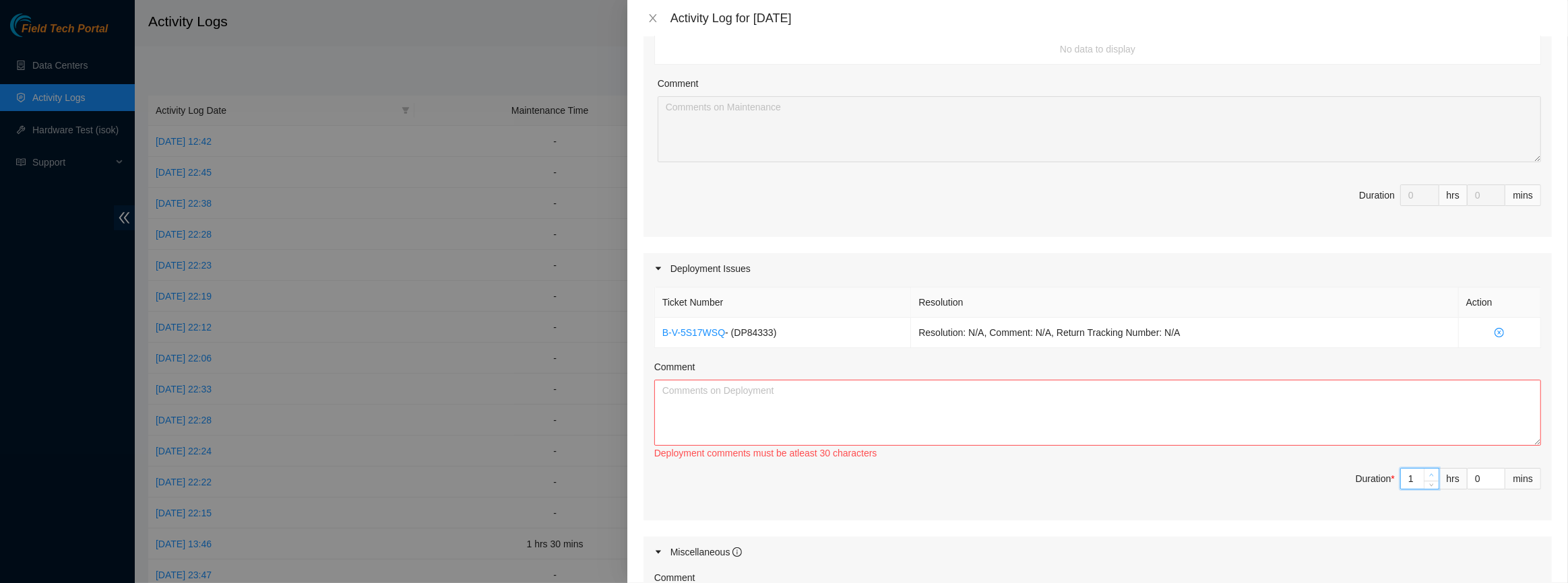
type input "2"
click at [1428, 472] on span "Increase Value" at bounding box center [1431, 475] width 15 height 13
type input "3"
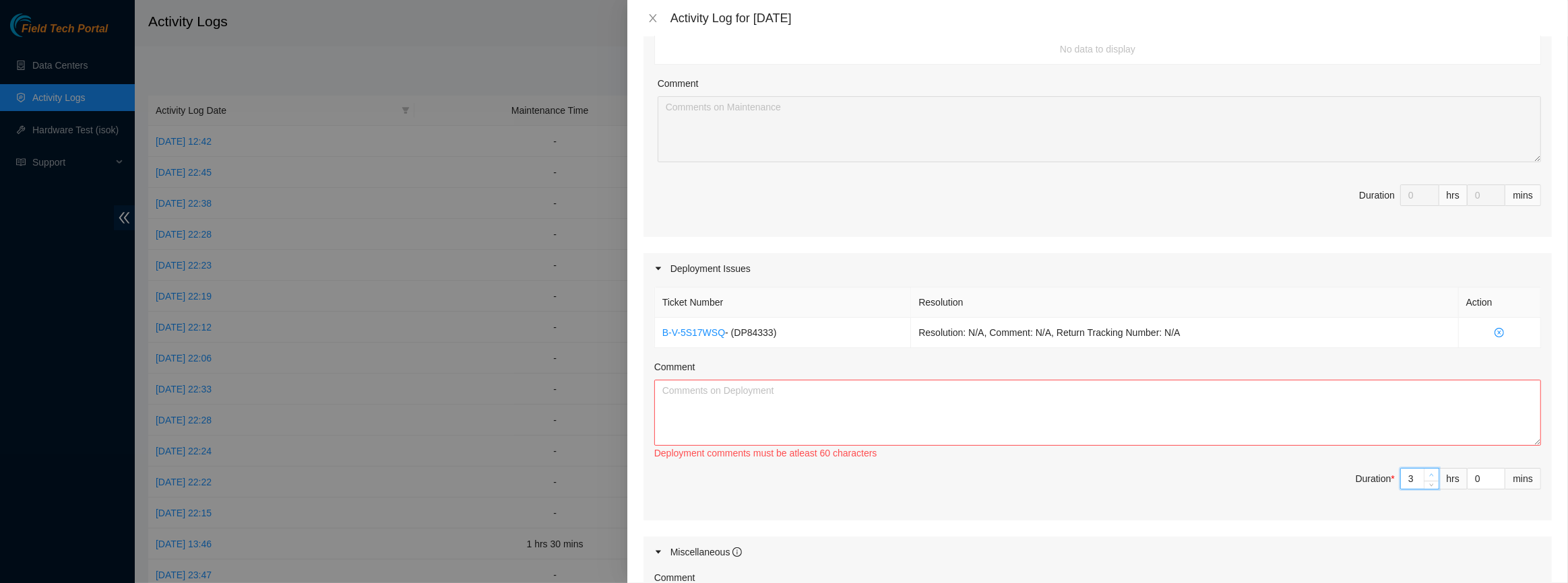
click at [1428, 472] on span "Increase Value" at bounding box center [1431, 475] width 15 height 13
type input "4"
click at [1428, 472] on span "Increase Value" at bounding box center [1431, 475] width 15 height 13
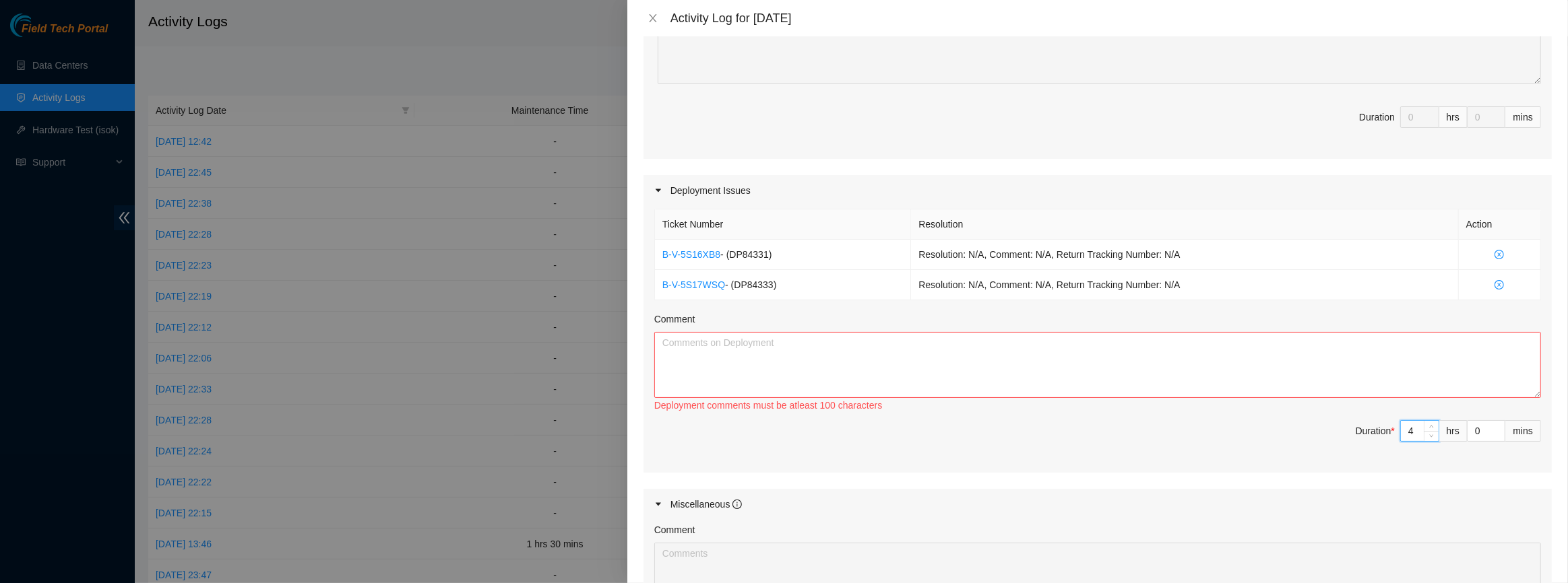
scroll to position [490, 0]
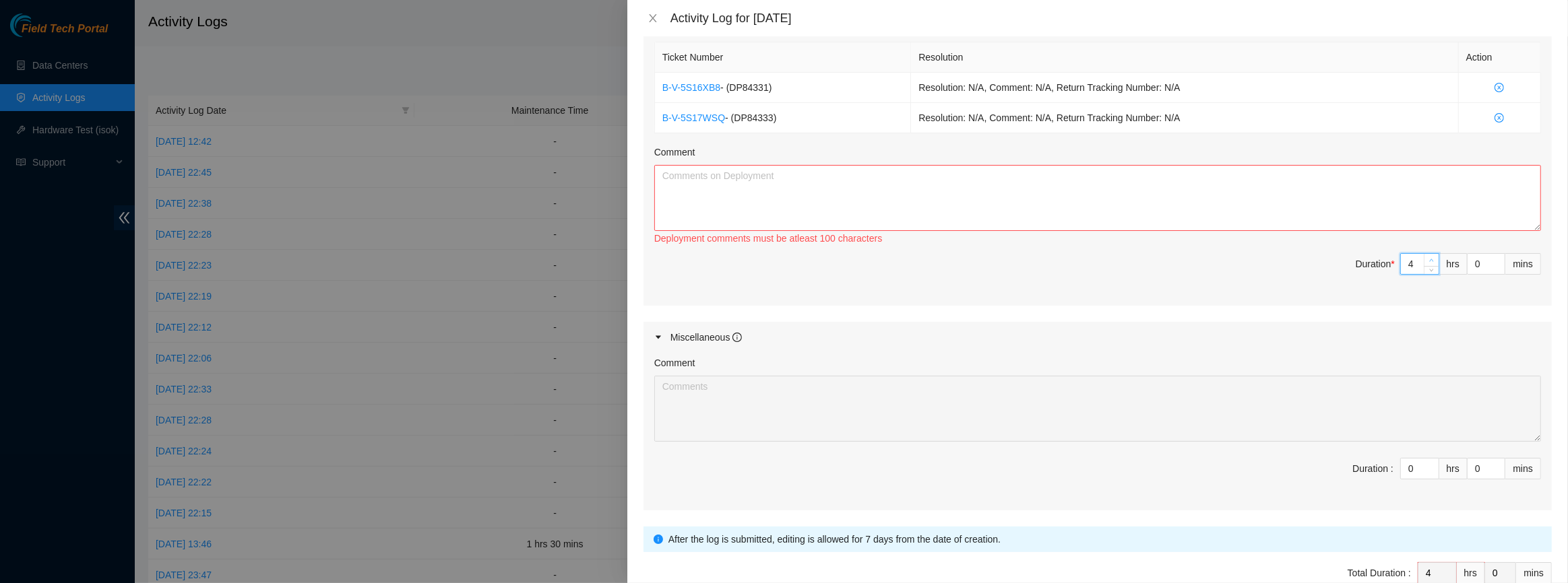
type input "5"
click at [1428, 254] on span "Increase Value" at bounding box center [1431, 260] width 15 height 13
click at [1472, 262] on input "0" at bounding box center [1485, 264] width 37 height 20
click at [1469, 262] on input "0" at bounding box center [1485, 264] width 37 height 20
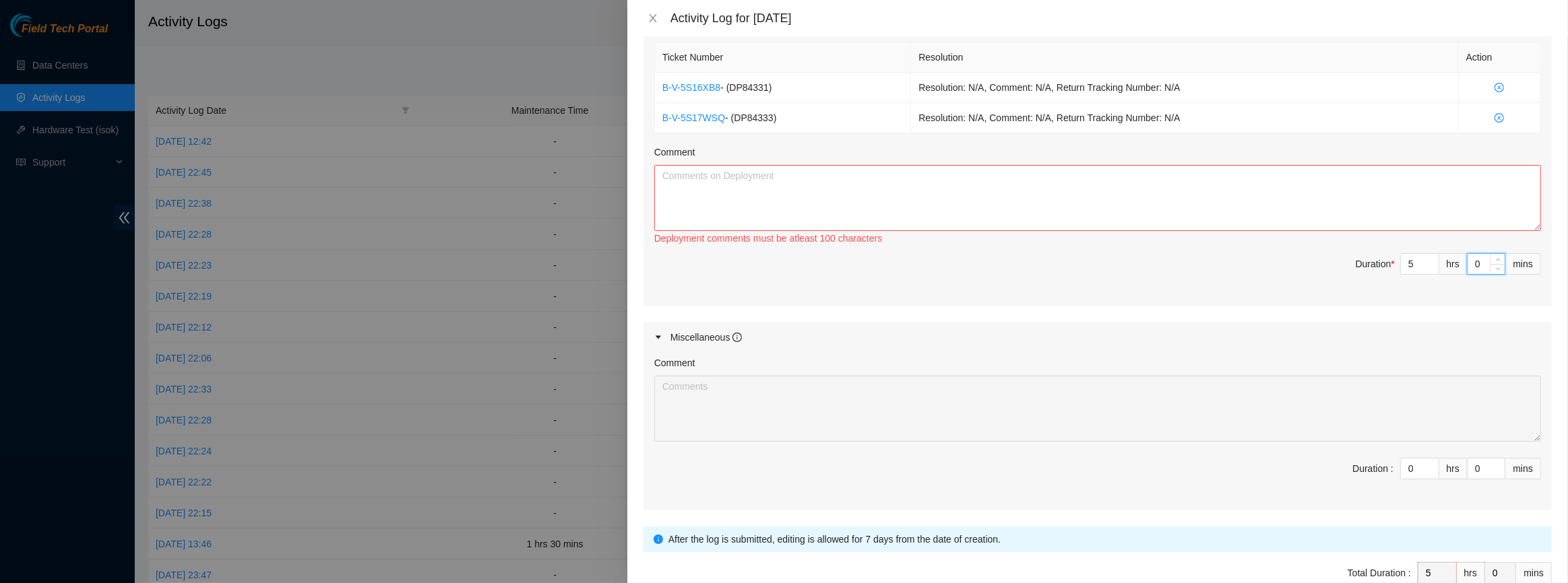
click at [1467, 264] on input "0" at bounding box center [1485, 264] width 37 height 20
type input "30"
click at [1259, 193] on textarea "Comment" at bounding box center [1097, 198] width 887 height 66
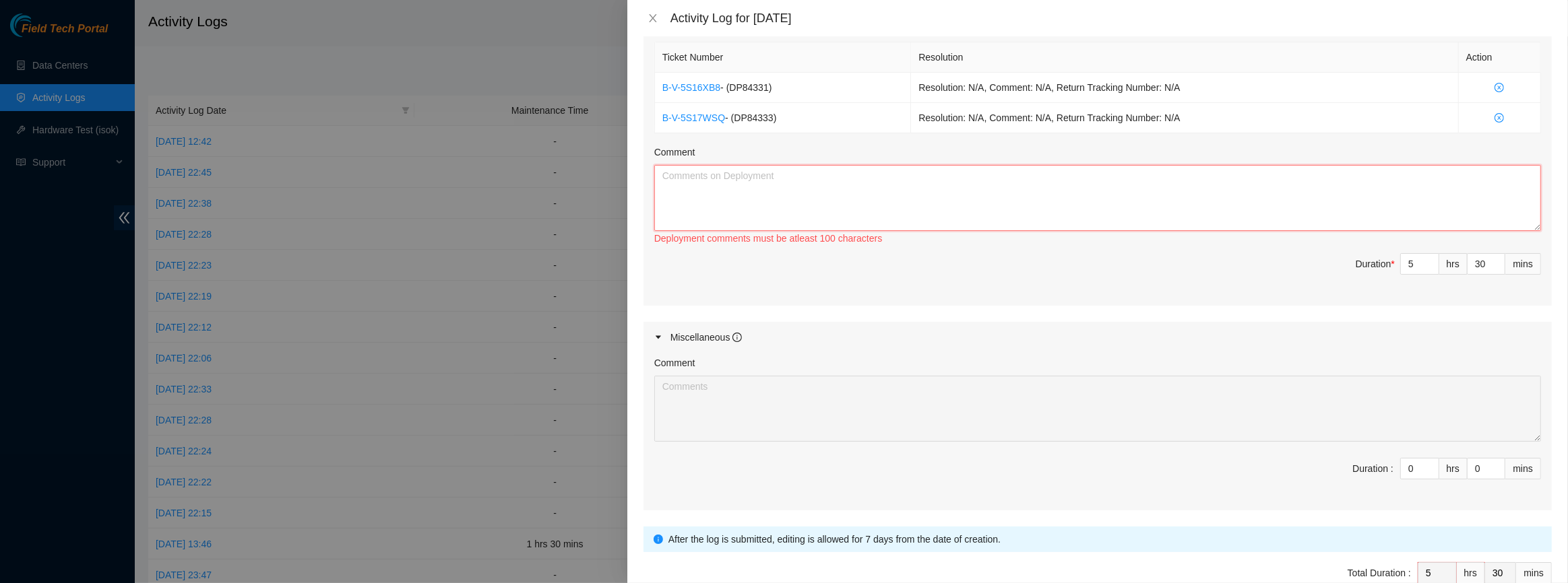
click at [844, 202] on textarea "Comment" at bounding box center [1097, 198] width 887 height 66
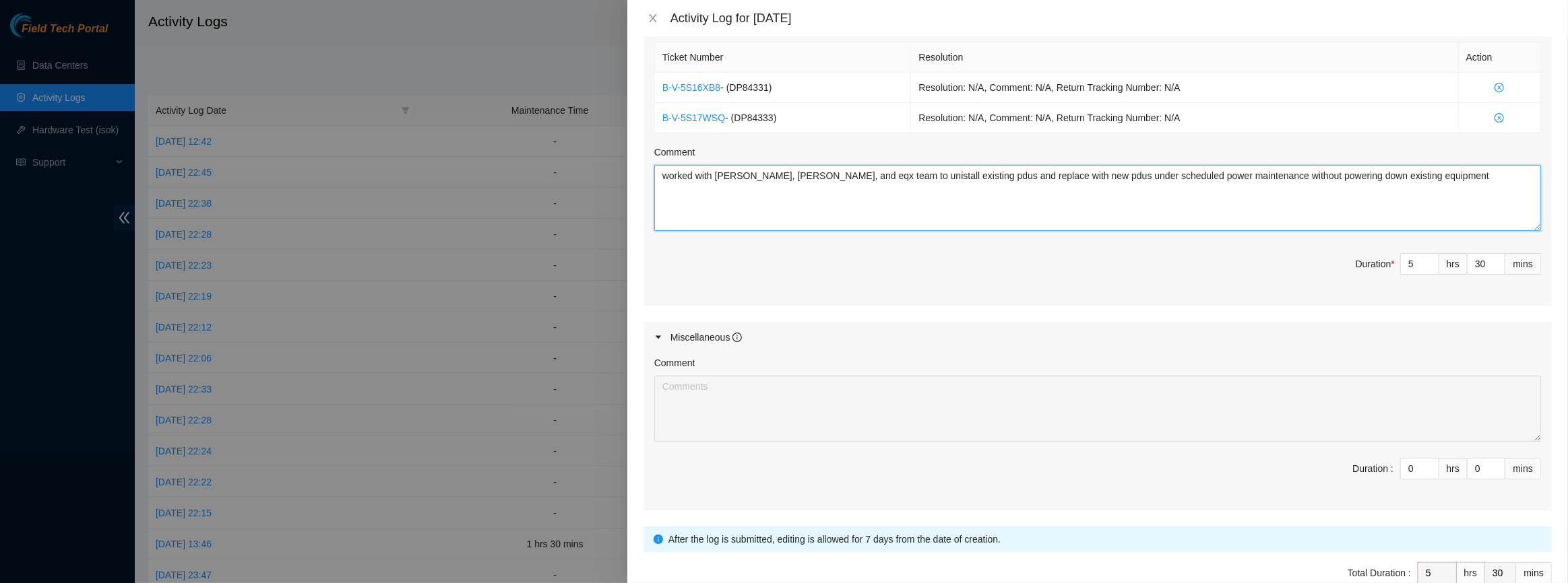
type textarea "worked with [PERSON_NAME], [PERSON_NAME], and eqx team to unistall existing pdu…"
type input "1"
type input "6"
click at [1425, 459] on span "Increase Value" at bounding box center [1431, 465] width 15 height 13
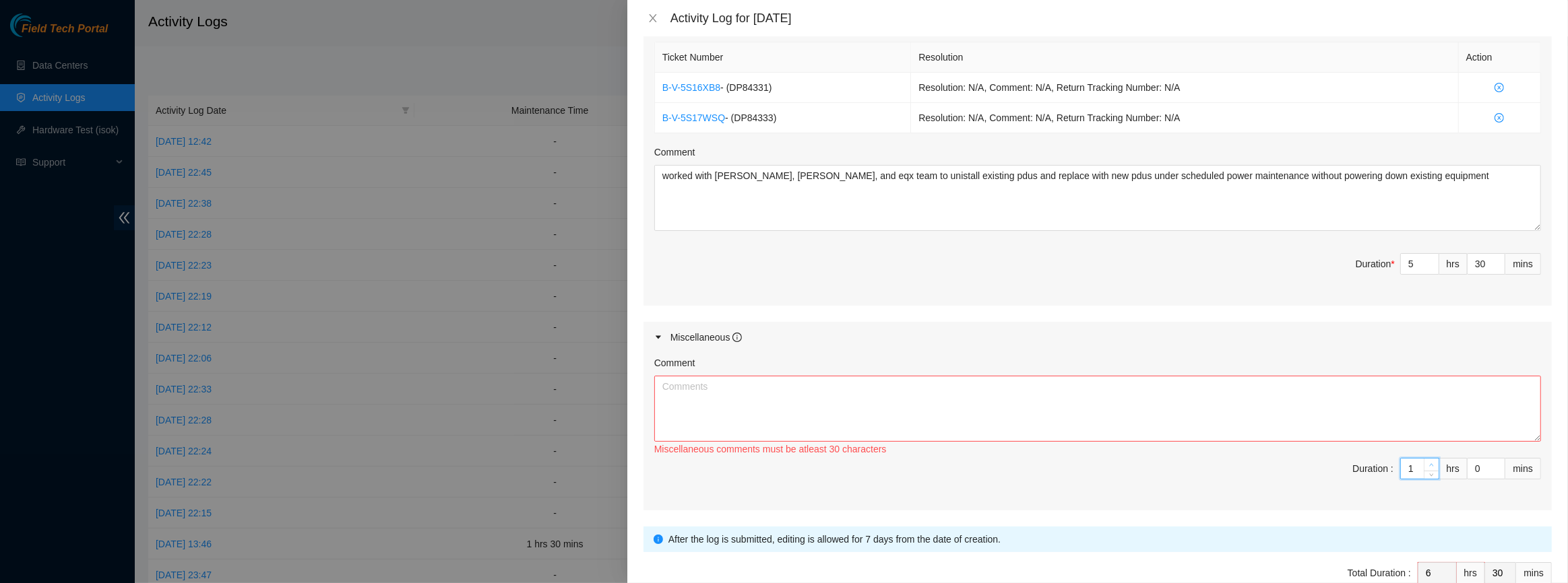
type input "2"
type input "7"
click at [1425, 459] on span "Increase Value" at bounding box center [1431, 465] width 15 height 13
type input "3"
type input "8"
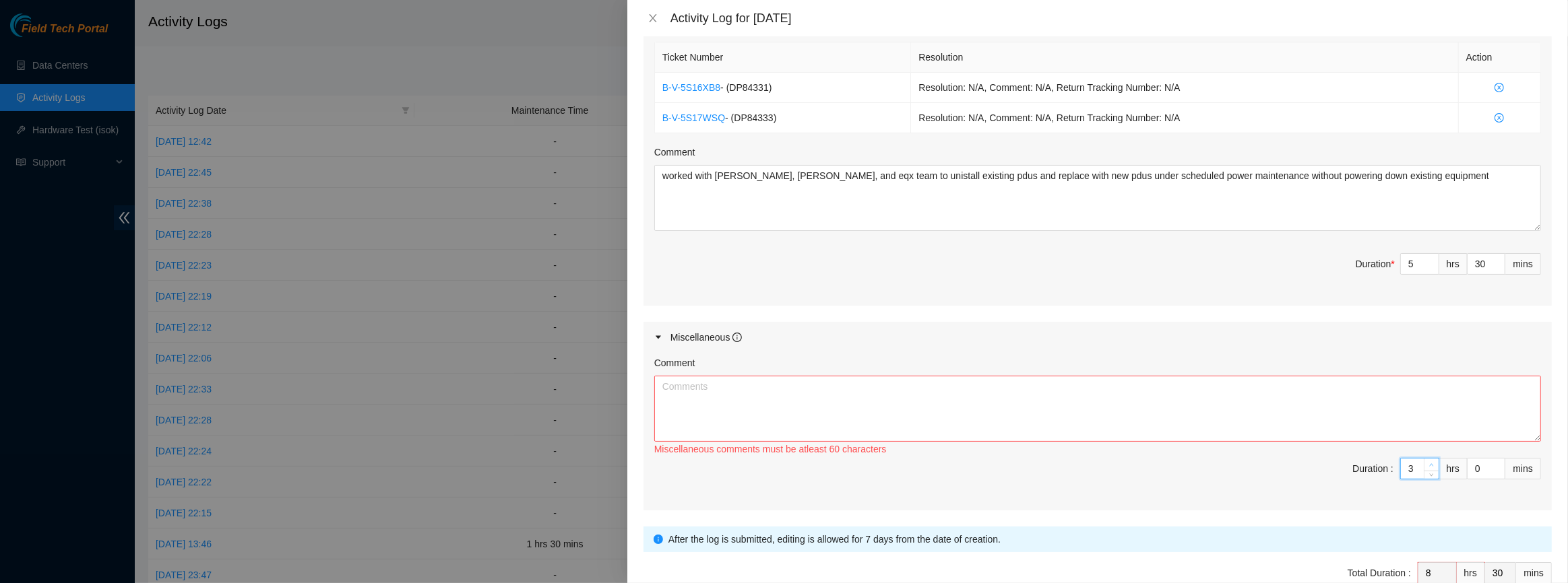
click at [1425, 459] on span "Increase Value" at bounding box center [1431, 465] width 15 height 13
type input "4"
type input "9"
click at [1425, 459] on span "Increase Value" at bounding box center [1431, 465] width 15 height 13
click at [1228, 395] on textarea "Comment" at bounding box center [1097, 409] width 887 height 66
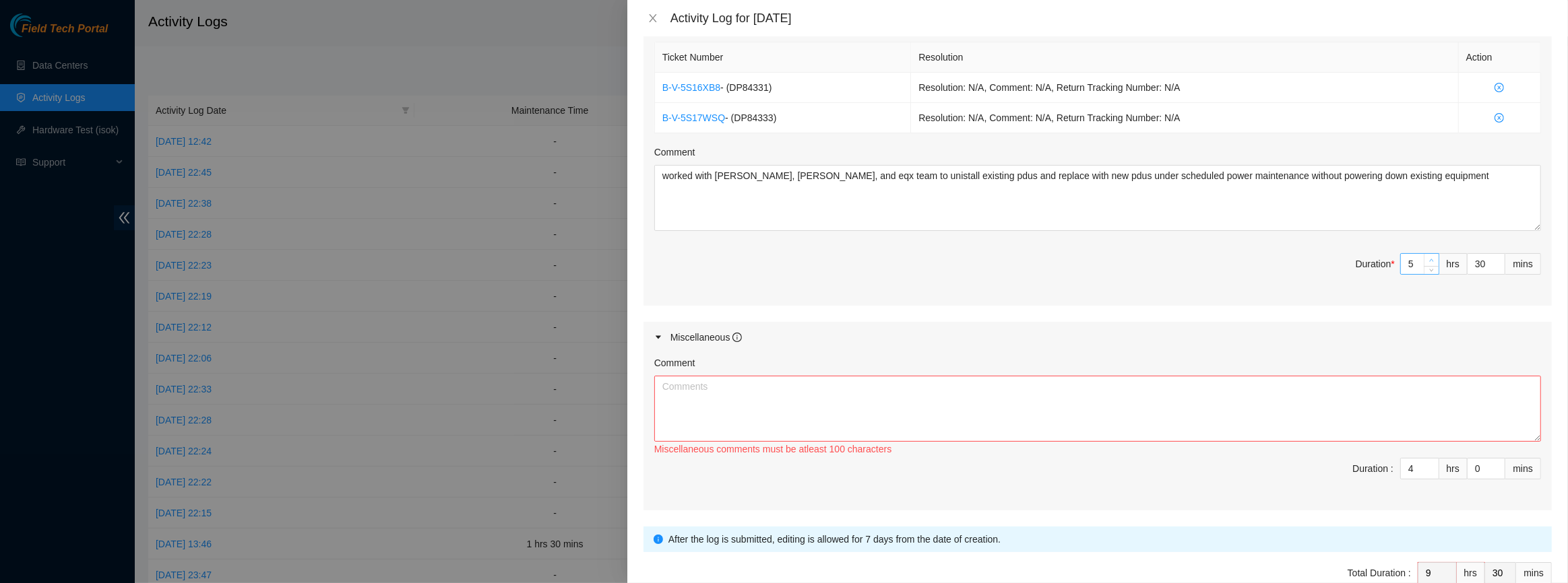
type input "6"
type input "10"
click at [1428, 257] on span "up" at bounding box center [1432, 261] width 8 height 8
type input "7"
type input "11"
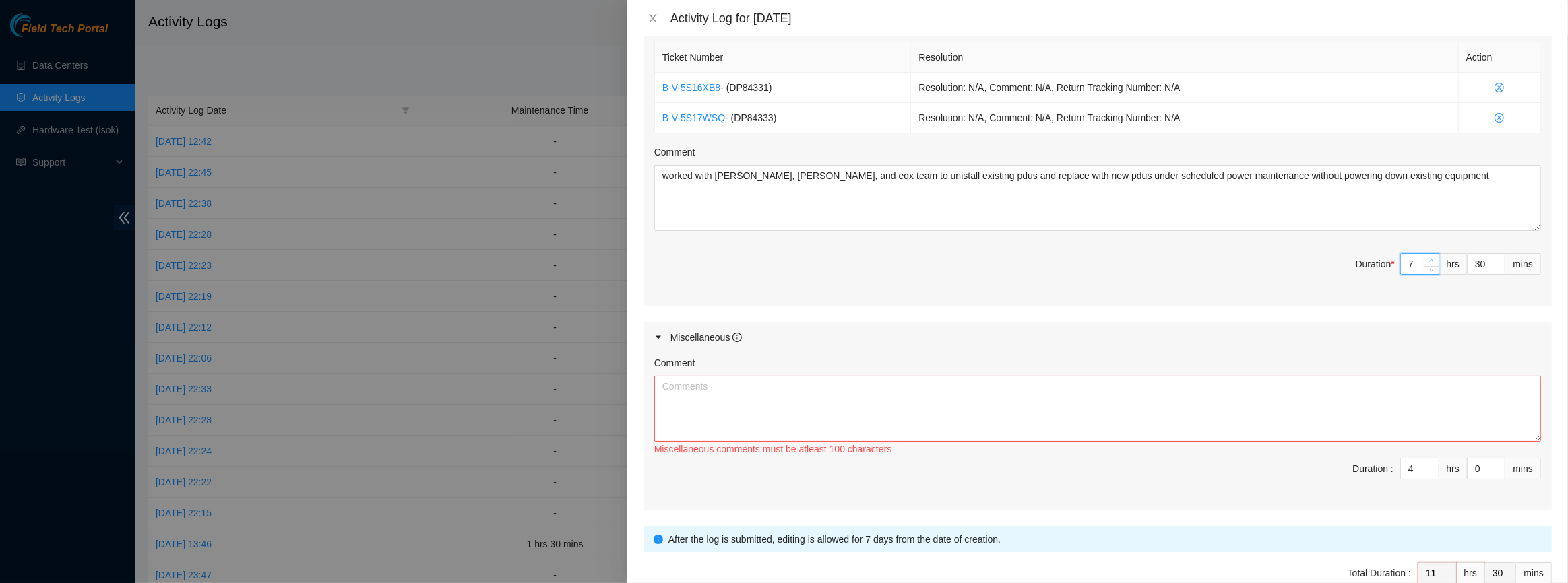
click at [1428, 257] on span "up" at bounding box center [1432, 261] width 8 height 8
type input "8"
type input "12"
click at [1428, 257] on span "up" at bounding box center [1432, 261] width 8 height 8
type input "9"
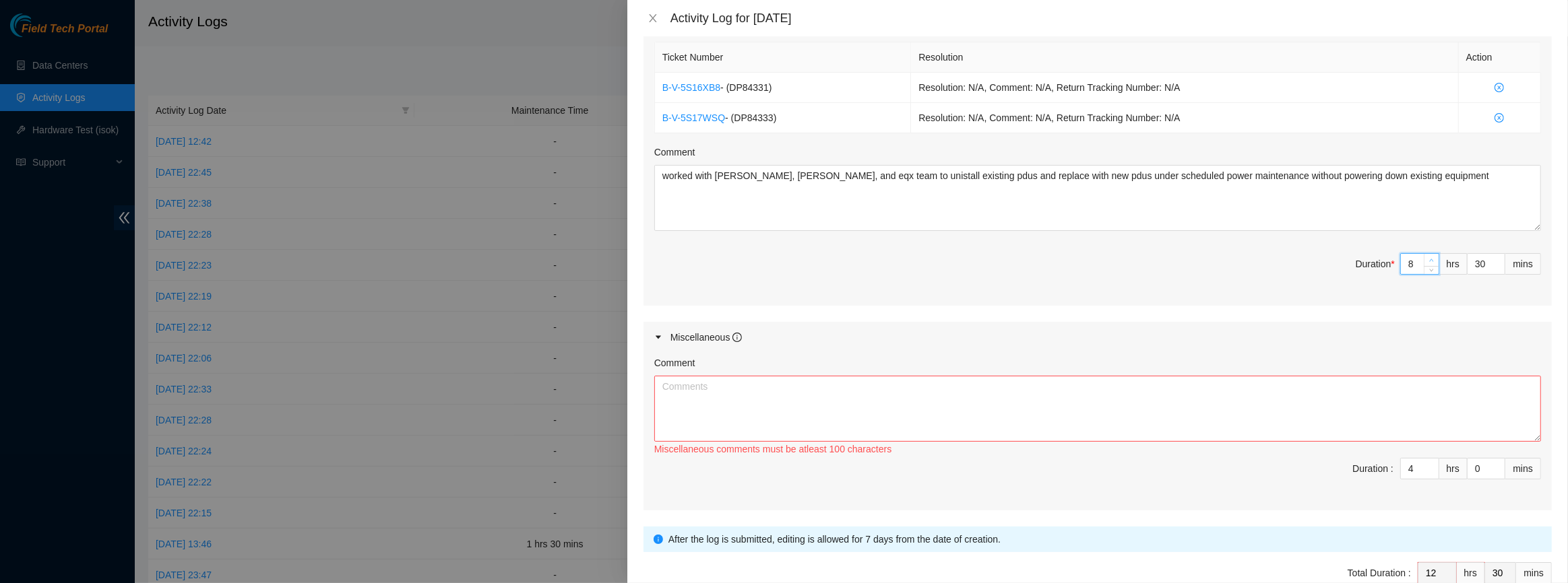
type input "13"
click at [1428, 257] on span "up" at bounding box center [1432, 261] width 8 height 8
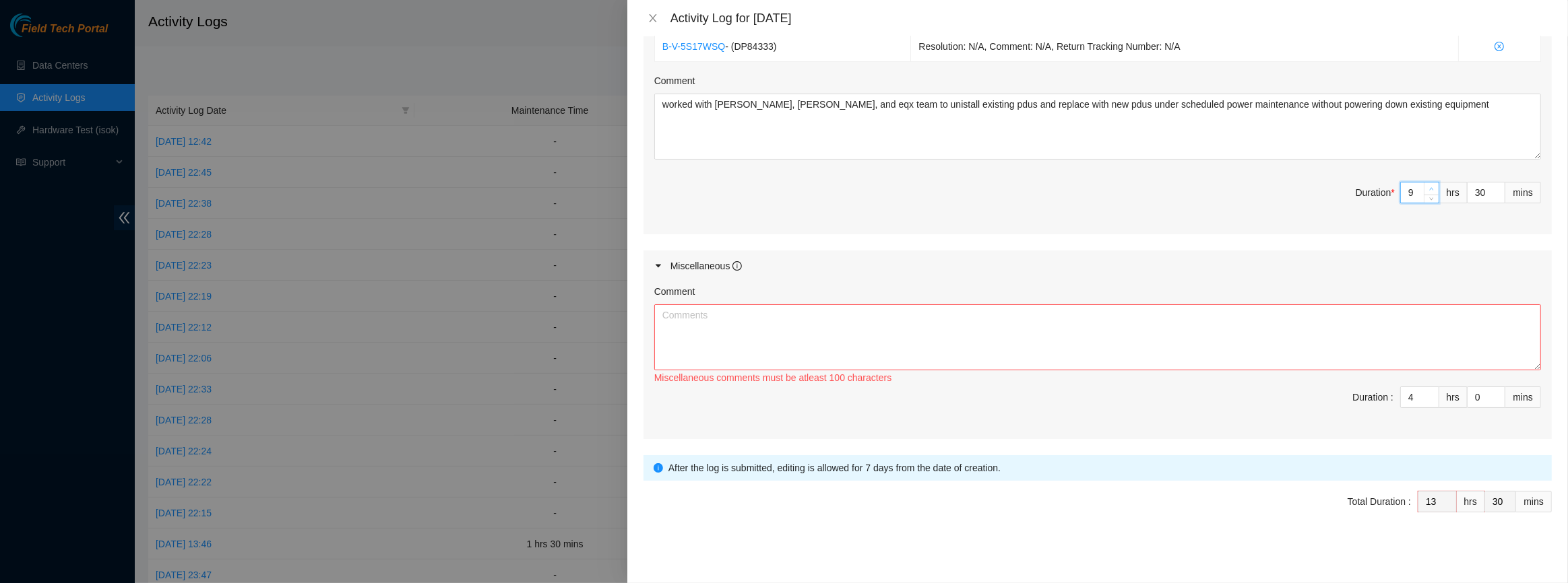
type input "10"
type input "14"
click at [1429, 187] on icon "up" at bounding box center [1431, 189] width 5 height 5
click at [1427, 138] on textarea "worked with [PERSON_NAME], [PERSON_NAME], and eqx team to unistall existing pdu…" at bounding box center [1097, 126] width 887 height 66
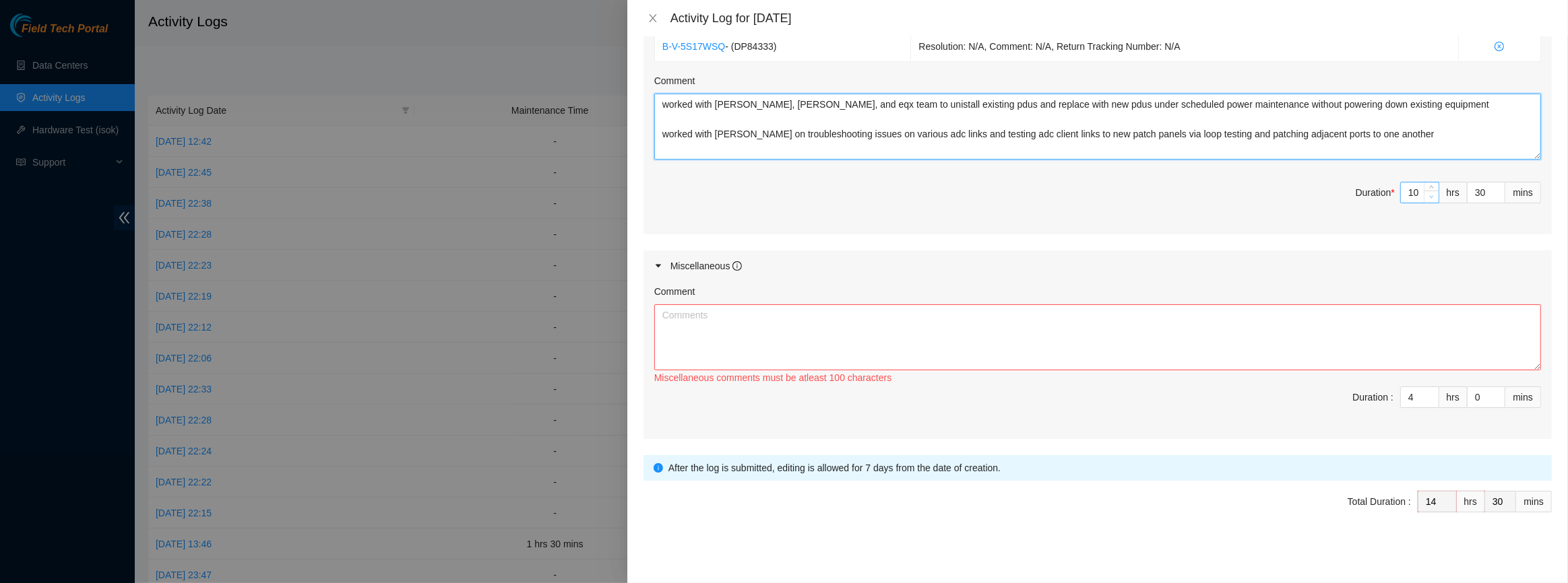
type textarea "worked with [PERSON_NAME], [PERSON_NAME], and eqx team to unistall existing pdu…"
type input "9"
type input "13"
click at [1428, 198] on span "down" at bounding box center [1432, 197] width 8 height 8
type input "8"
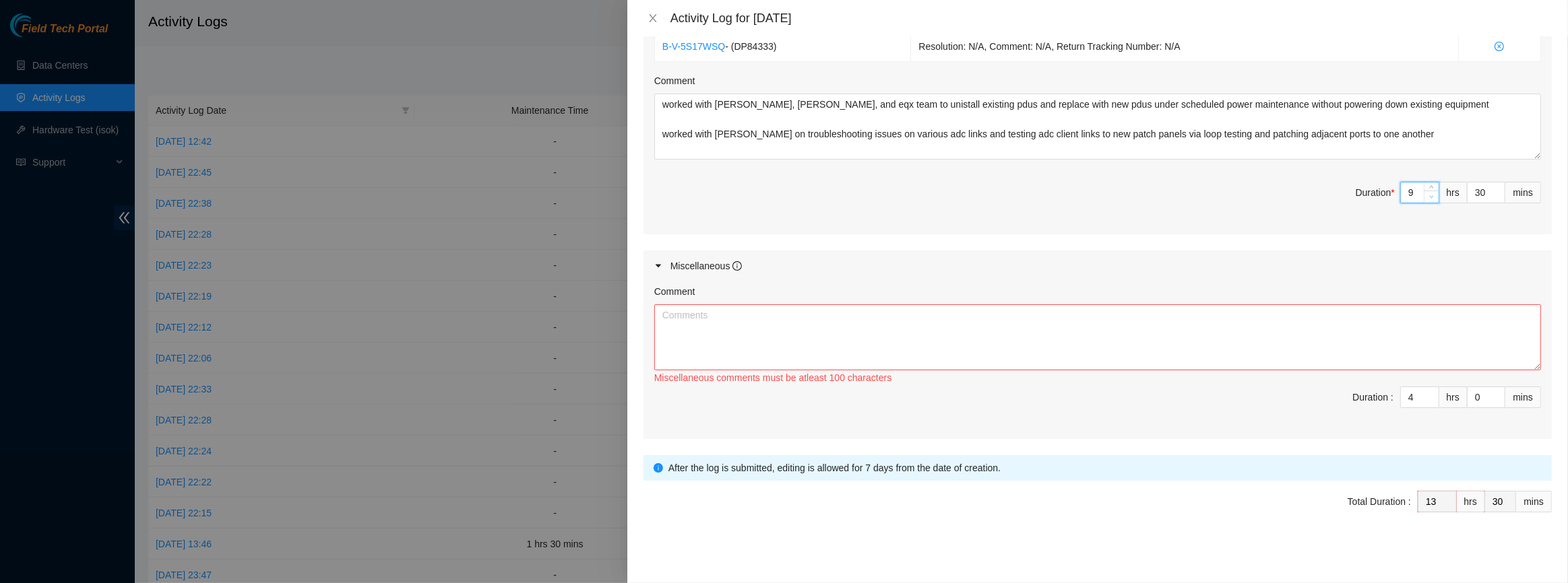
type input "12"
click at [1428, 198] on span "down" at bounding box center [1432, 197] width 8 height 8
type input "9"
type input "13"
click at [1428, 183] on span "Increase Value" at bounding box center [1431, 188] width 15 height 13
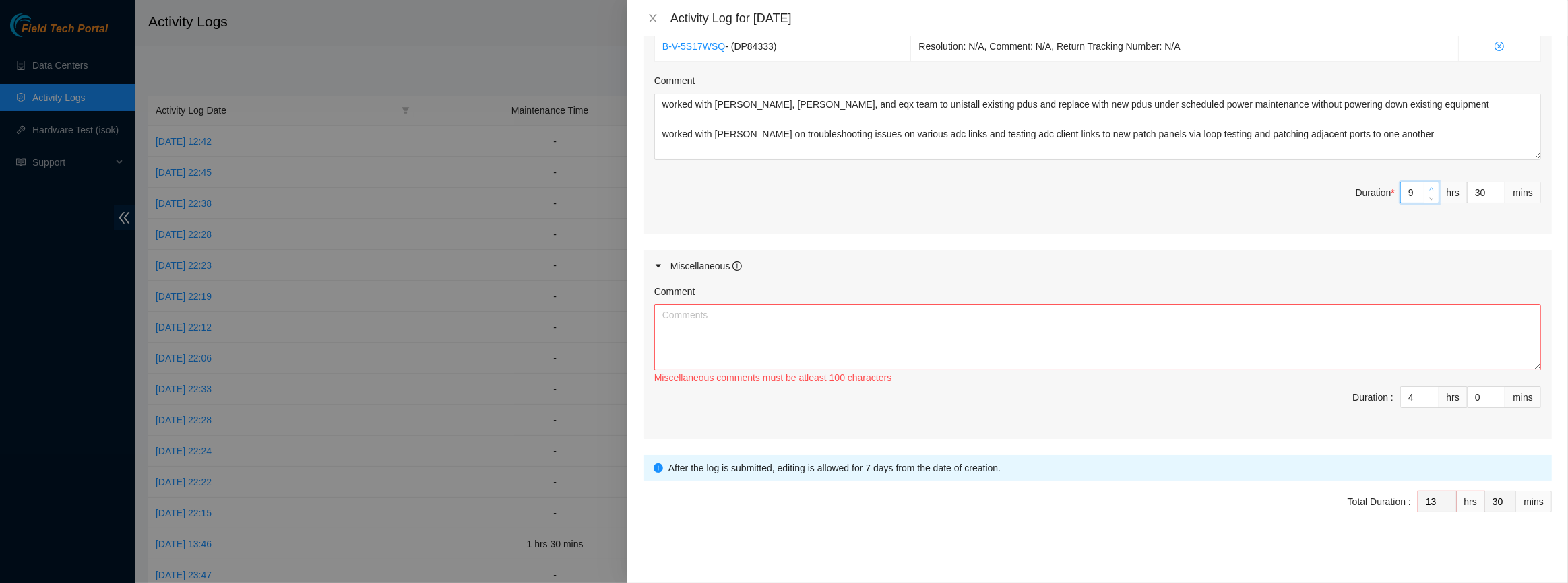
type input "10"
type input "14"
click at [1428, 183] on span "Increase Value" at bounding box center [1431, 188] width 15 height 13
click at [1010, 329] on textarea "Comment" at bounding box center [1097, 337] width 887 height 66
click at [832, 319] on textarea "Comment" at bounding box center [1097, 337] width 887 height 66
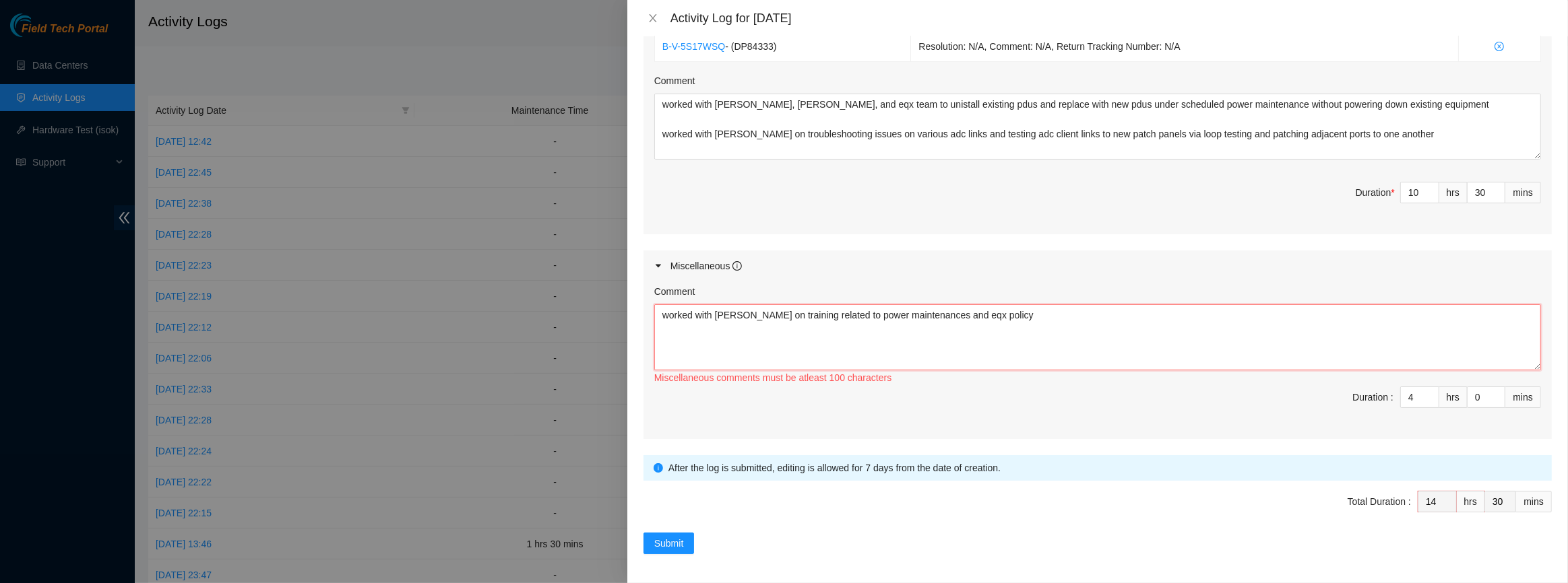
click at [1033, 330] on textarea "worked with [PERSON_NAME] on training related to power maintenances and eqx pol…" at bounding box center [1097, 337] width 887 height 66
click at [1016, 359] on textarea "worked with [PERSON_NAME] on training related to power maintenances and eqx pol…" at bounding box center [1097, 337] width 887 height 66
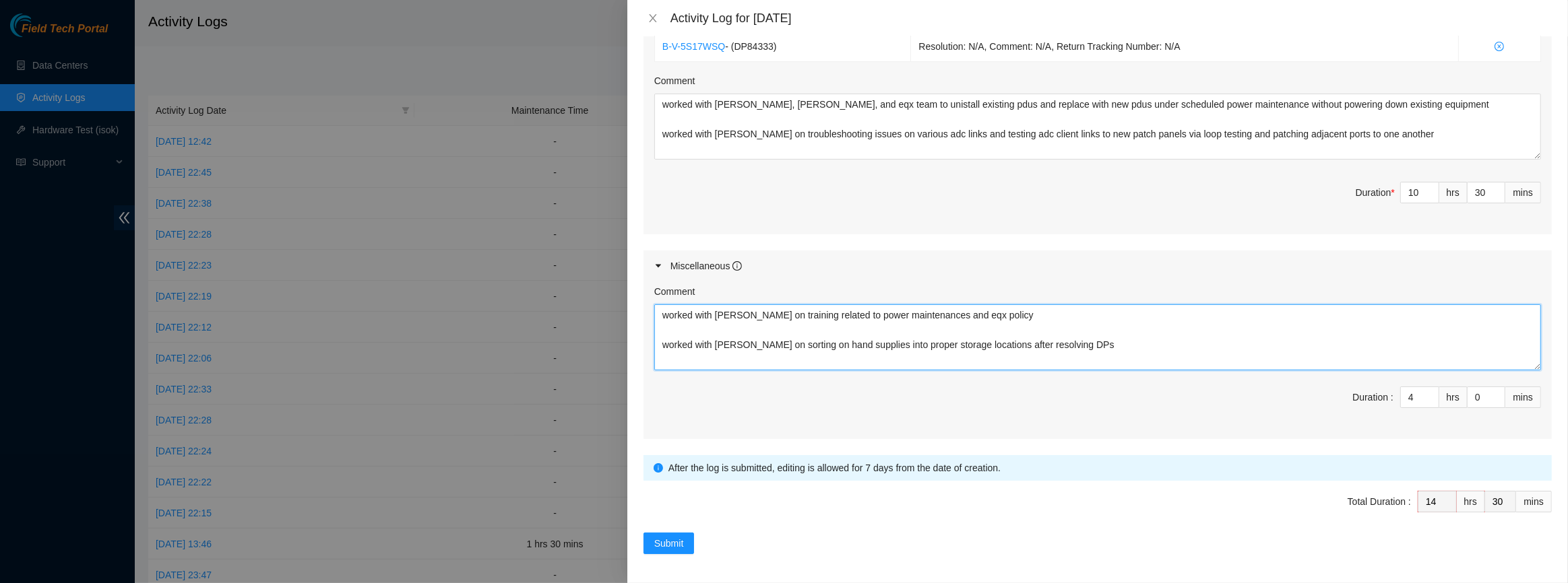
type textarea "worked with [PERSON_NAME] on training related to power maintenances and eqx pol…"
type input "3"
type input "13"
click at [1429, 401] on icon "down" at bounding box center [1431, 402] width 5 height 5
click at [1109, 229] on div "Ticket Number Resolution Action B-V-5S16XB8 - ( DP84331 ) Resolution: N/A, Comm…" at bounding box center [1097, 101] width 908 height 267
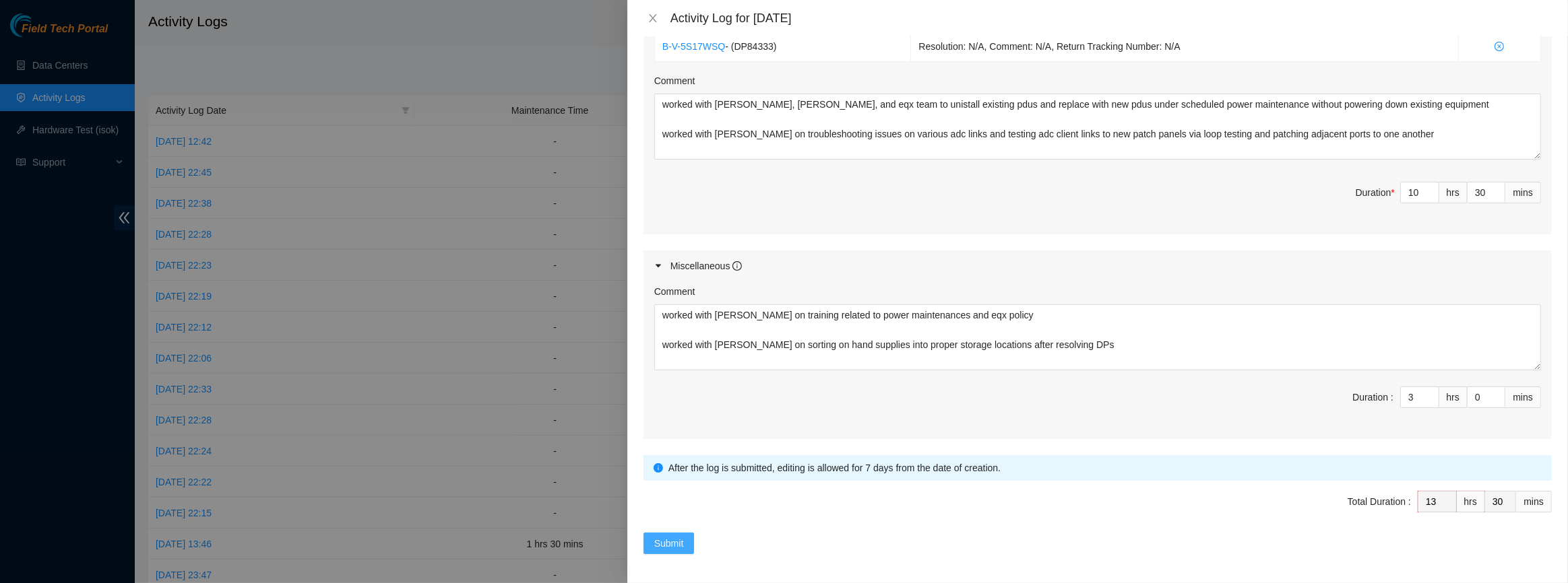
click at [670, 533] on button "Submit" at bounding box center [668, 544] width 51 height 22
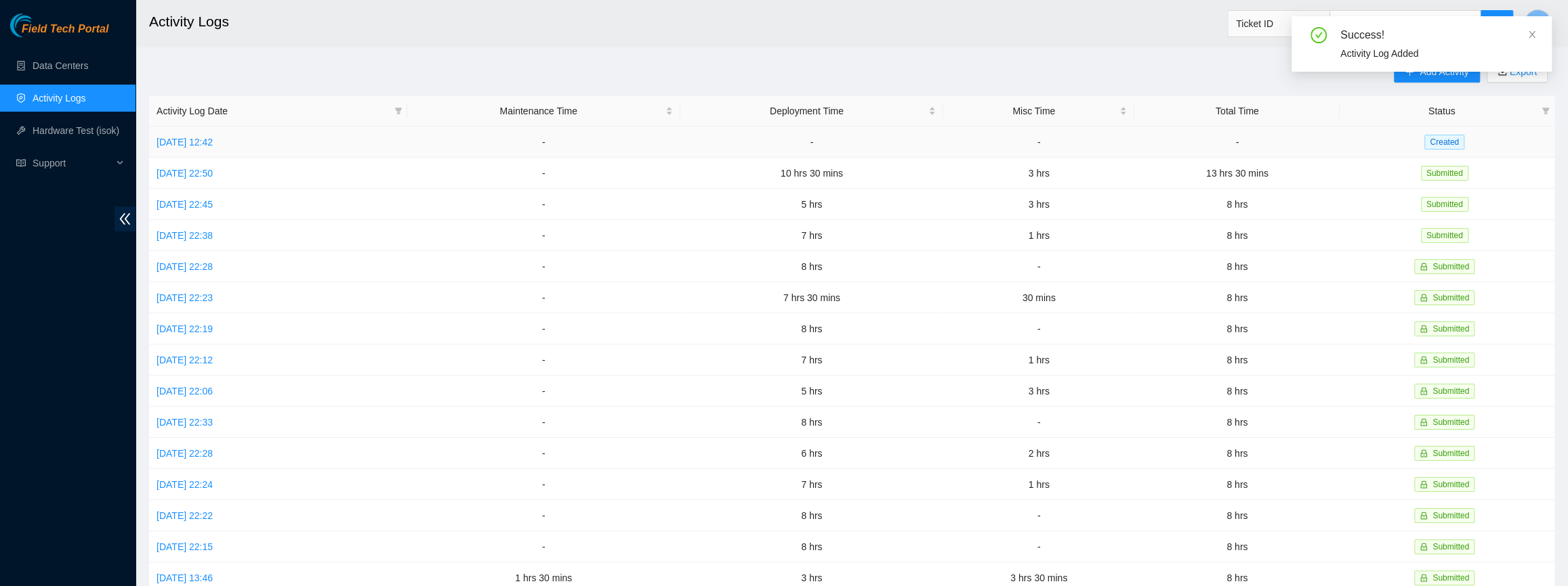
click at [209, 132] on td "[DATE] 12:42" at bounding box center [279, 142] width 258 height 31
click at [209, 144] on link "[DATE] 12:42" at bounding box center [185, 142] width 56 height 11
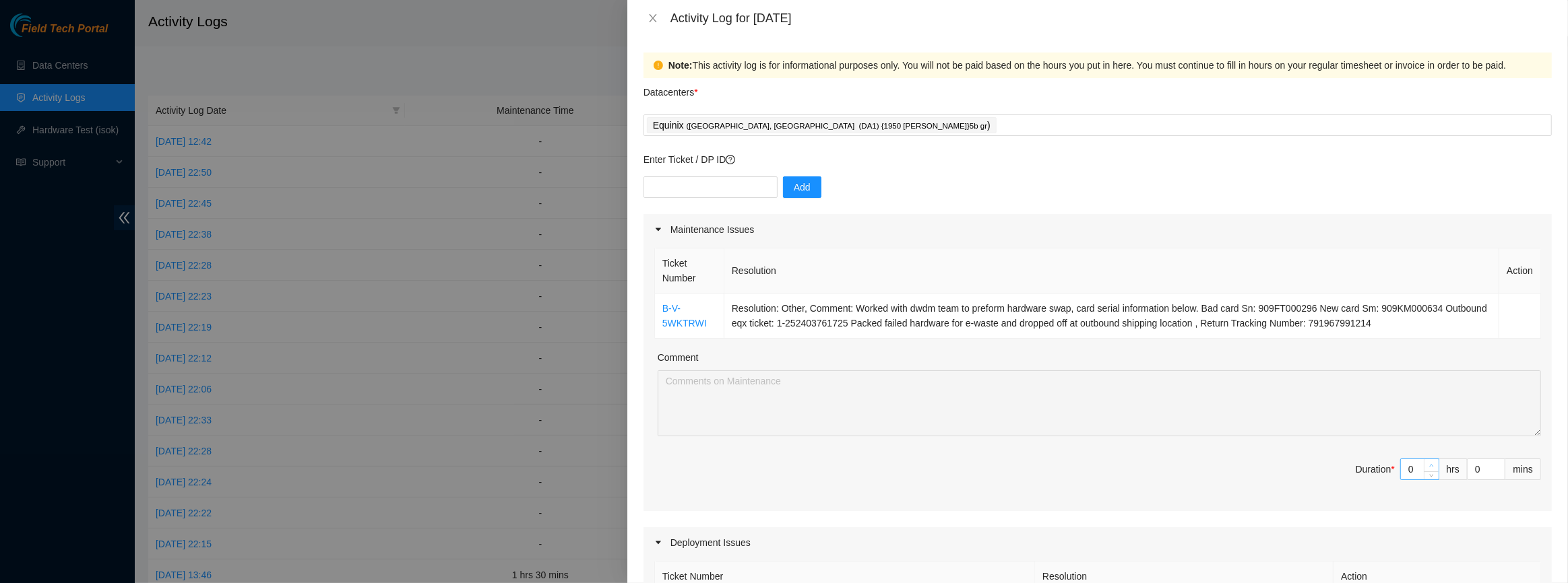
type input "1"
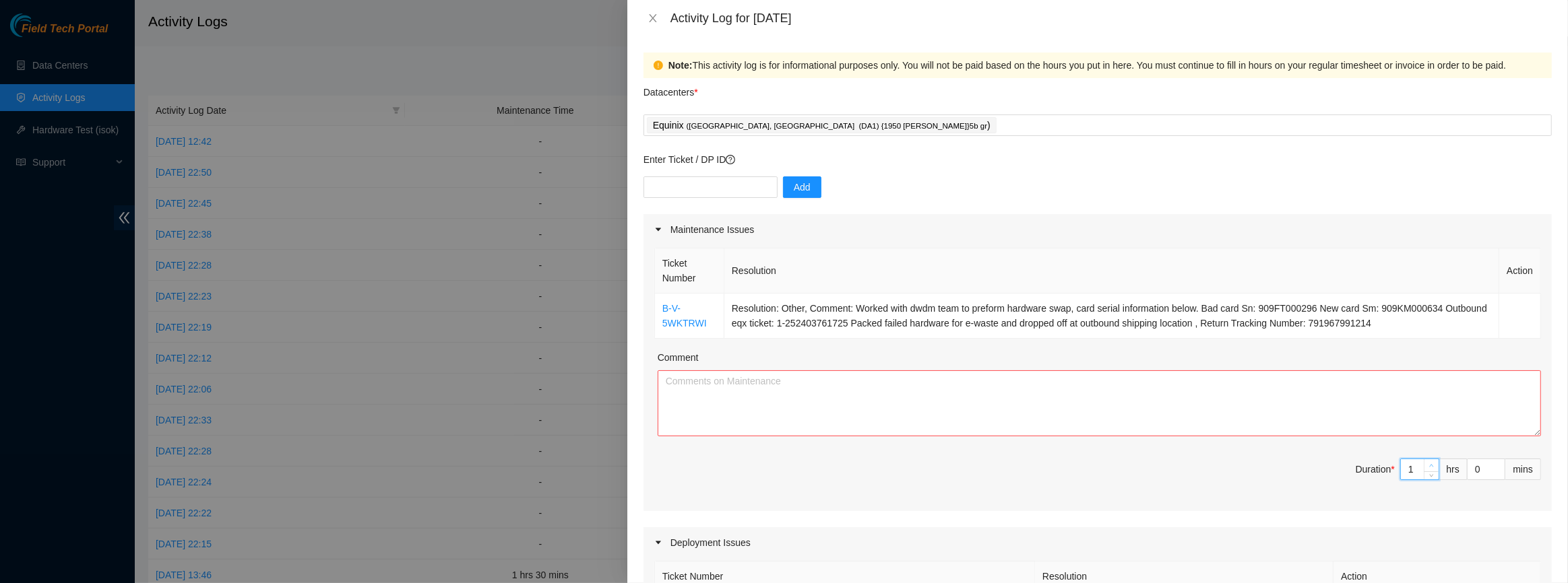
click at [1424, 460] on span "Increase Value" at bounding box center [1431, 465] width 15 height 13
click at [796, 386] on textarea "Comment" at bounding box center [1098, 403] width 883 height 66
type input "2"
click at [1428, 478] on span "up" at bounding box center [1432, 480] width 8 height 8
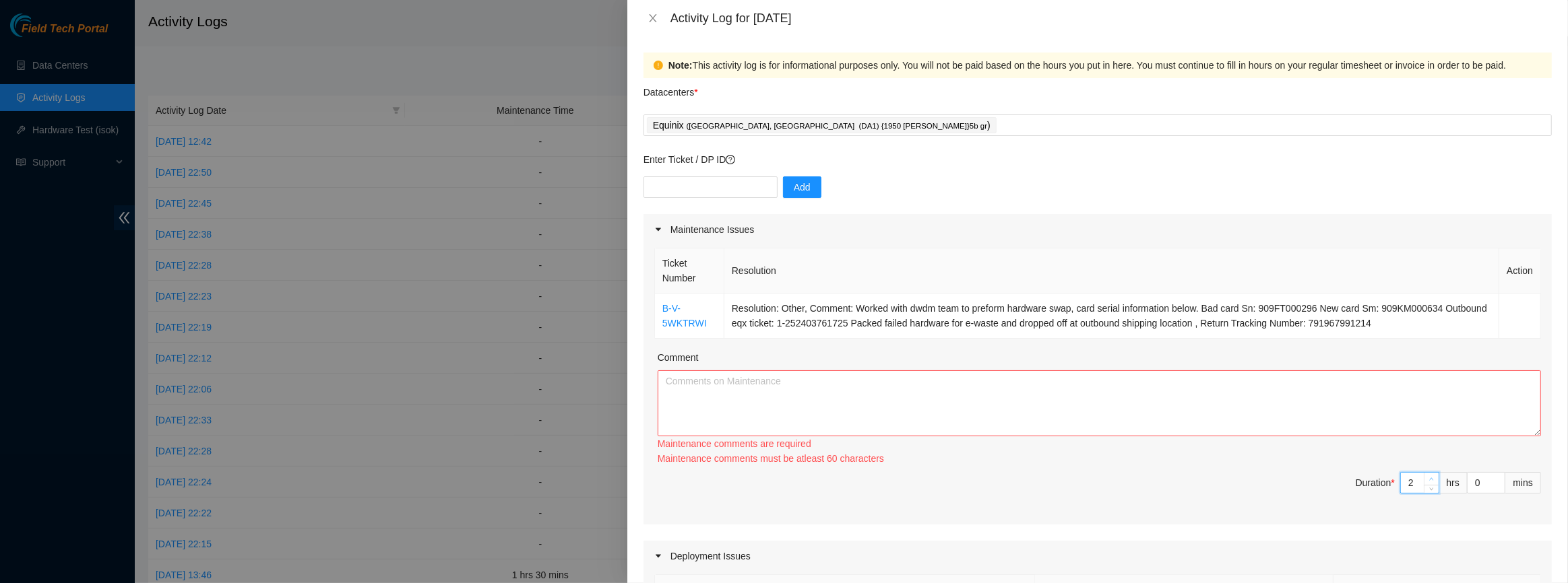
type input "3"
click at [1428, 475] on span "up" at bounding box center [1432, 480] width 8 height 8
click at [1027, 391] on textarea "Comment" at bounding box center [1098, 403] width 883 height 66
type input "2"
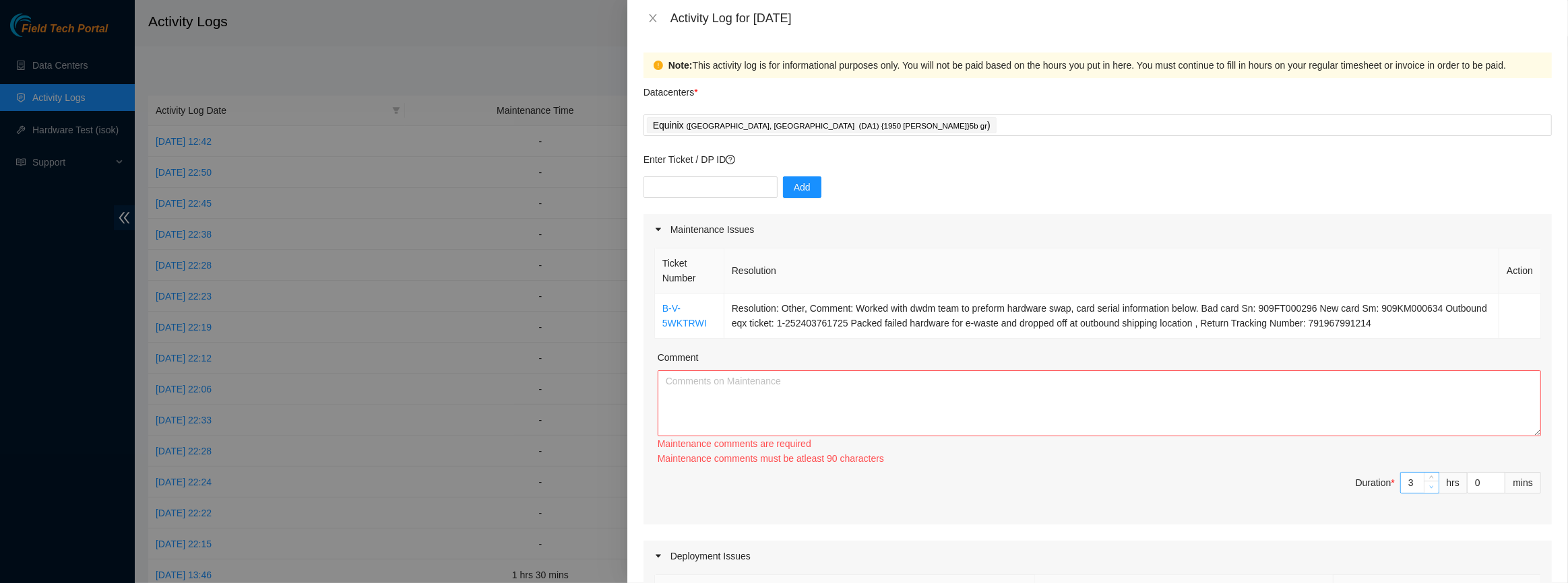
type input "2"
click at [1428, 483] on span "down" at bounding box center [1432, 487] width 8 height 8
click at [1044, 379] on textarea "Comment" at bounding box center [1098, 403] width 883 height 66
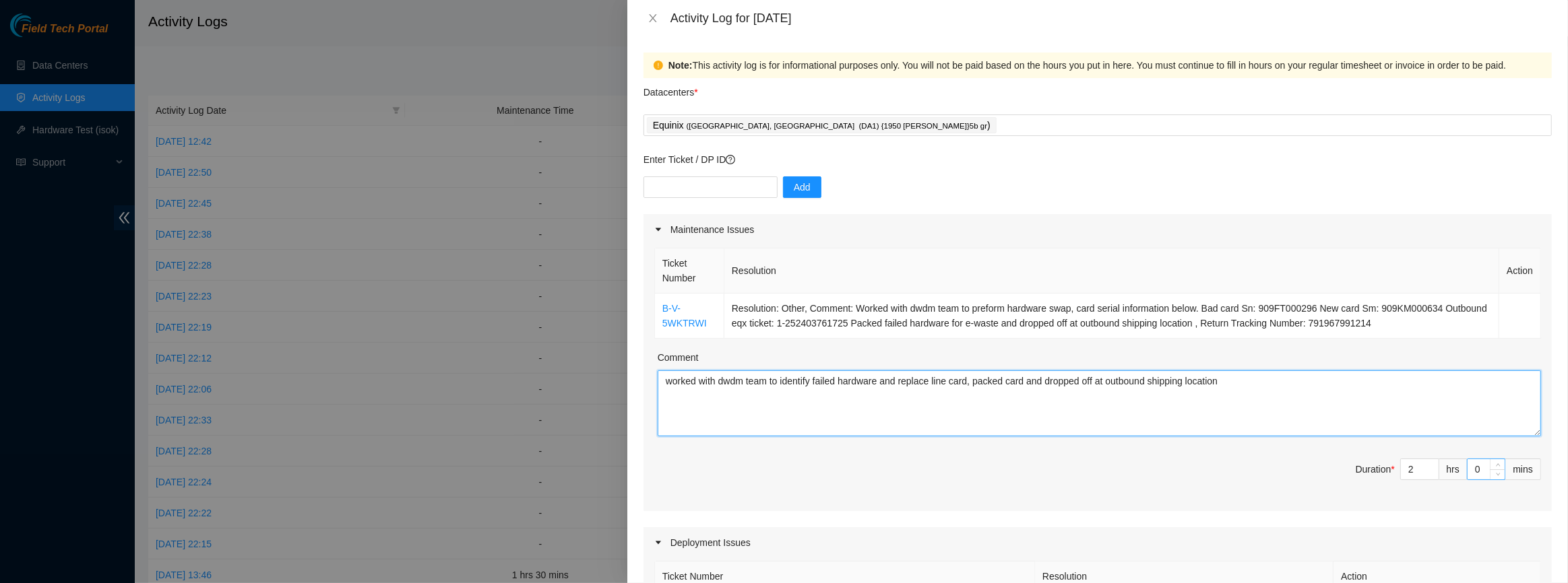
type textarea "worked with dwdm team to identify failed hardware and replace line card, packed…"
click at [1472, 471] on input "0" at bounding box center [1485, 470] width 37 height 20
click at [1467, 474] on input "0" at bounding box center [1485, 470] width 37 height 20
type input "30"
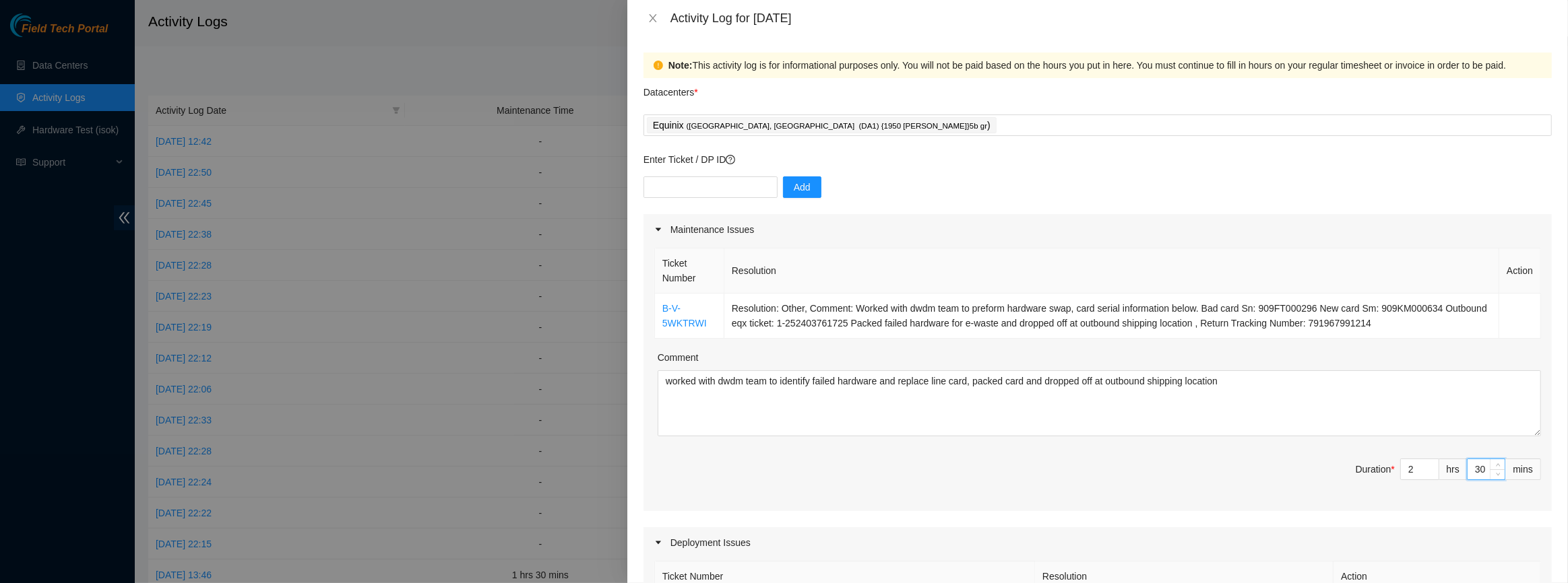
type input "30"
click at [1463, 500] on div "Ticket Number Resolution Action B-V-5WKTRWI Resolution: Other, Comment: Worked …" at bounding box center [1097, 378] width 908 height 266
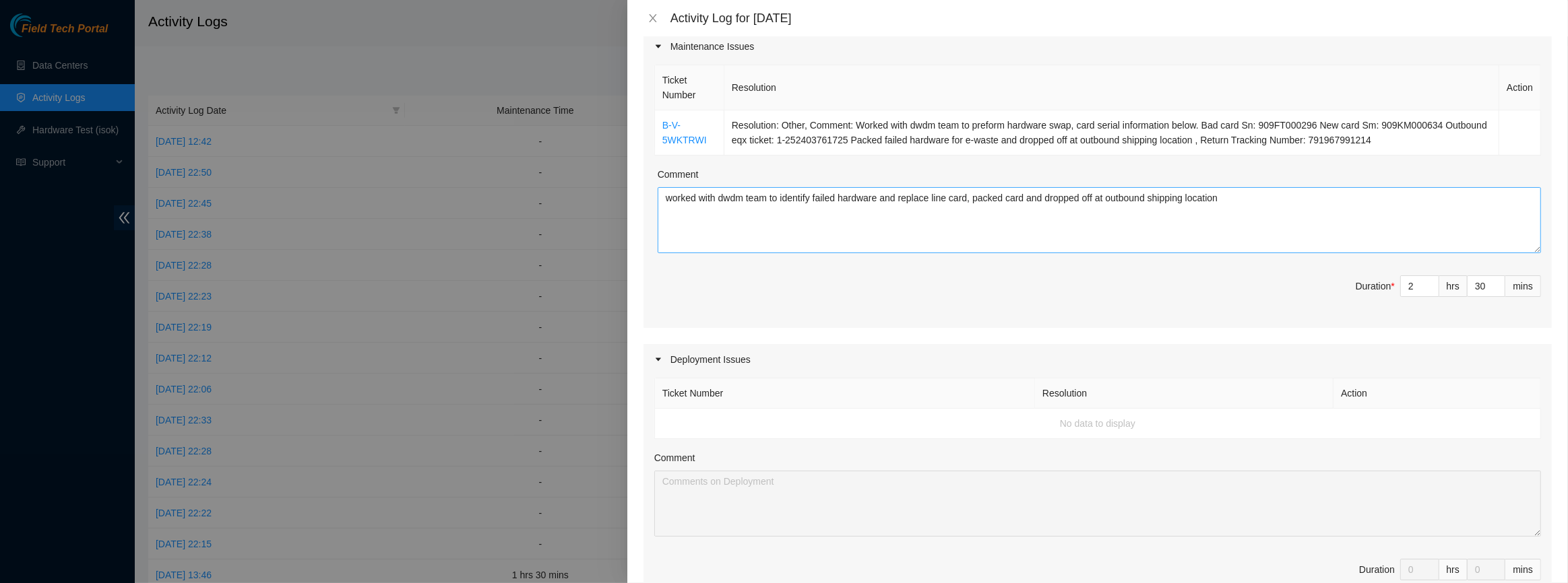
scroll to position [0, 0]
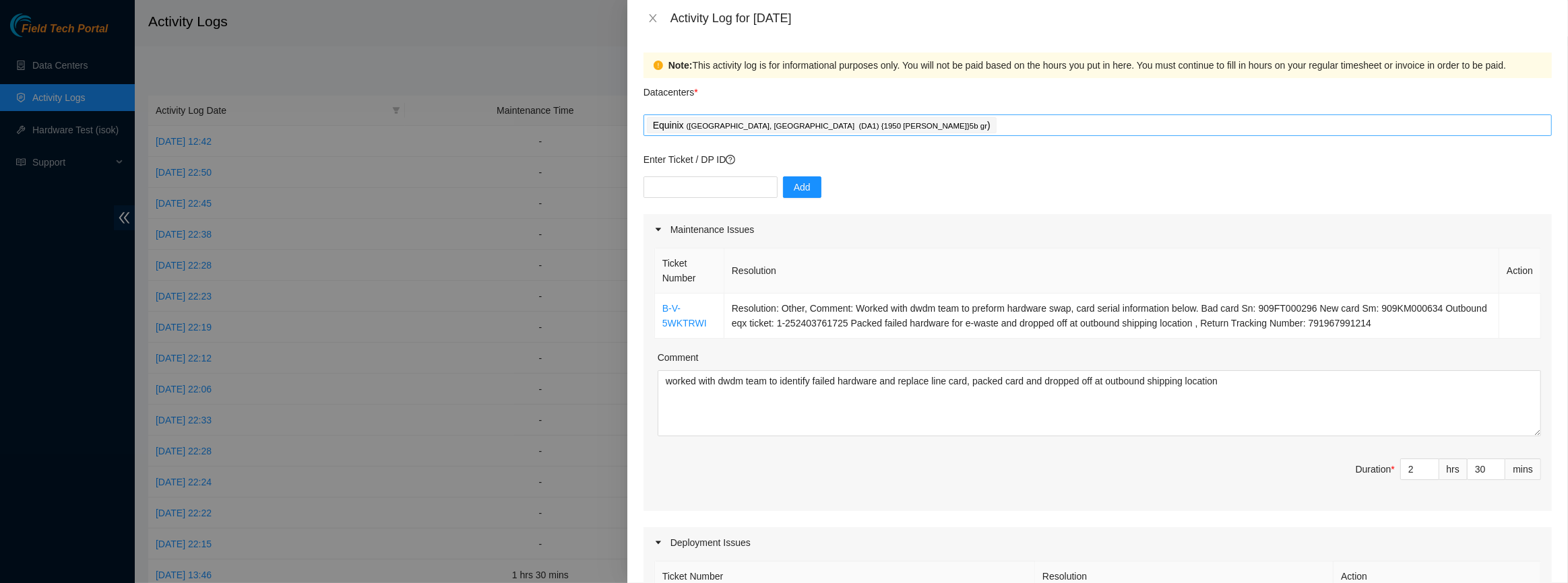
click at [909, 120] on div "Equinix ( [GEOGRAPHIC_DATA], [GEOGRAPHIC_DATA] (DA1) {1950 [PERSON_NAME]}5b gr )" at bounding box center [1097, 125] width 902 height 19
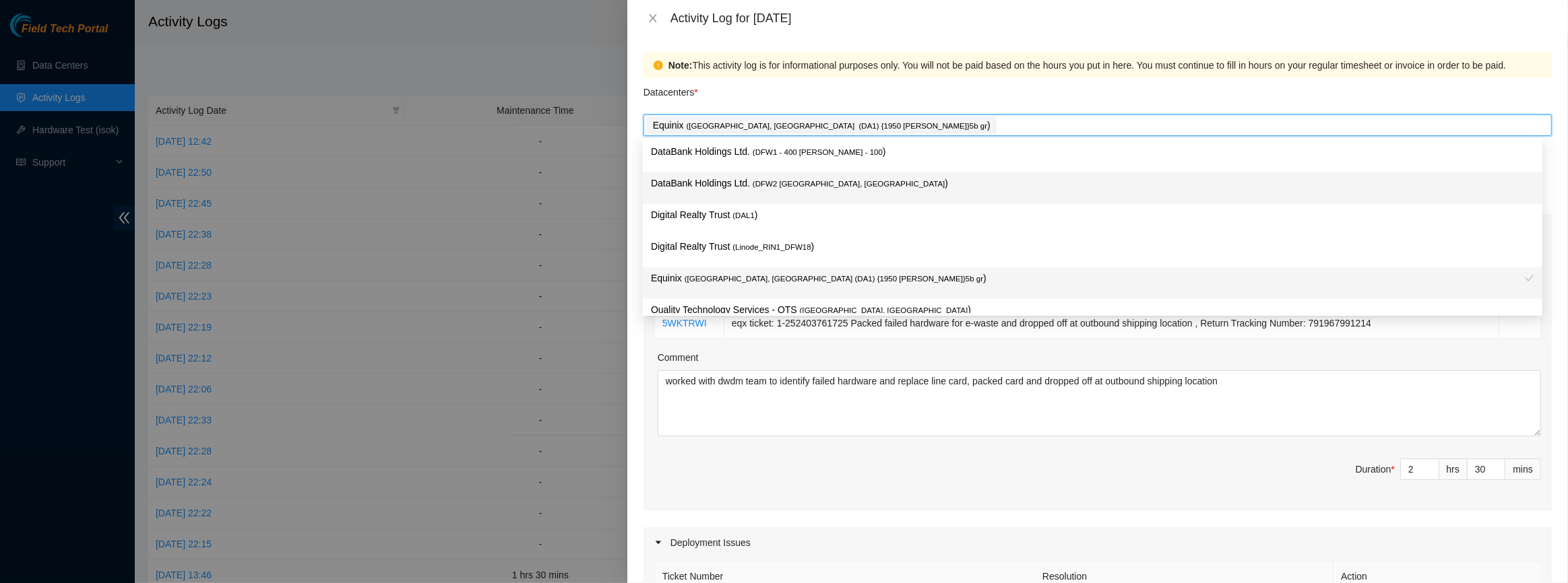
click at [766, 188] on span "( DFW2 [GEOGRAPHIC_DATA], [GEOGRAPHIC_DATA]" at bounding box center [848, 184] width 192 height 8
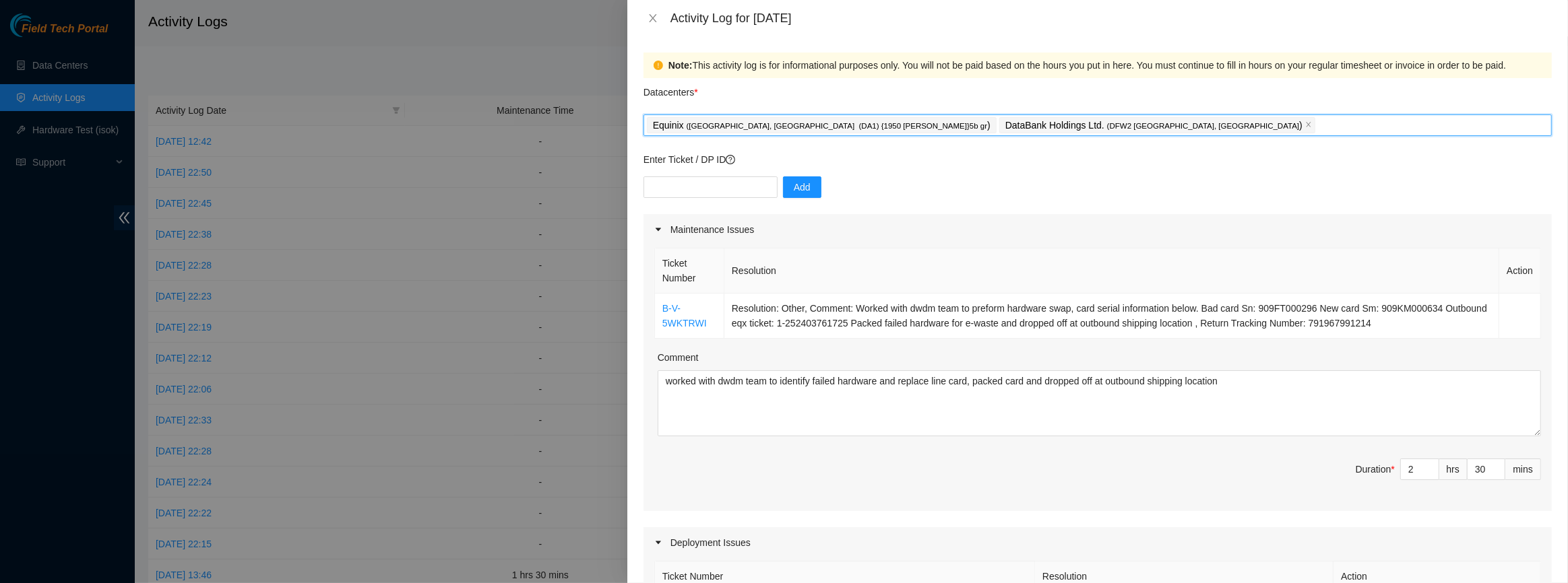
click at [1092, 121] on div "Equinix ( [GEOGRAPHIC_DATA], [GEOGRAPHIC_DATA] (DA1) {1950 [PERSON_NAME]}5b gr …" at bounding box center [1097, 125] width 902 height 19
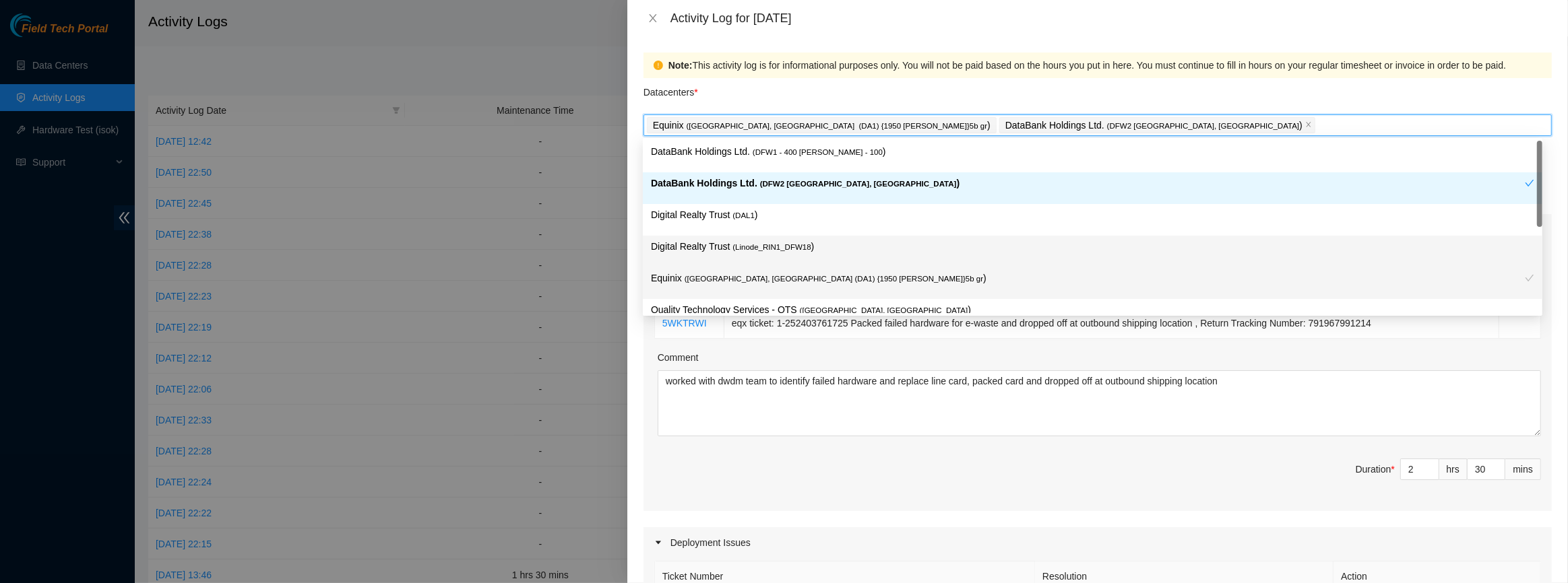
click at [831, 245] on p "Digital Realty Trust ( Linode_RIN1_DFW18 )" at bounding box center [1092, 247] width 883 height 16
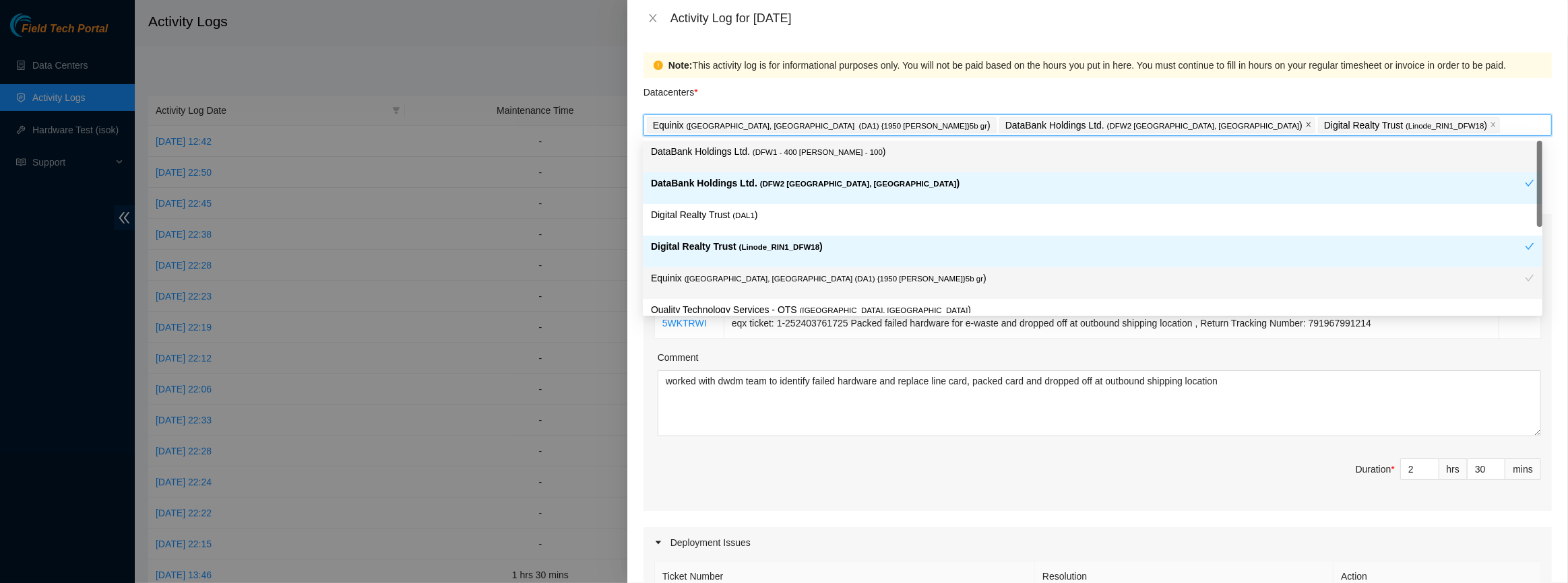
click at [1305, 130] on span at bounding box center [1309, 125] width 7 height 15
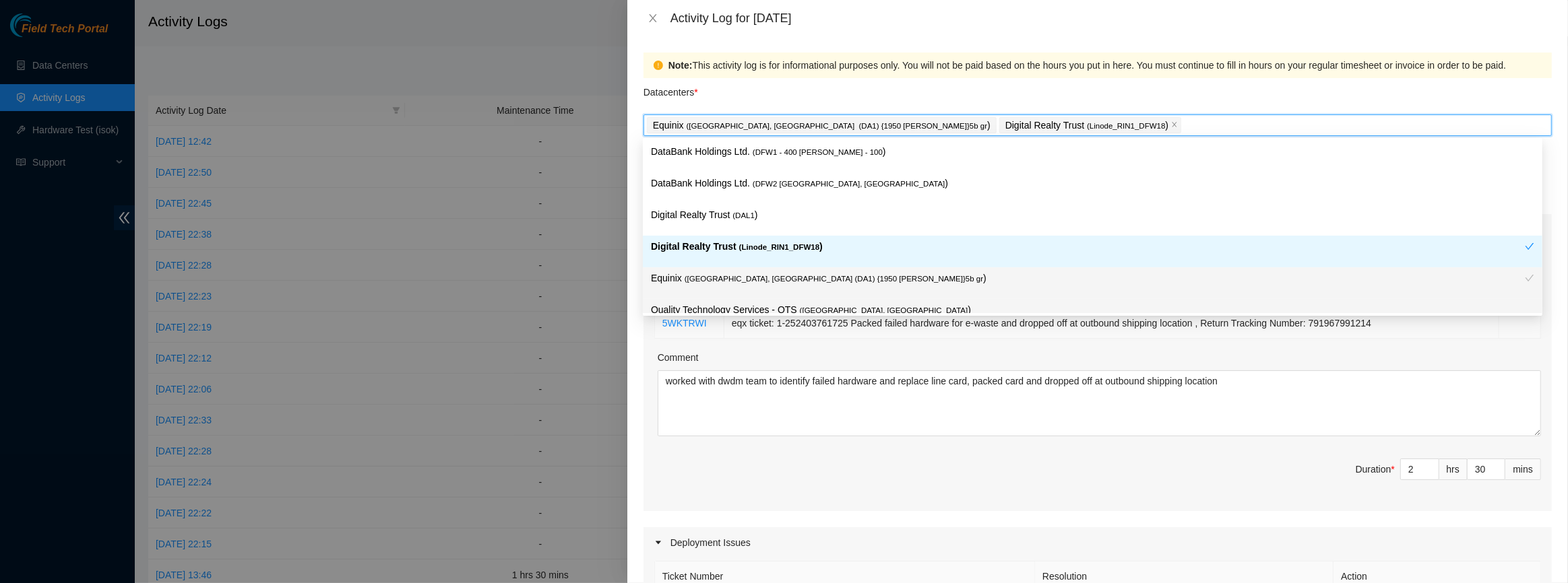
click at [718, 336] on td "B-V-5WKTRWI" at bounding box center [689, 316] width 69 height 45
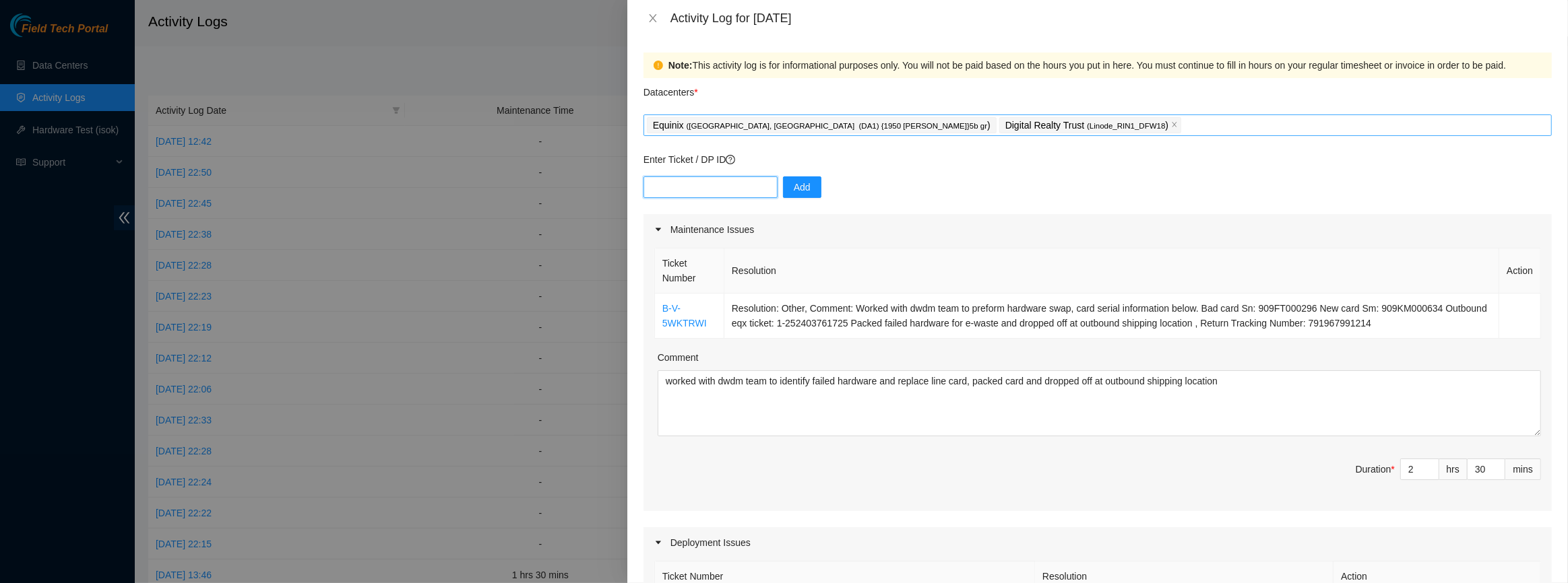
click at [731, 188] on input "text" at bounding box center [710, 188] width 134 height 22
paste input "DP85938"
type input "DP85938"
click at [802, 188] on button "Add" at bounding box center [802, 188] width 38 height 22
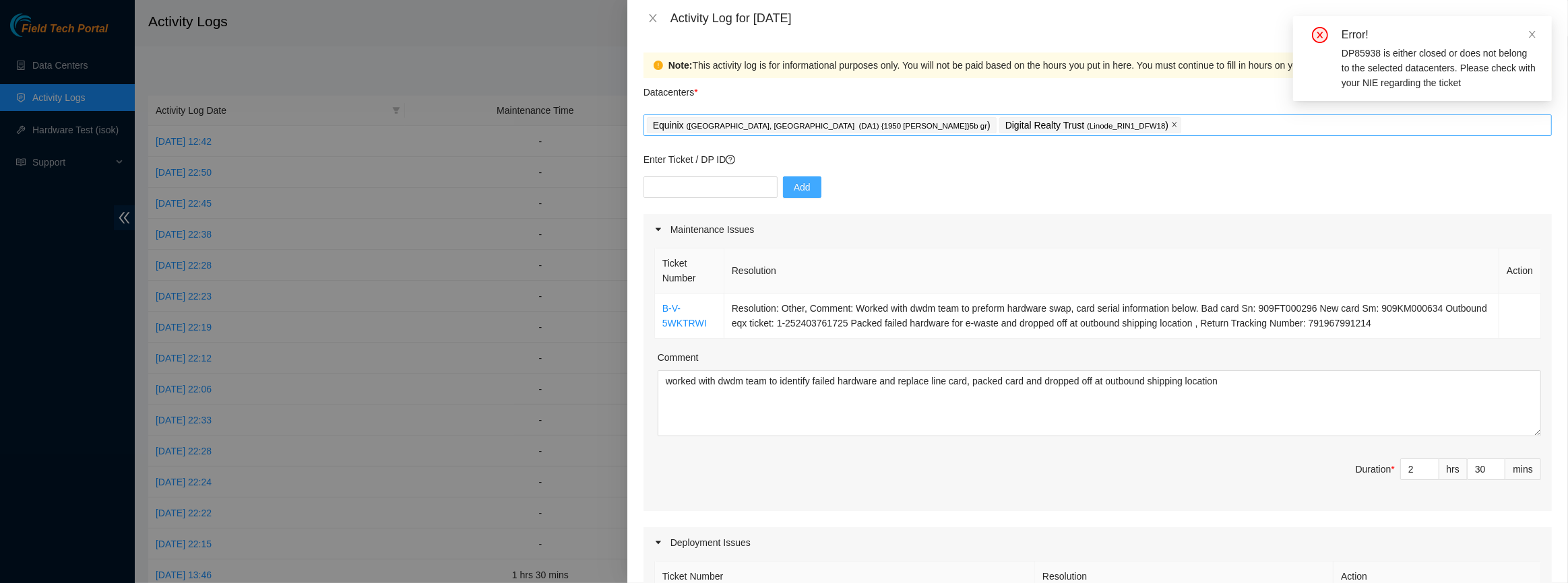
click at [1172, 124] on icon "close" at bounding box center [1174, 125] width 5 height 5
click at [1011, 124] on div "Equinix ( [GEOGRAPHIC_DATA], [GEOGRAPHIC_DATA] (DA1) {1950 [PERSON_NAME]}5b gr )" at bounding box center [1097, 125] width 902 height 19
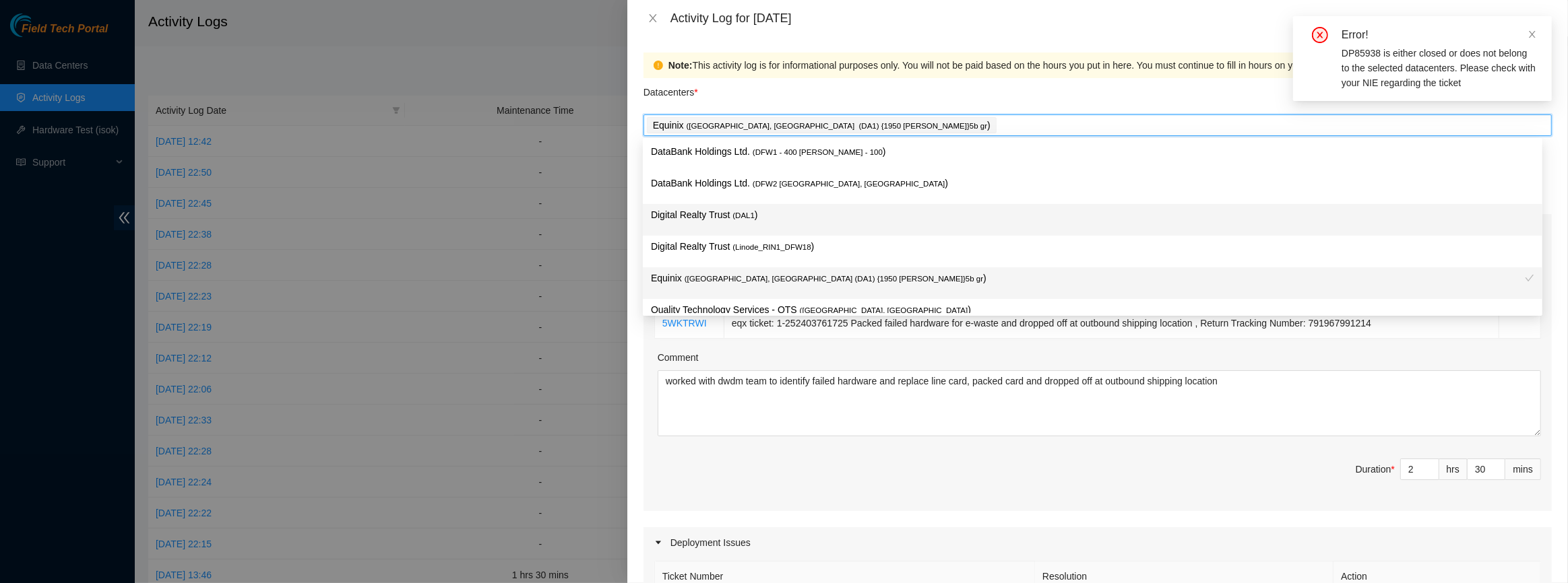
click at [768, 217] on p "Digital Realty Trust ( DAL1 )" at bounding box center [1092, 215] width 883 height 16
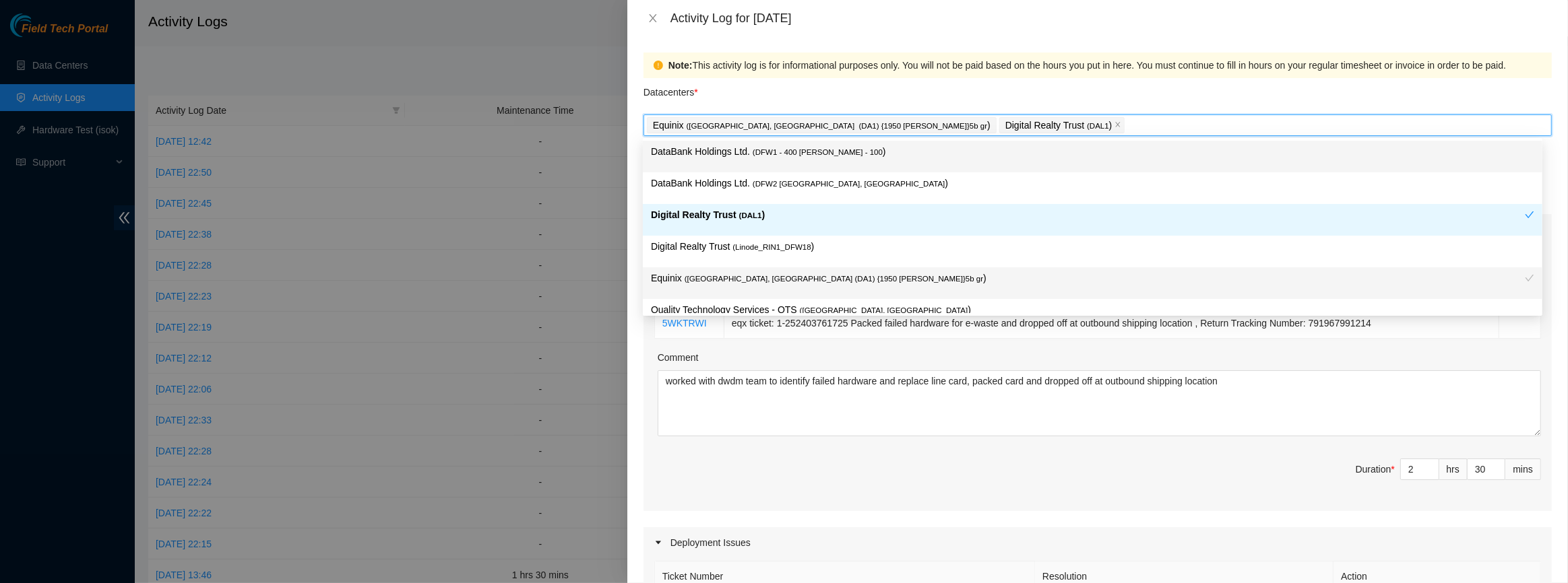
click at [987, 95] on div "Datacenters *" at bounding box center [1097, 97] width 908 height 37
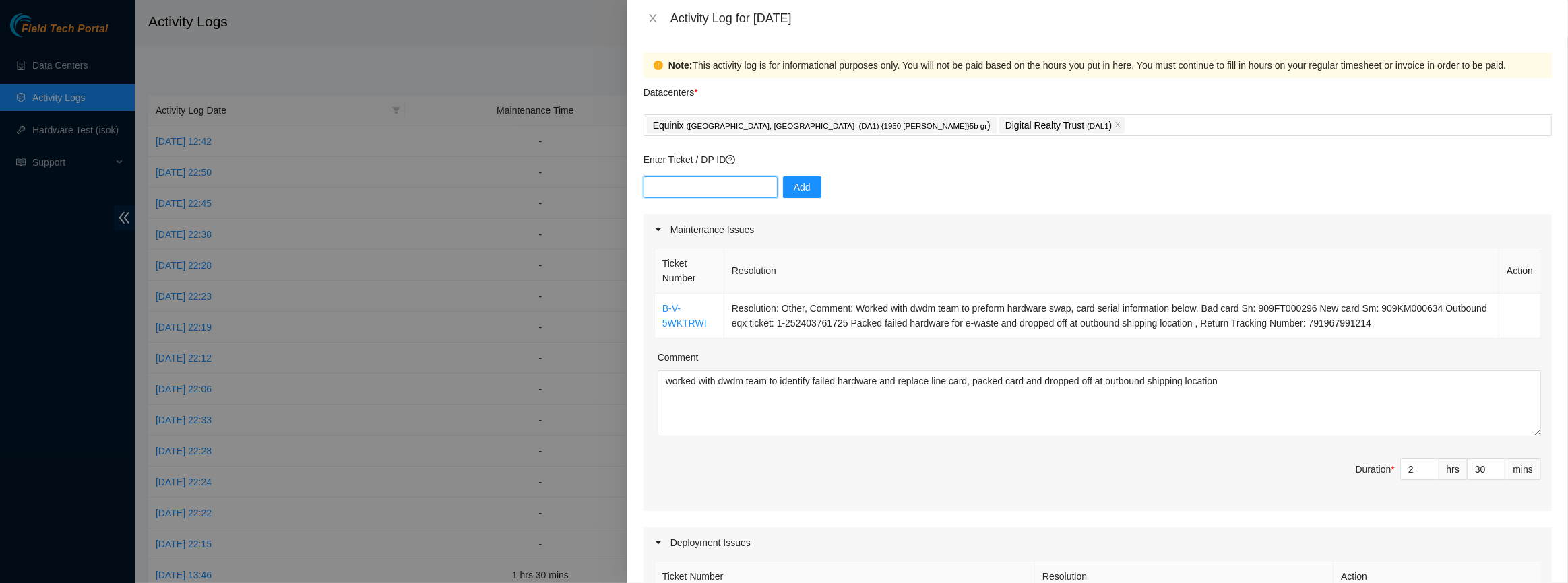
click at [721, 184] on input "text" at bounding box center [710, 188] width 134 height 22
paste input "DP85938"
type input "DP85938"
click at [802, 193] on button "Add" at bounding box center [802, 188] width 38 height 22
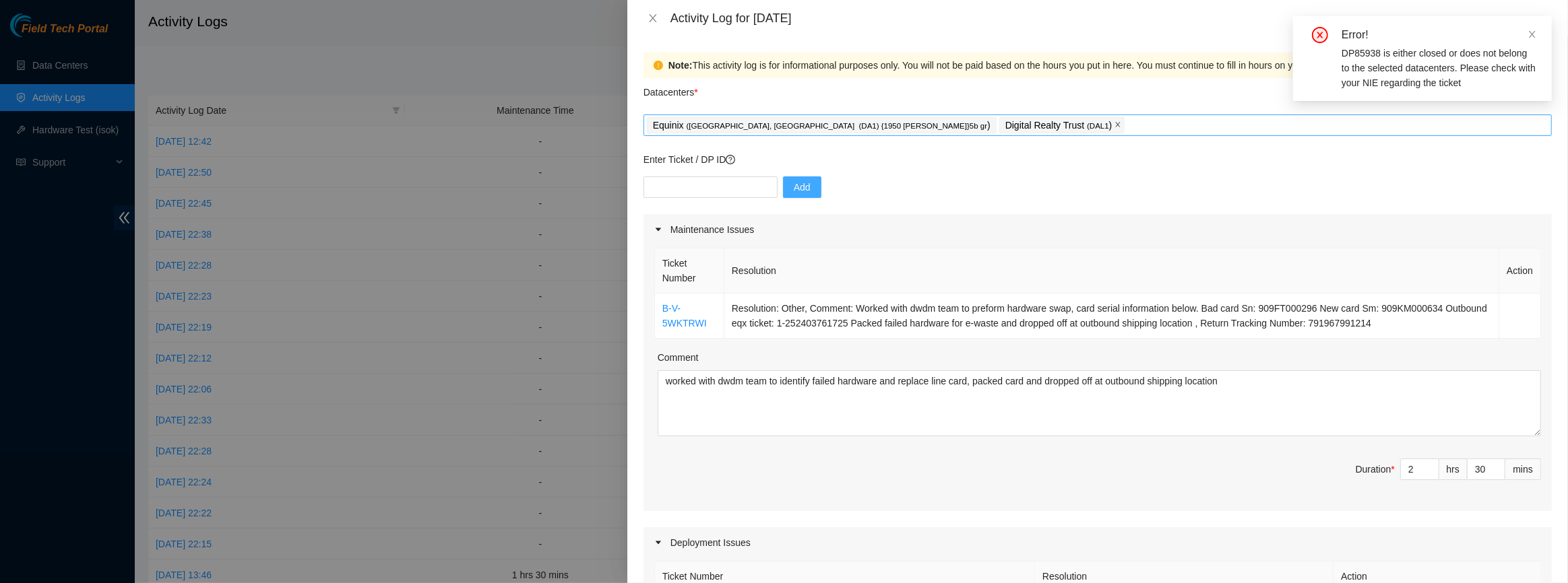
click at [1114, 127] on icon "close" at bounding box center [1118, 124] width 7 height 7
click at [690, 183] on input "text" at bounding box center [710, 188] width 134 height 22
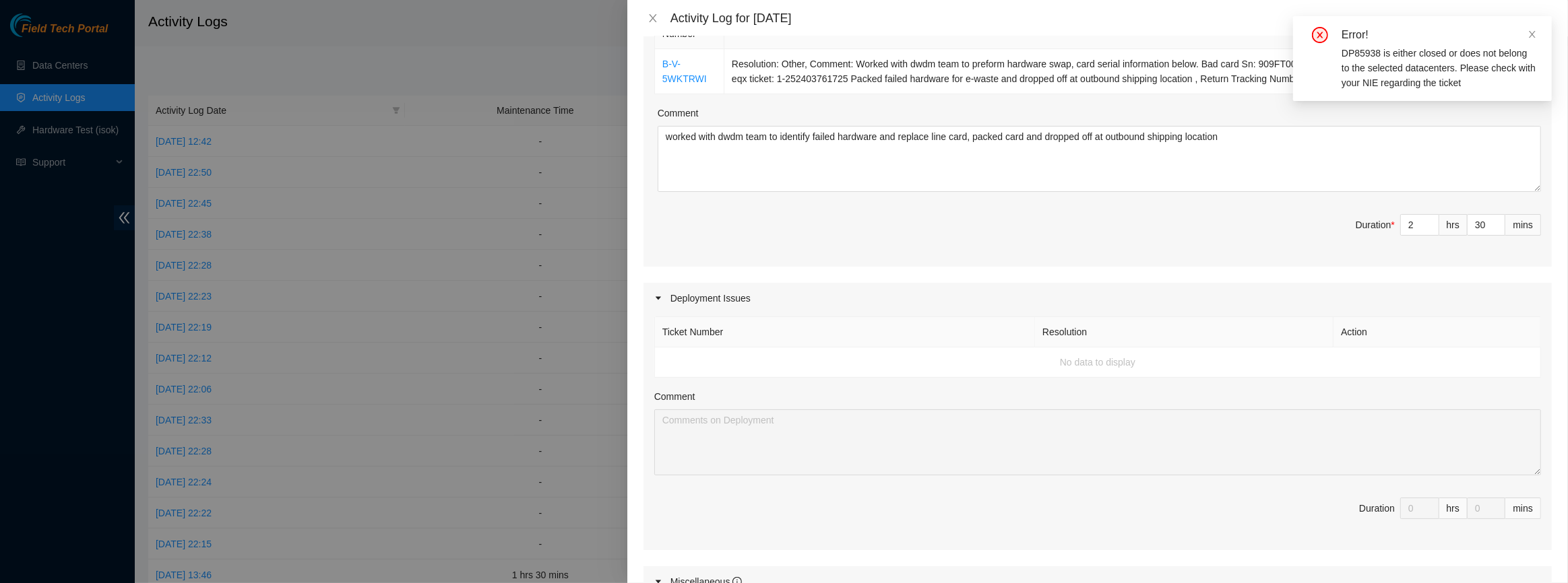
scroll to position [429, 0]
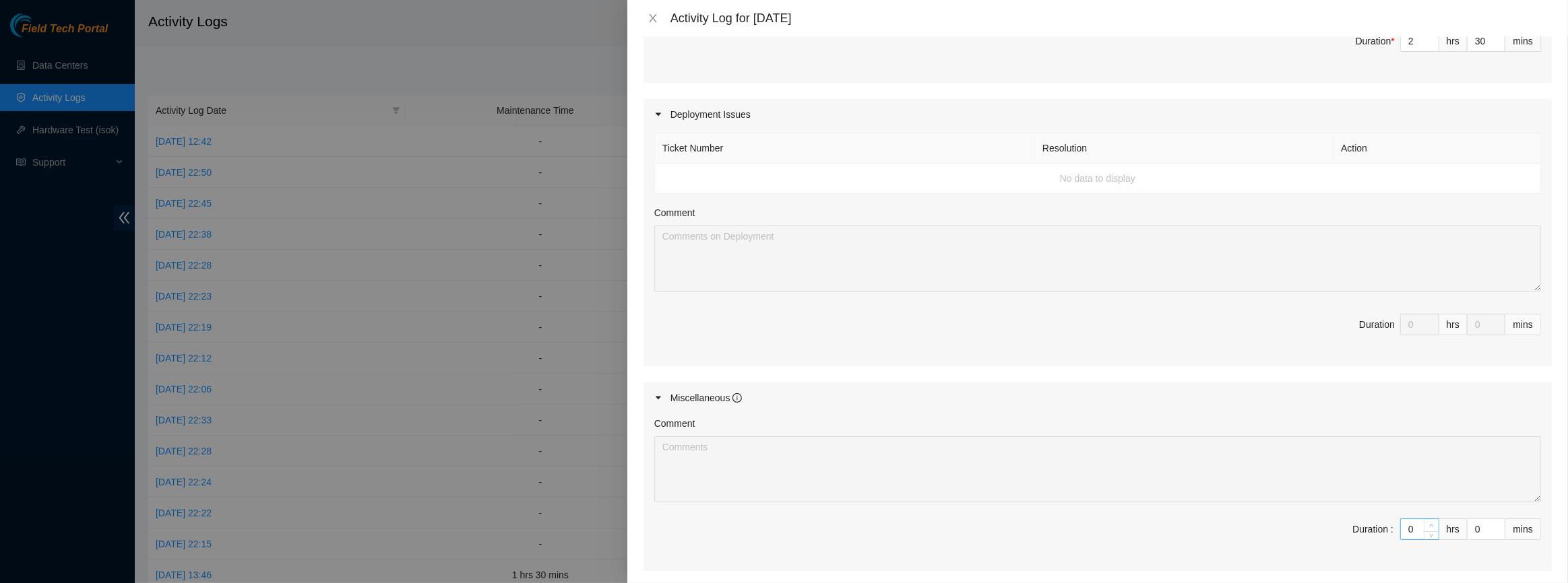
type input "1"
type input "3"
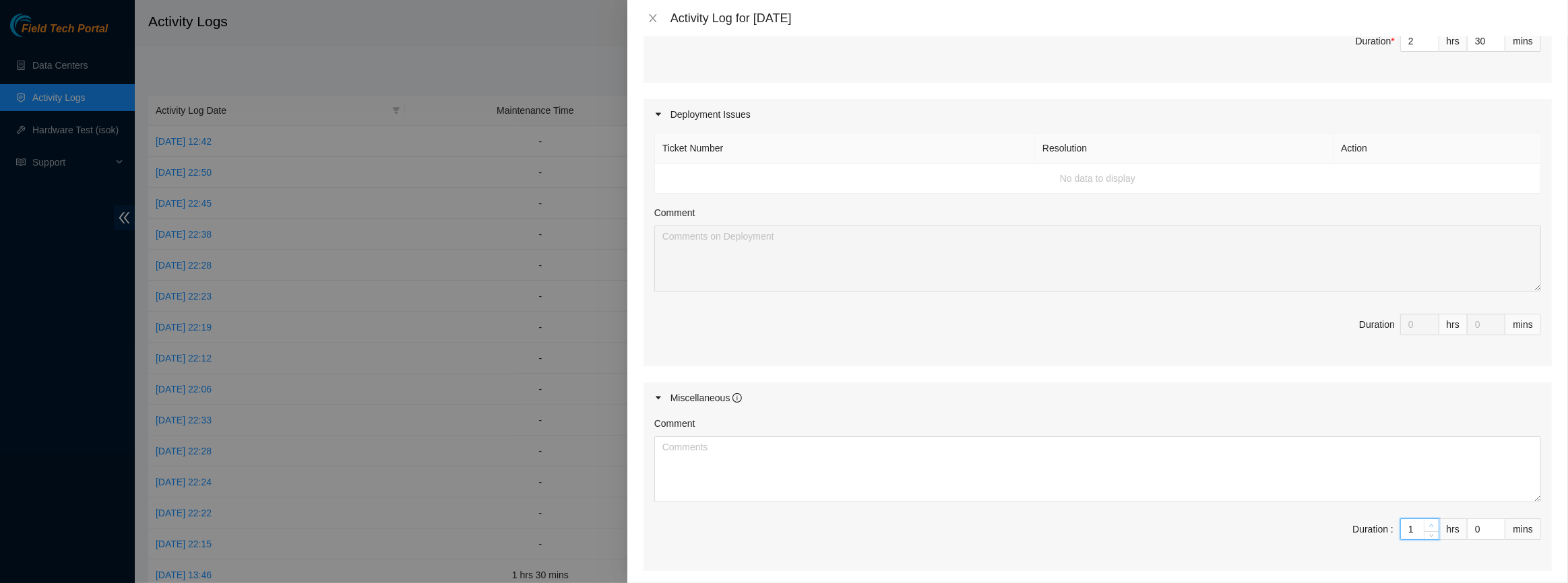
click at [1425, 520] on span "Increase Value" at bounding box center [1431, 525] width 15 height 13
type input "2"
type input "4"
click at [1425, 520] on span "Increase Value" at bounding box center [1431, 525] width 15 height 13
type input "3"
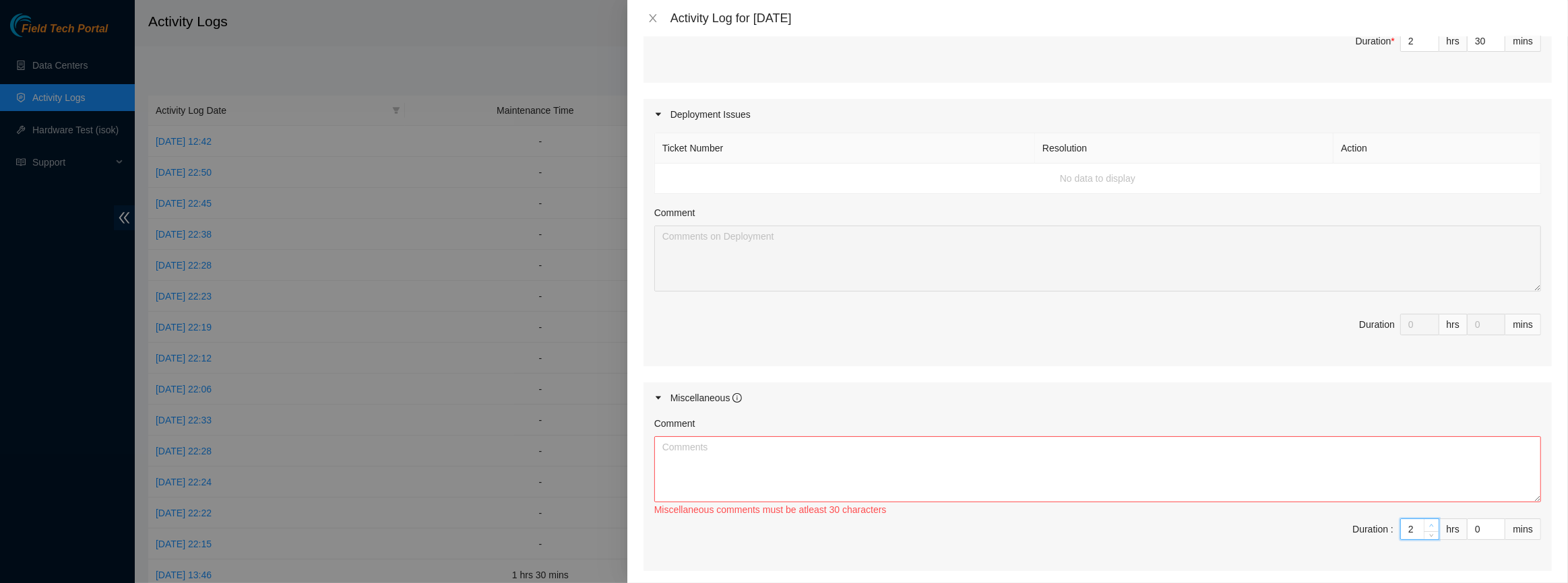
type input "5"
click at [1425, 520] on span "Increase Value" at bounding box center [1431, 525] width 15 height 13
type input "4"
type input "6"
click at [1425, 520] on span "Increase Value" at bounding box center [1431, 525] width 15 height 13
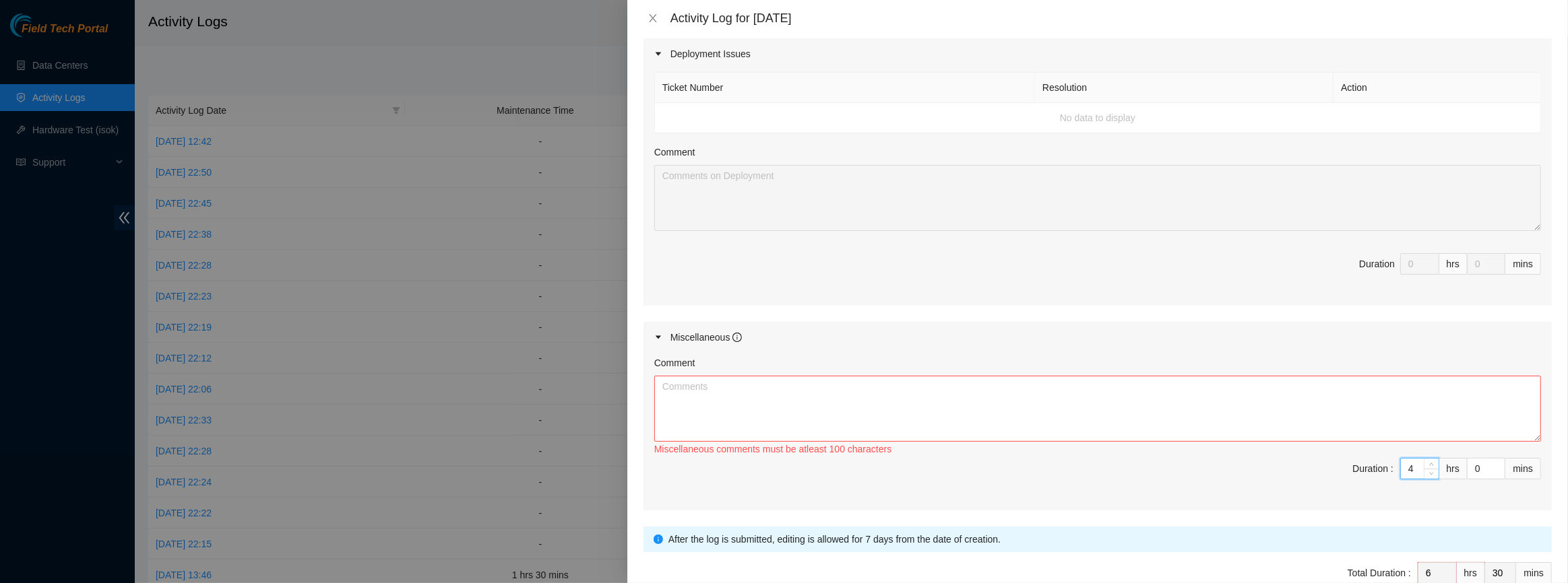
scroll to position [560, 0]
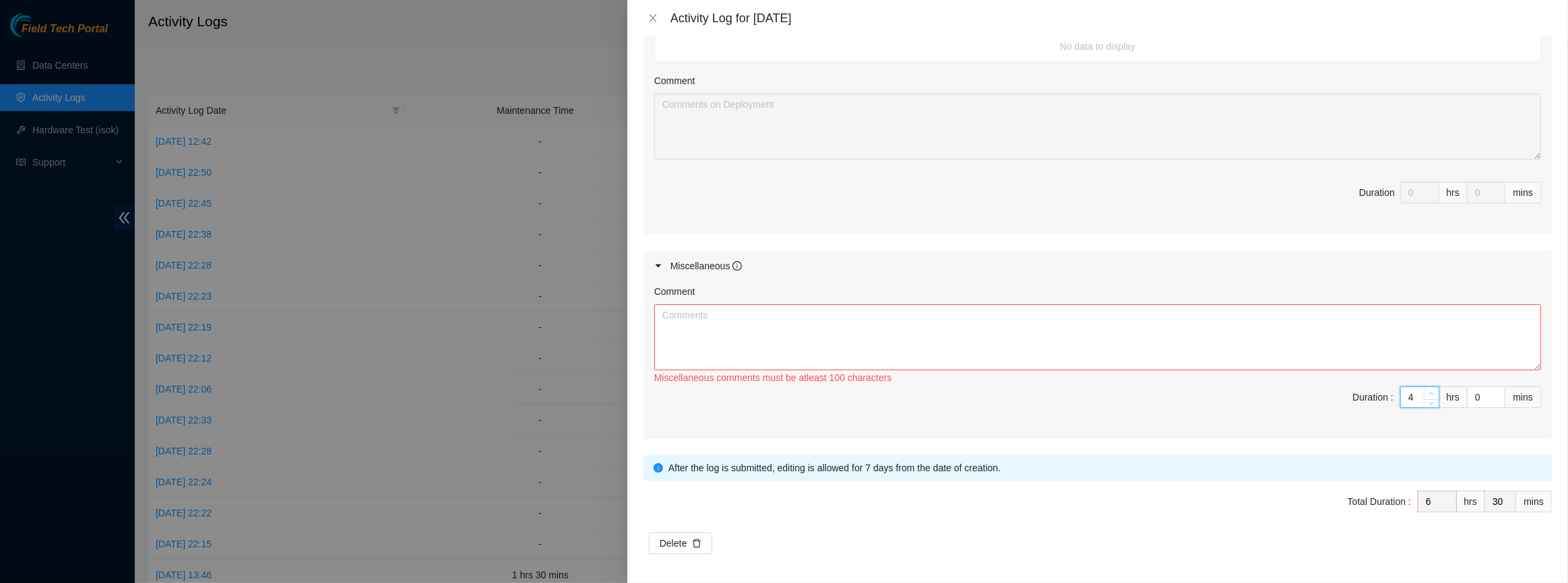
type input "5"
type input "7"
click at [1430, 393] on icon "up" at bounding box center [1431, 394] width 4 height 3
click at [1467, 393] on input "0" at bounding box center [1485, 397] width 37 height 20
type input "30"
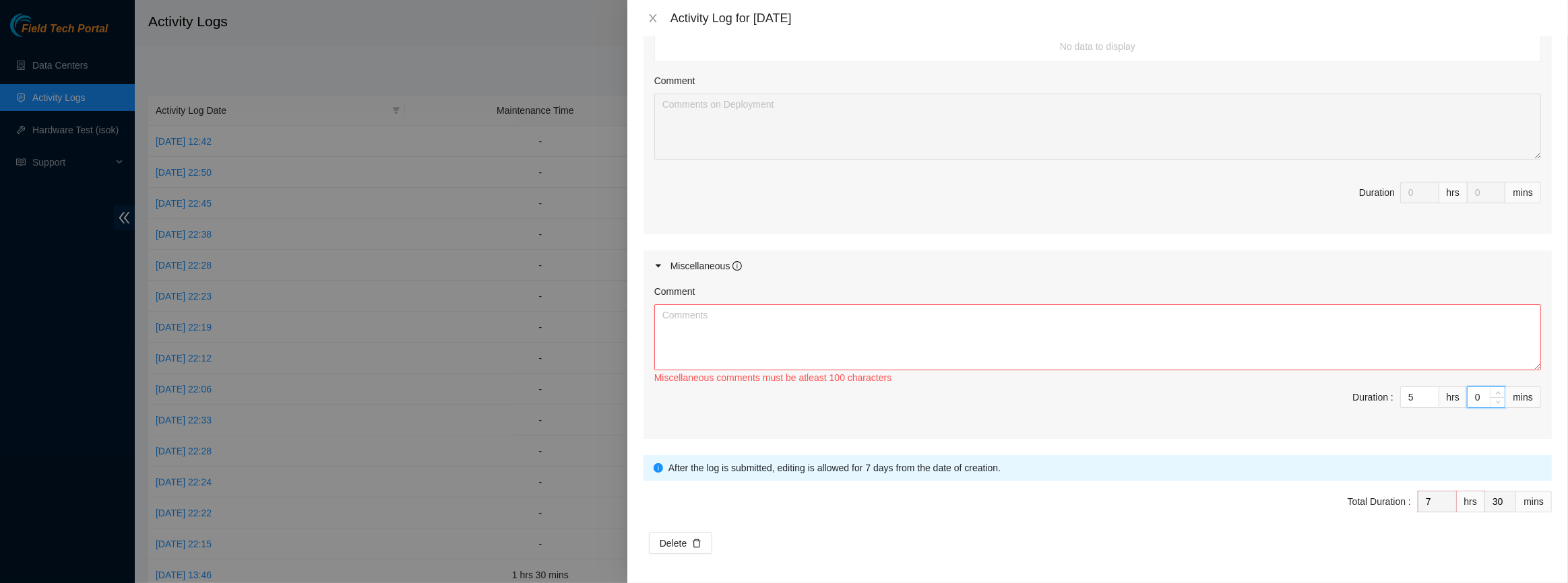
type input "8"
type input "0"
type input "30"
click at [1194, 349] on textarea "Comment" at bounding box center [1097, 337] width 887 height 66
paste textarea "DP85938"
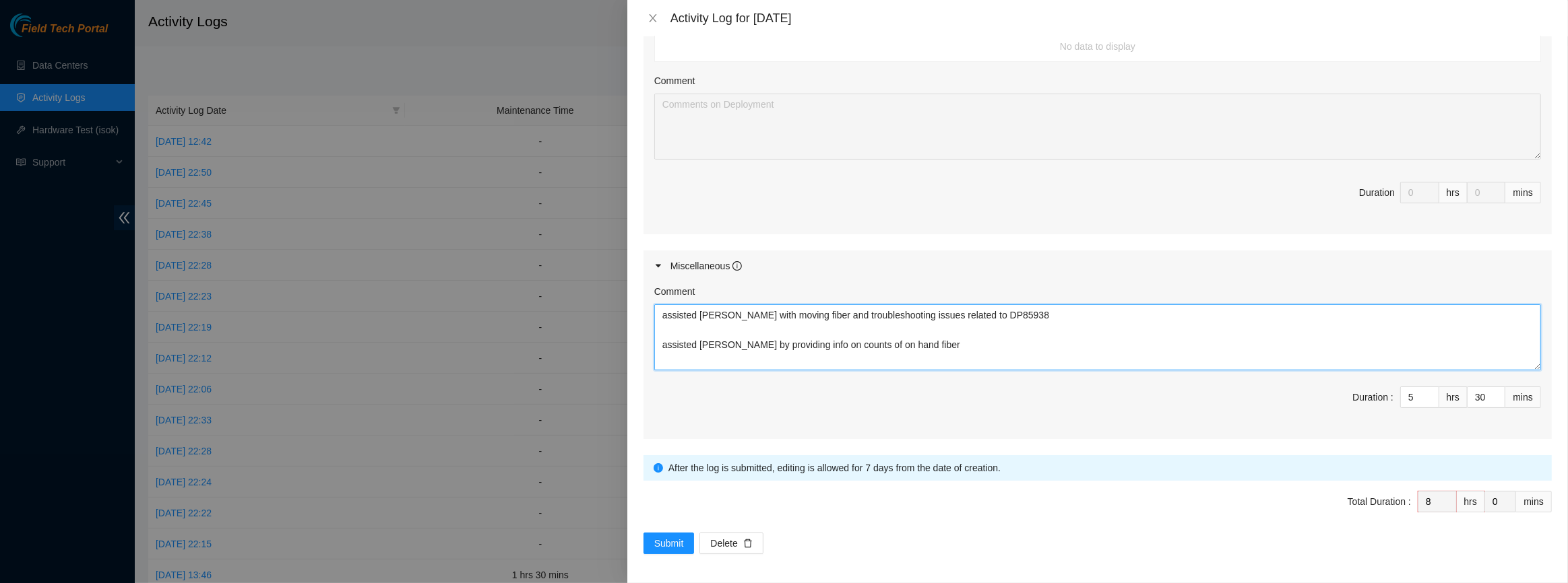
scroll to position [12, 0]
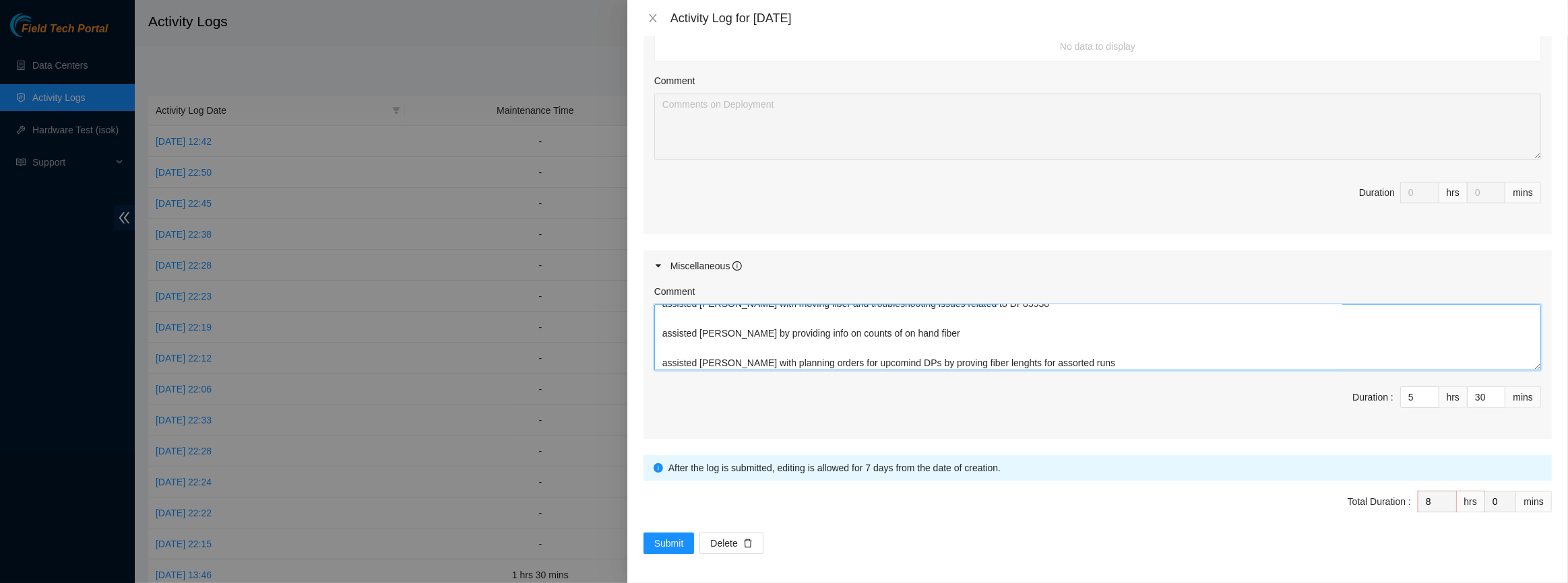
click at [1047, 359] on textarea "assisted [PERSON_NAME] with moving fiber and troubleshooting issues related to …" at bounding box center [1097, 337] width 887 height 66
drag, startPoint x: 1045, startPoint y: 359, endPoint x: 1063, endPoint y: 359, distance: 18.0
click at [1063, 359] on textarea "assisted [PERSON_NAME] with moving fiber and troubleshooting issues related to …" at bounding box center [1097, 337] width 887 height 66
click at [1132, 360] on textarea "assisted [PERSON_NAME] with moving fiber and troubleshooting issues related to …" at bounding box center [1097, 337] width 887 height 66
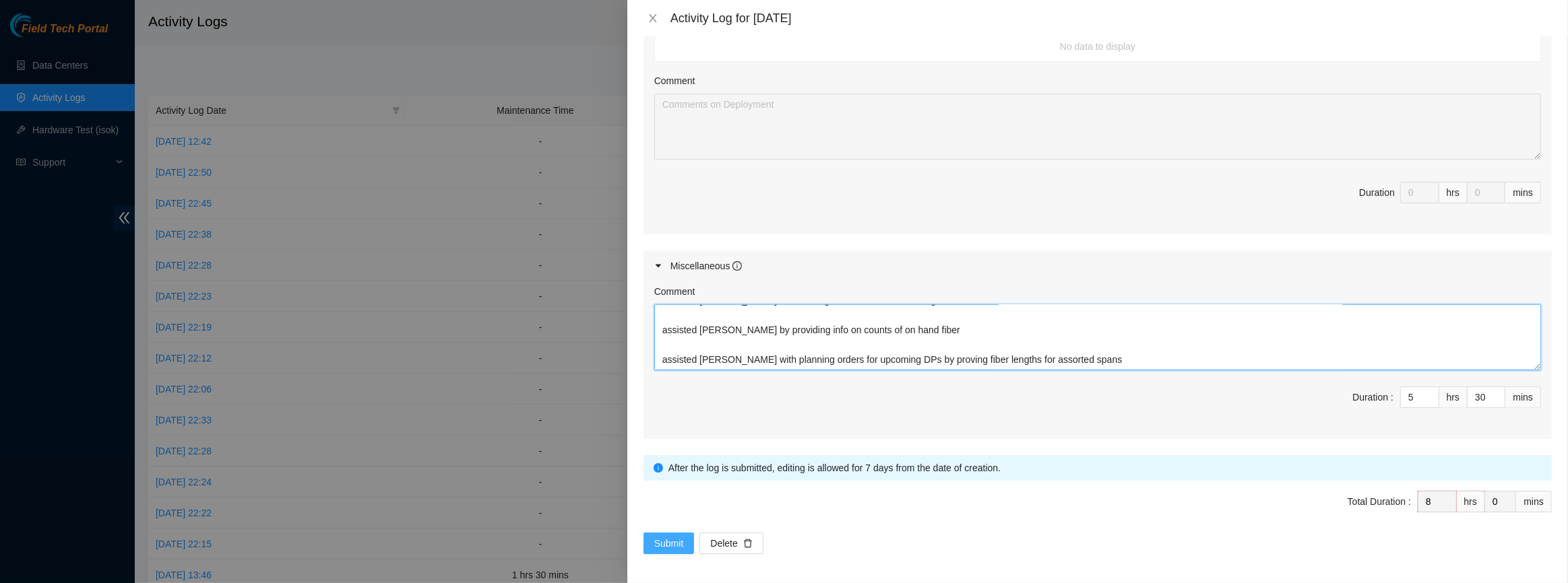
type textarea "assisted [PERSON_NAME] with moving fiber and troubleshooting issues related to …"
click at [686, 542] on button "Submit" at bounding box center [668, 544] width 51 height 22
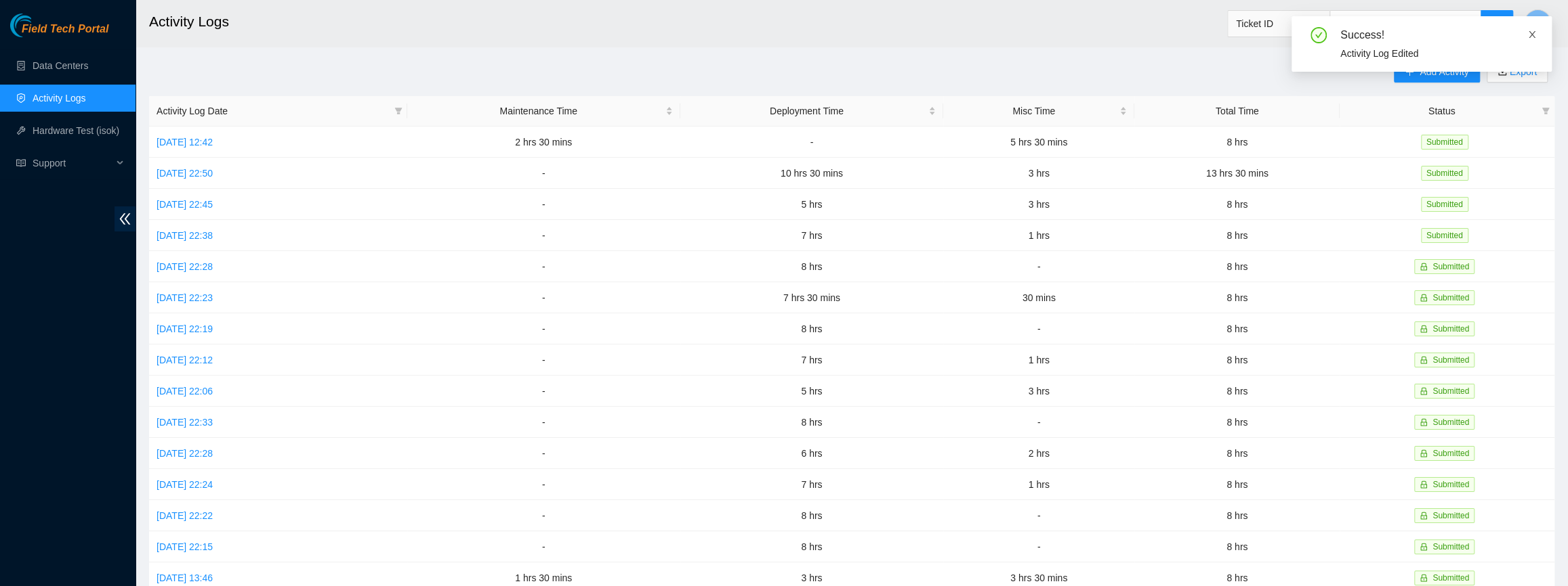
click at [1533, 35] on icon "close" at bounding box center [1532, 34] width 9 height 9
click at [1456, 69] on span "Add Activity" at bounding box center [1444, 72] width 49 height 15
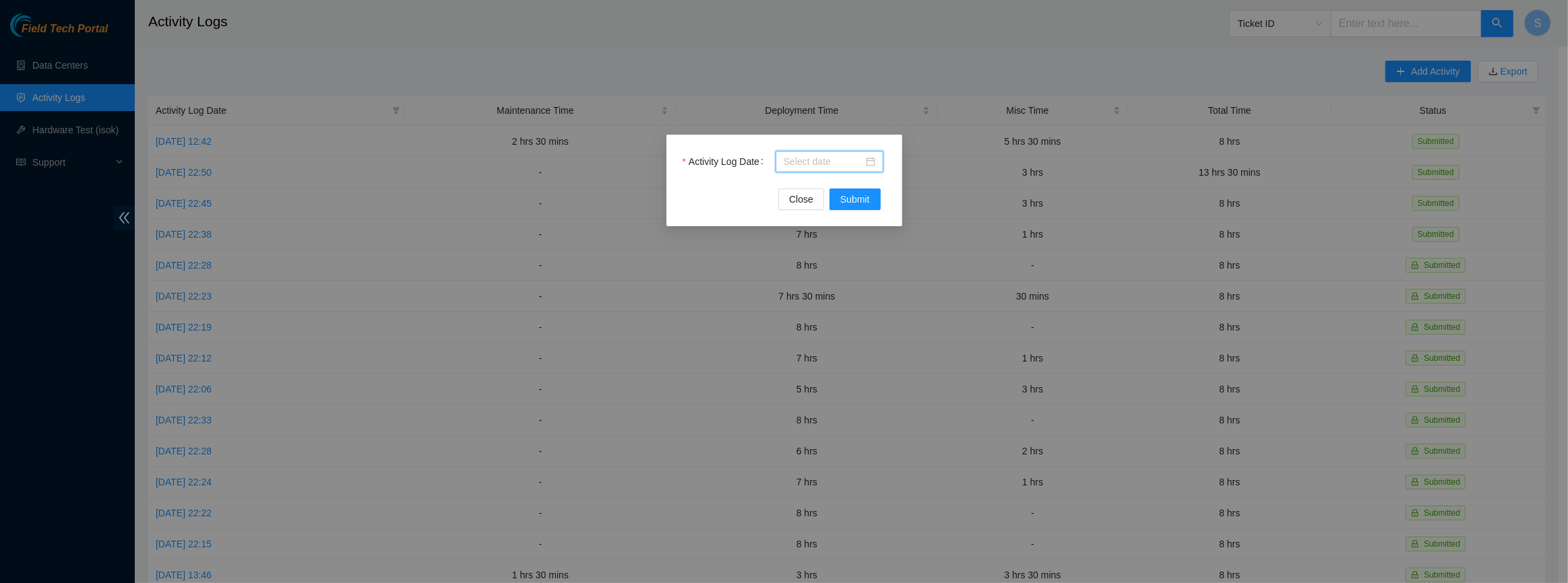
click at [835, 162] on input "Activity Log Date" at bounding box center [822, 162] width 79 height 15
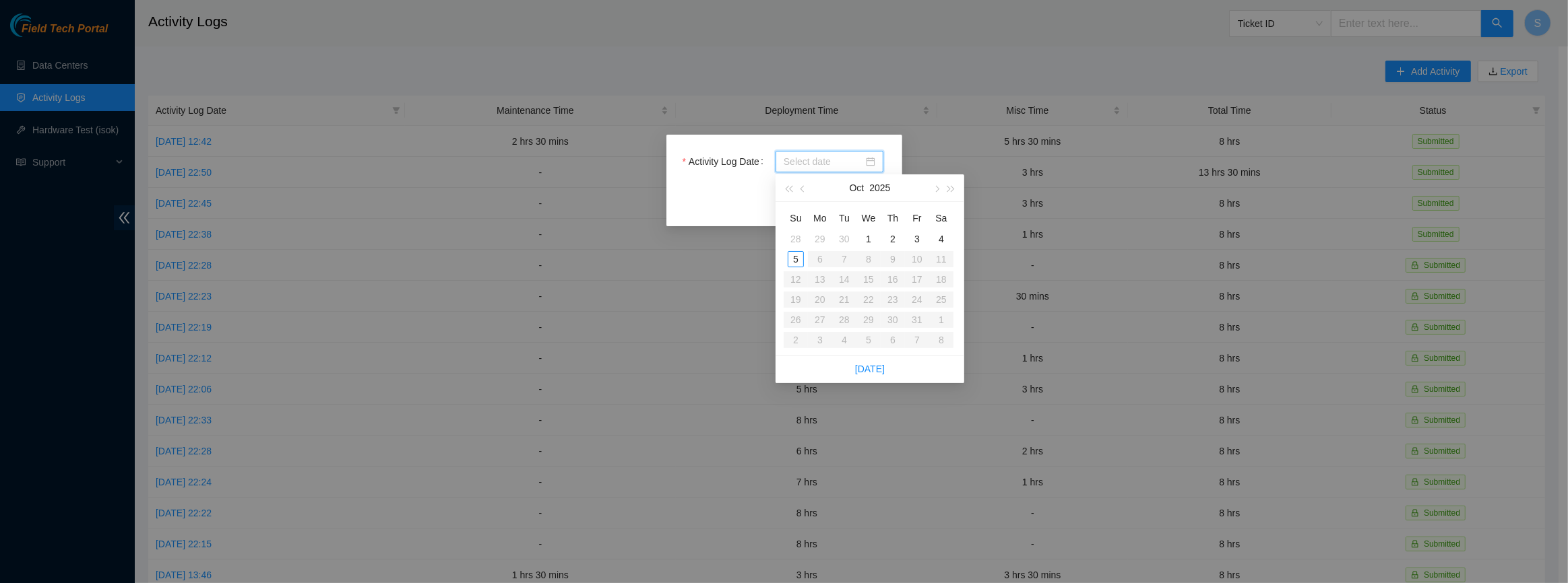
type input "[DATE]"
click at [915, 237] on div "3" at bounding box center [917, 239] width 16 height 16
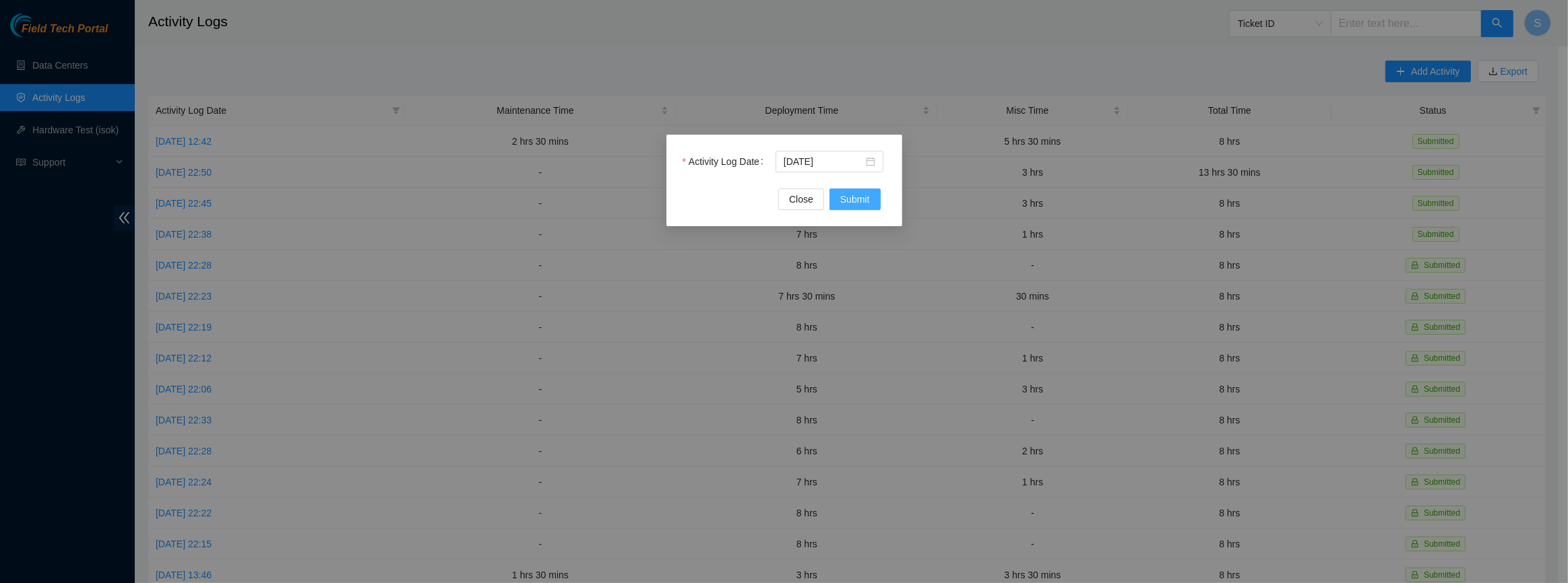
click at [855, 194] on span "Submit" at bounding box center [855, 199] width 30 height 15
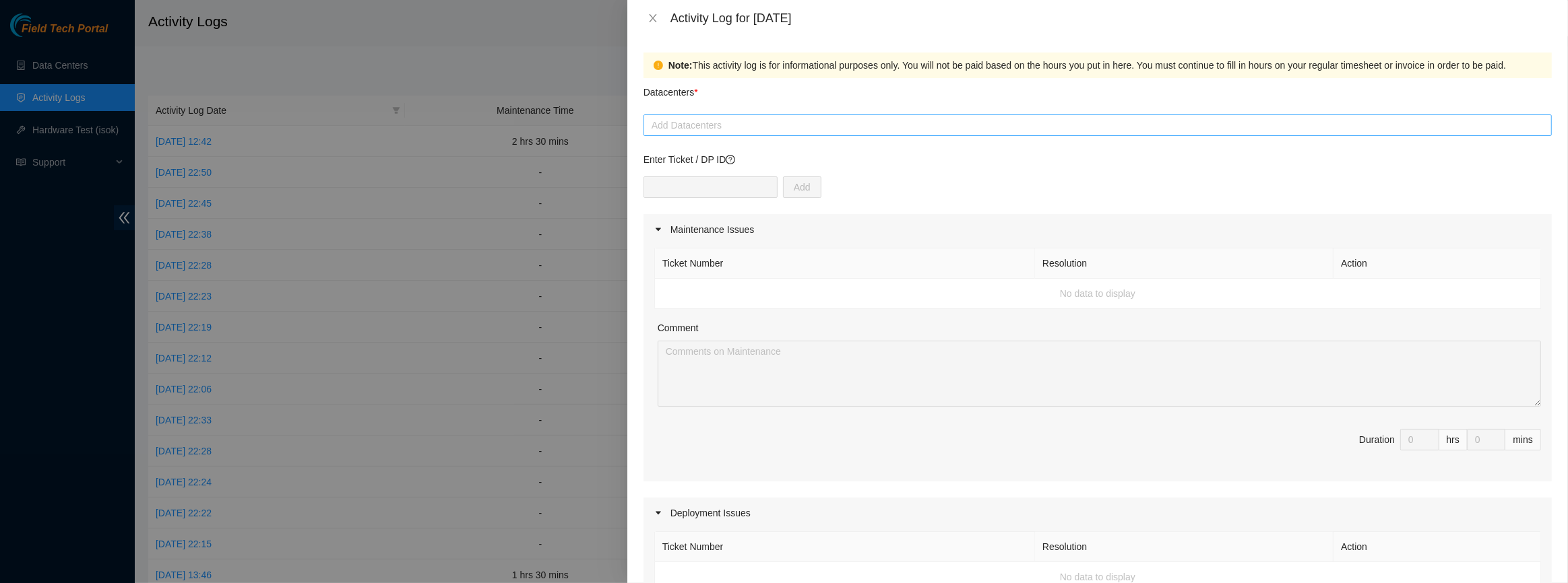
click at [704, 135] on div "Add Datacenters" at bounding box center [1097, 125] width 908 height 22
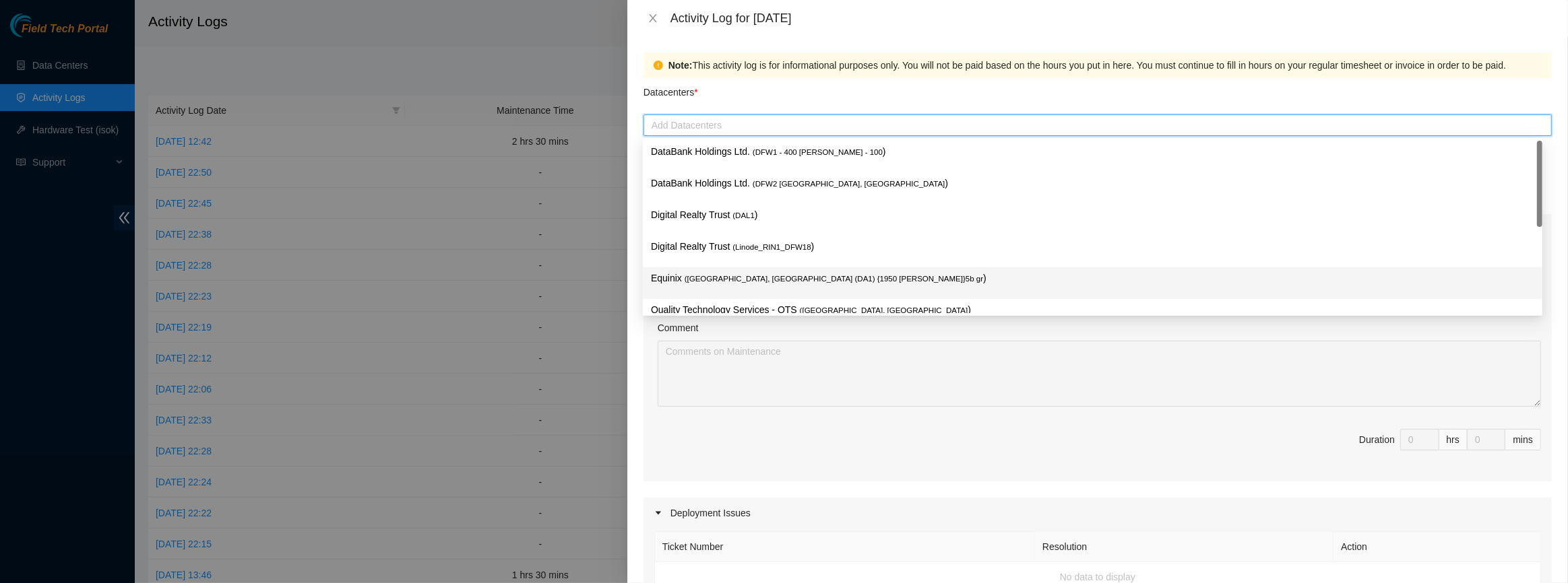
click at [699, 276] on span "( [GEOGRAPHIC_DATA], [GEOGRAPHIC_DATA] (DA1) {1950 [PERSON_NAME]}5b gr" at bounding box center [834, 279] width 299 height 8
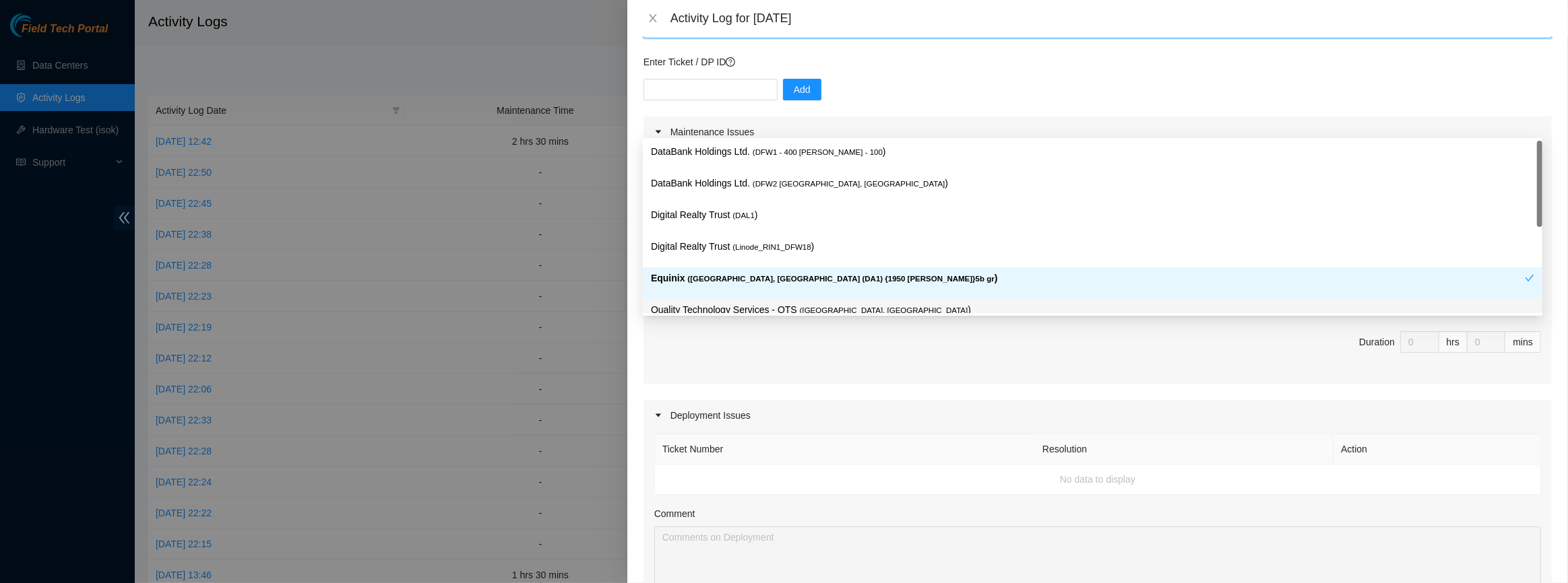
scroll to position [244, 0]
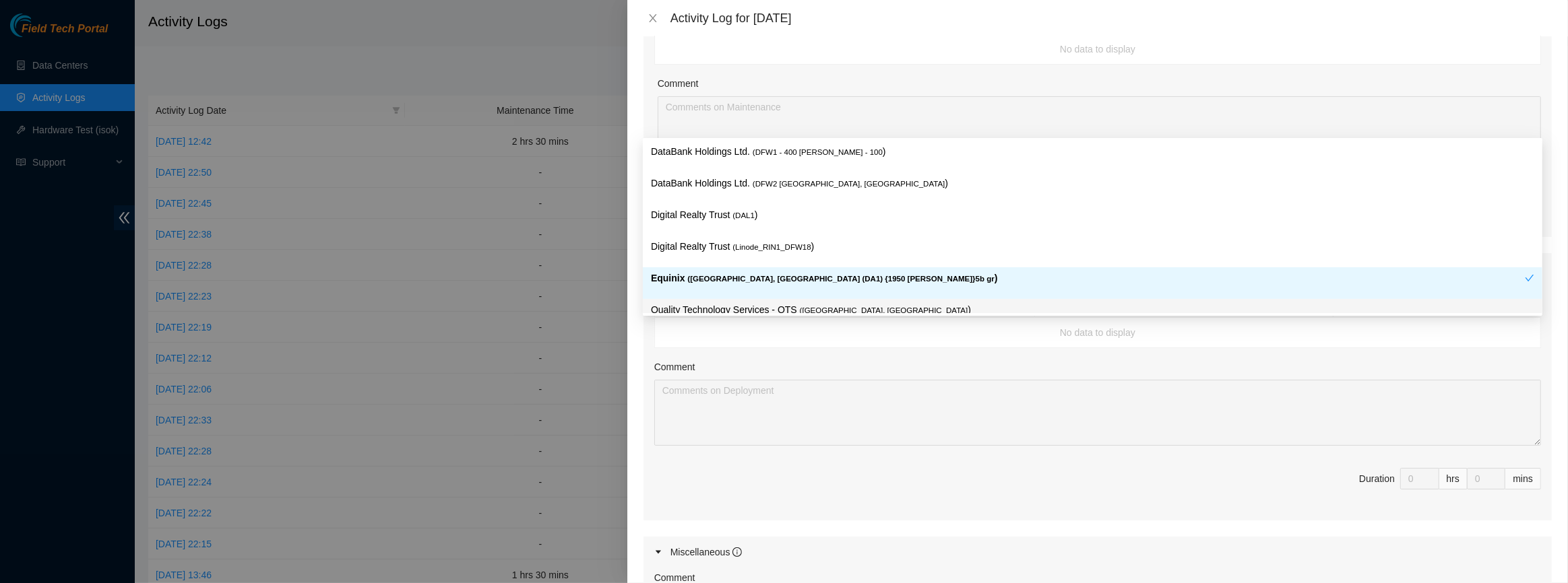
click at [732, 361] on div "Comment" at bounding box center [1097, 369] width 887 height 20
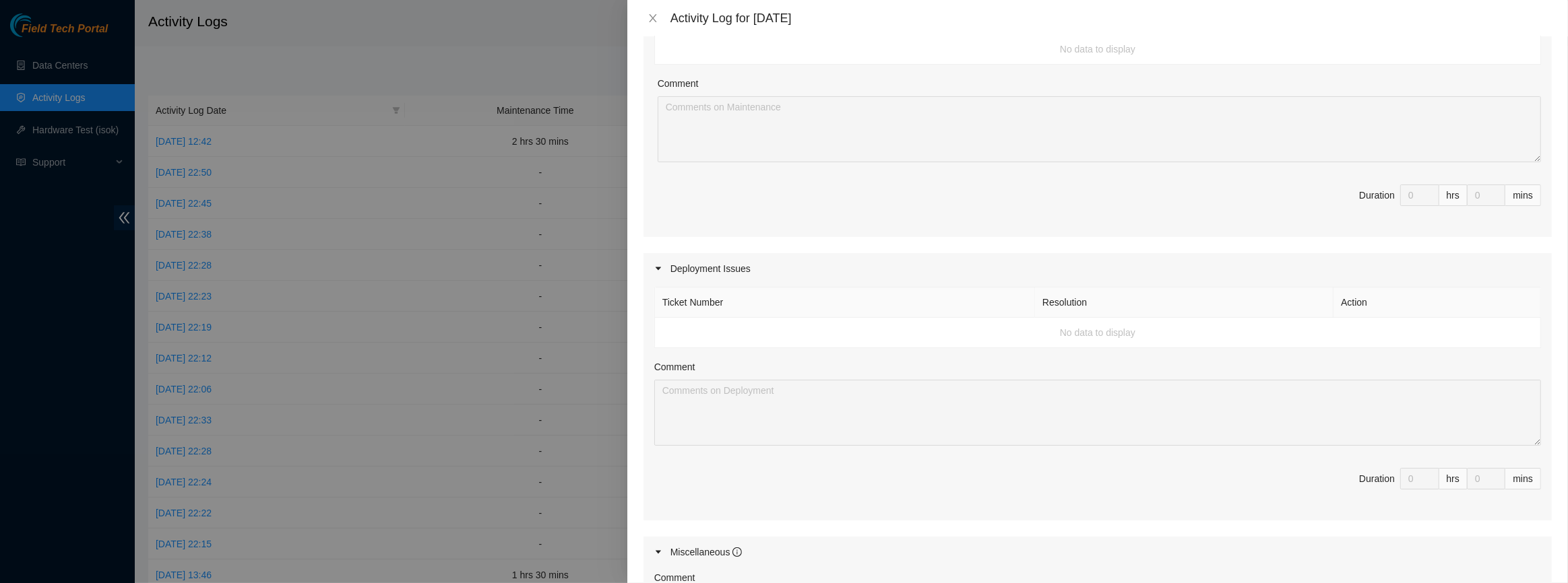
scroll to position [490, 0]
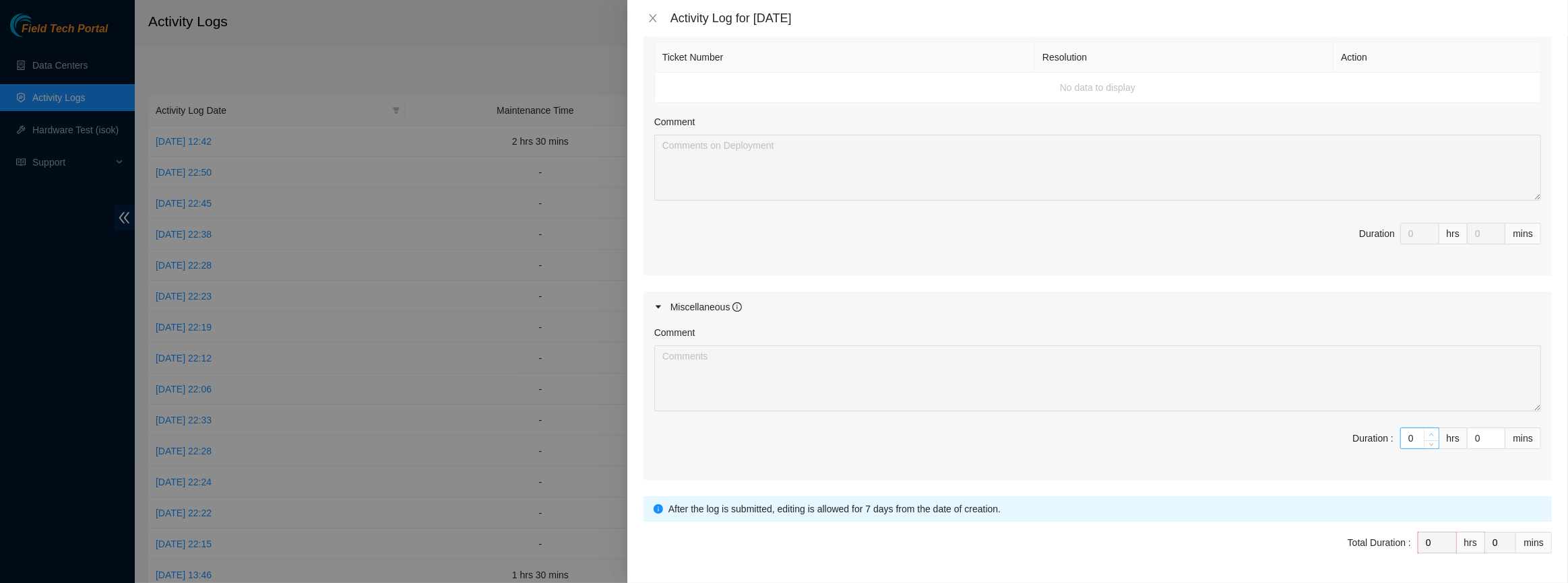
type input "1"
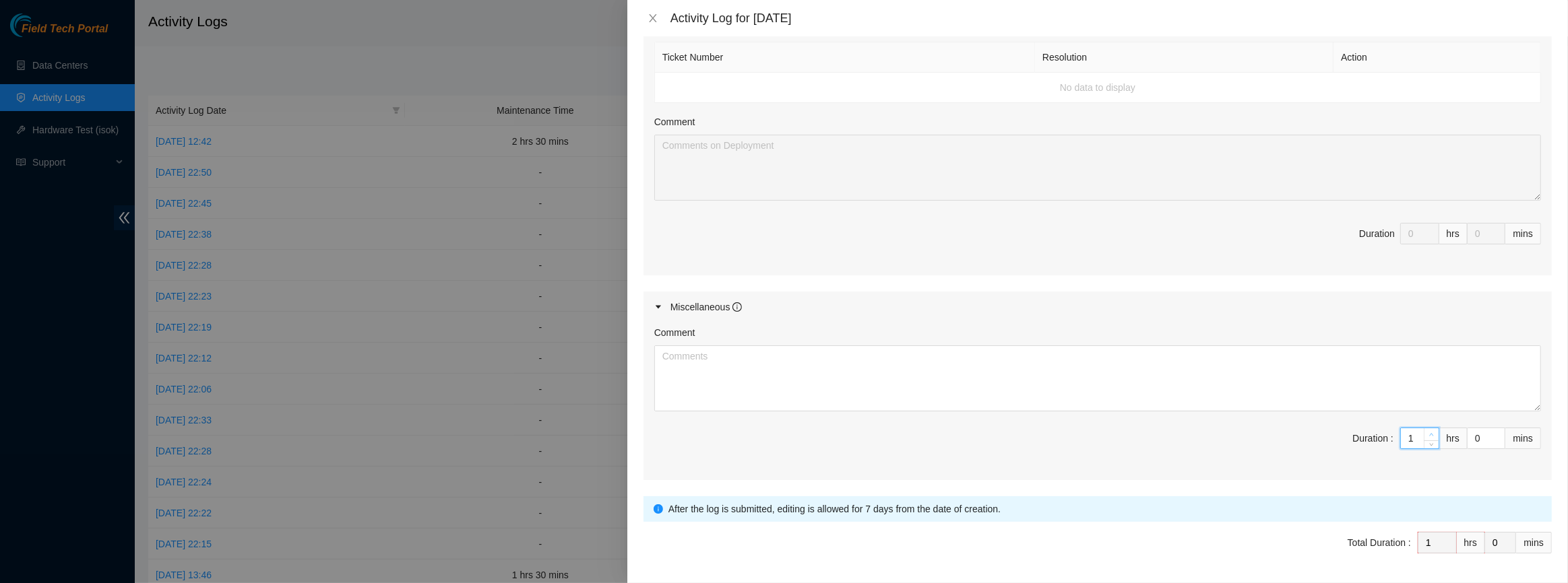
click at [1429, 433] on icon "up" at bounding box center [1431, 435] width 5 height 5
type input "2"
click at [1429, 433] on icon "up" at bounding box center [1431, 435] width 5 height 5
type input "3"
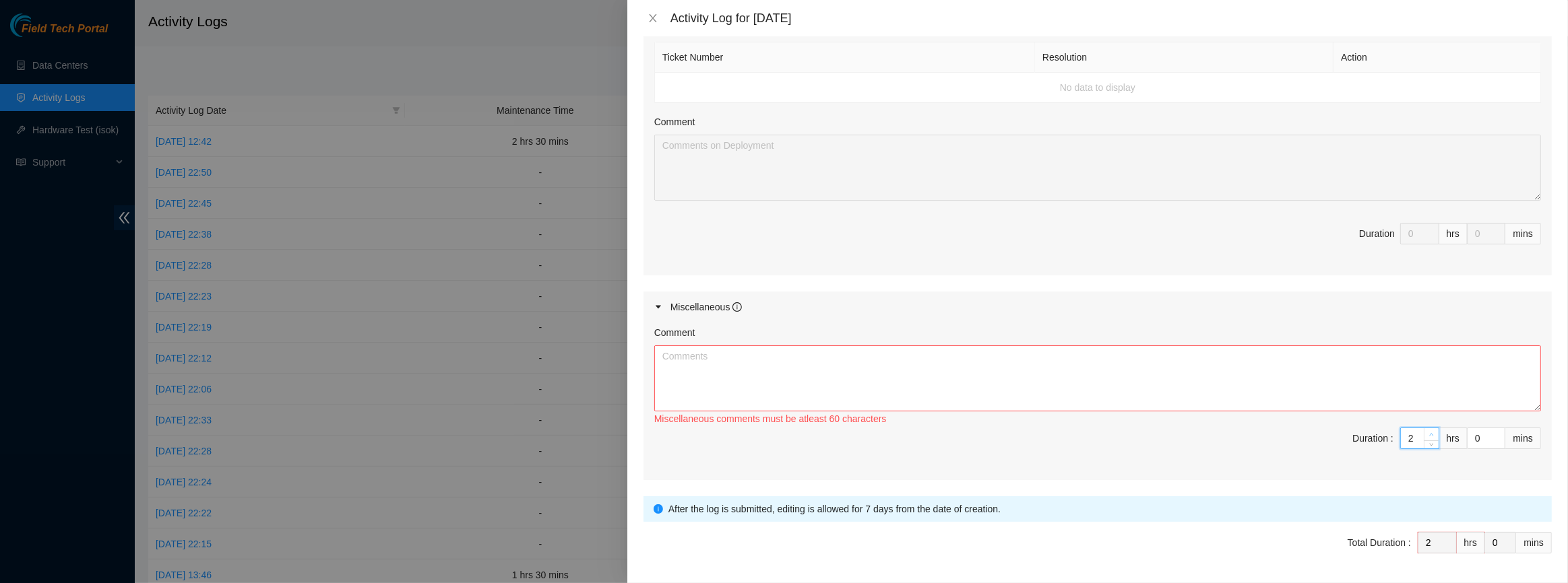
type input "3"
click at [1429, 433] on icon "up" at bounding box center [1431, 435] width 5 height 5
type input "4"
click at [1429, 433] on icon "up" at bounding box center [1431, 435] width 5 height 5
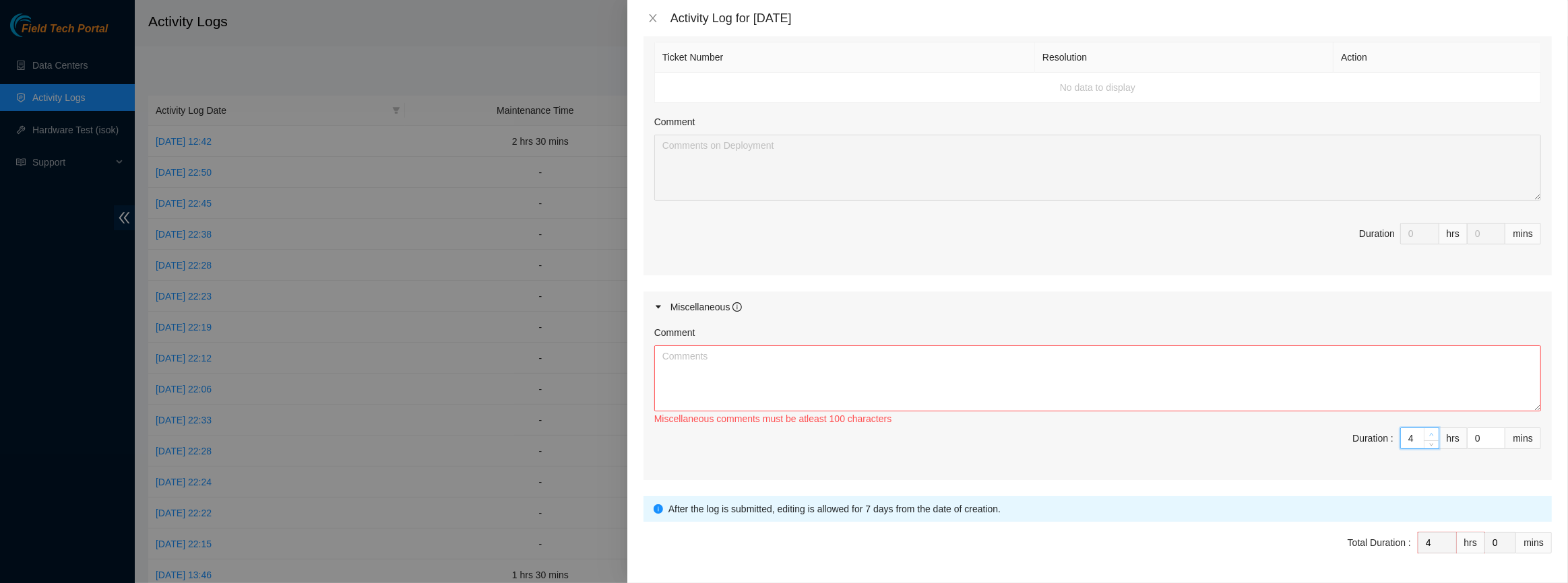
type input "5"
click at [1429, 433] on icon "up" at bounding box center [1431, 435] width 5 height 5
type input "6"
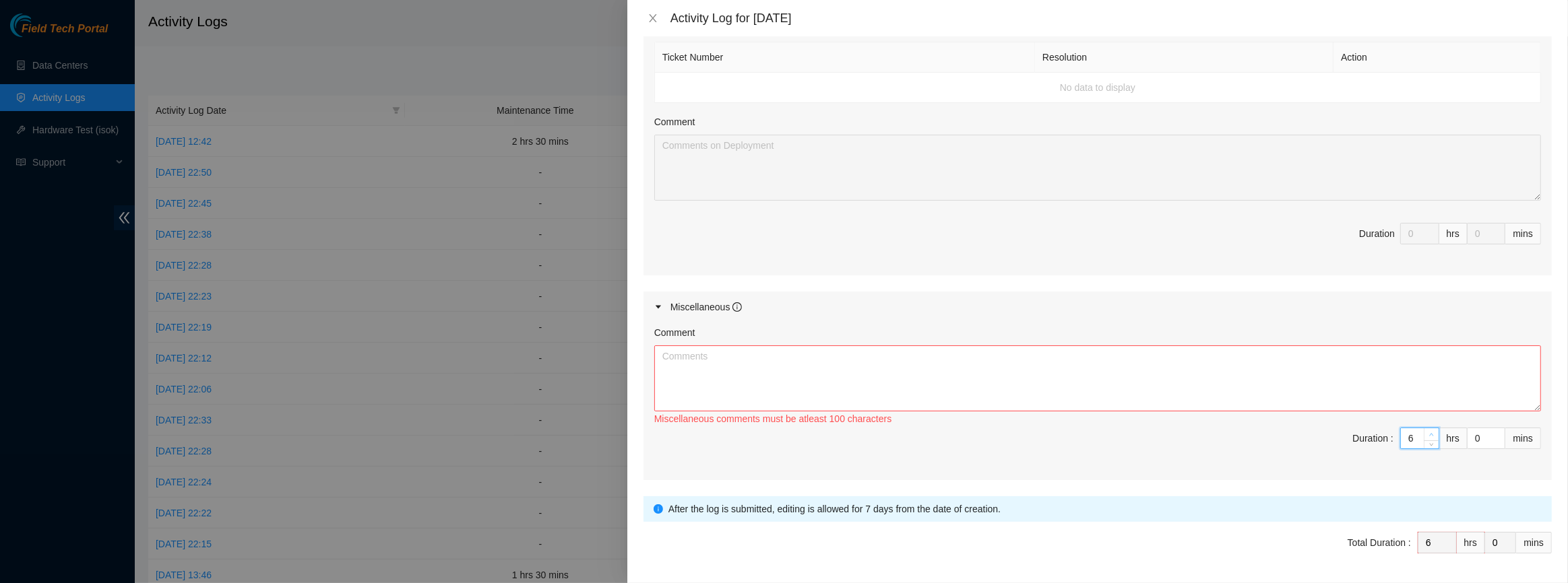
click at [1429, 433] on icon "up" at bounding box center [1431, 435] width 5 height 5
type input "7"
click at [1429, 433] on icon "up" at bounding box center [1431, 435] width 5 height 5
type input "8"
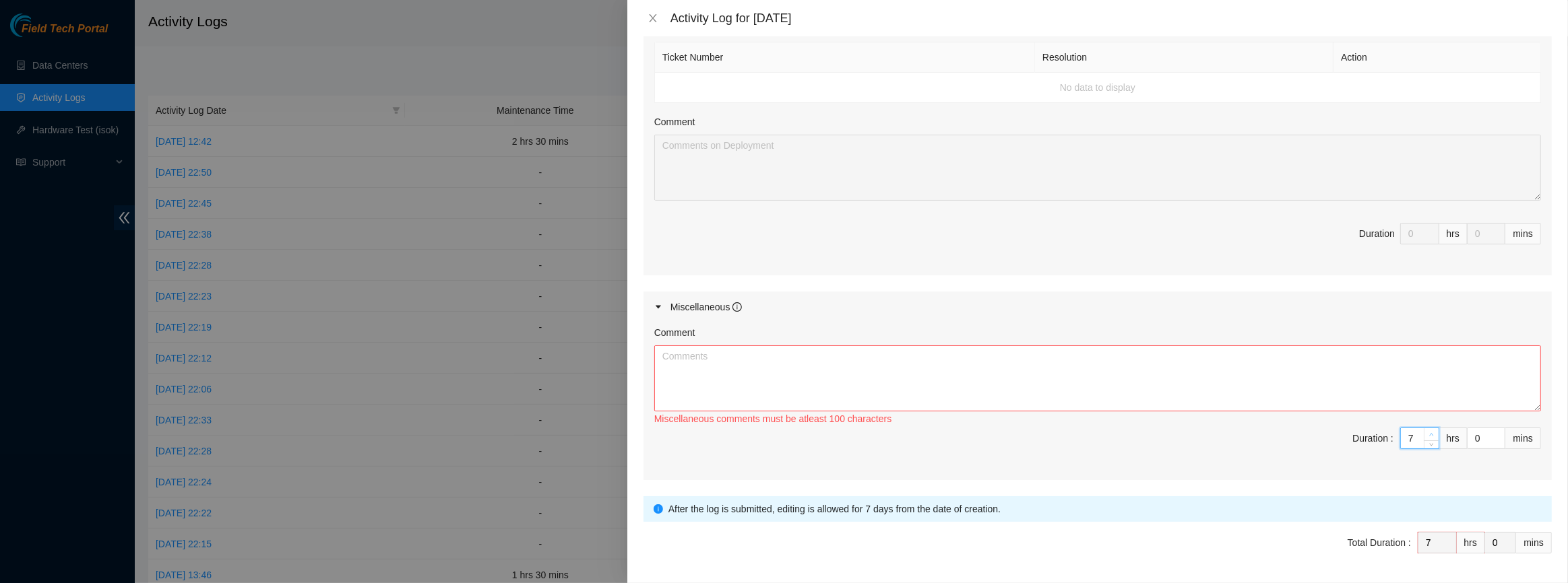
type input "8"
click at [1429, 433] on icon "up" at bounding box center [1431, 435] width 5 height 5
click at [1208, 371] on textarea "Comment" at bounding box center [1097, 378] width 887 height 66
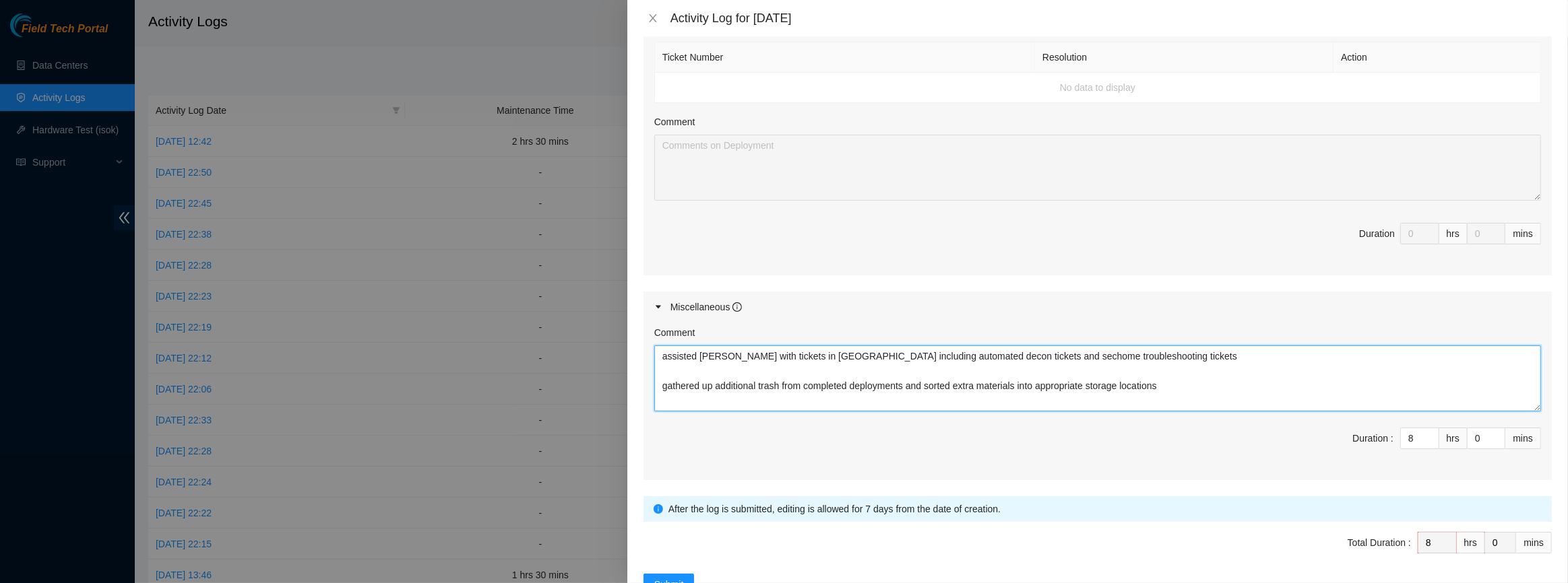
click at [1198, 383] on textarea "assisted [PERSON_NAME] with tickets in [GEOGRAPHIC_DATA] including automated de…" at bounding box center [1097, 378] width 887 height 66
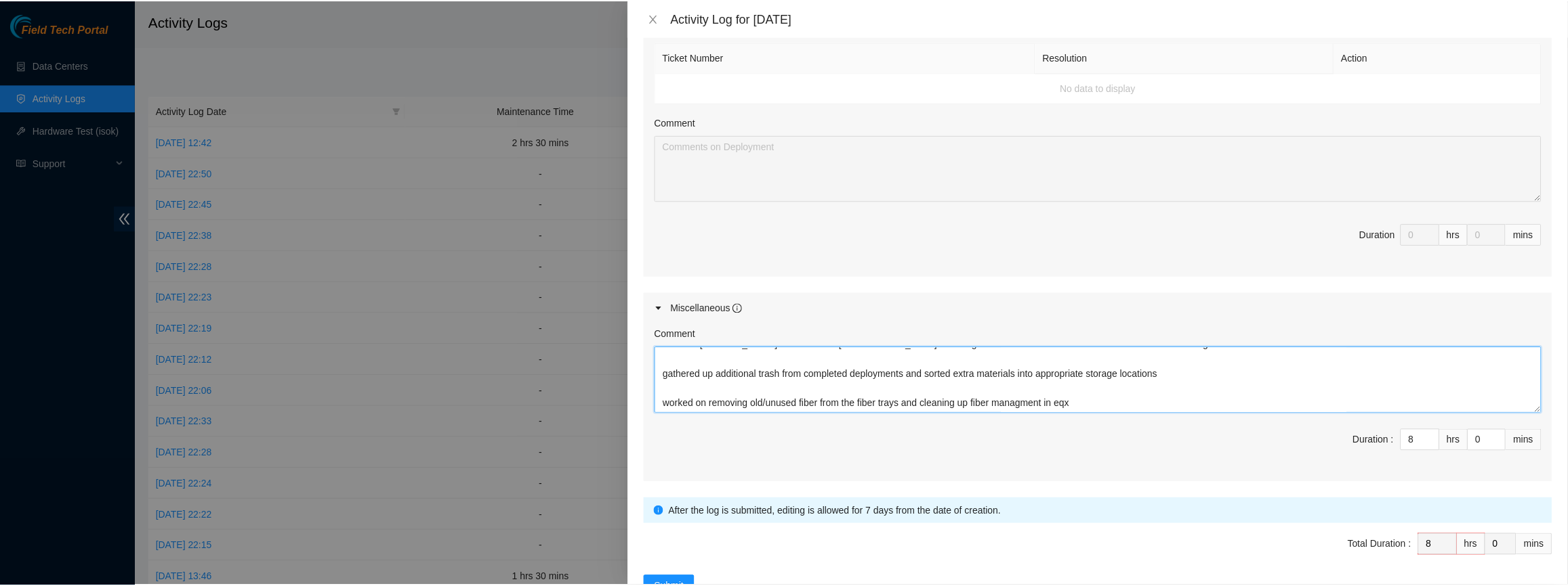
scroll to position [14, 0]
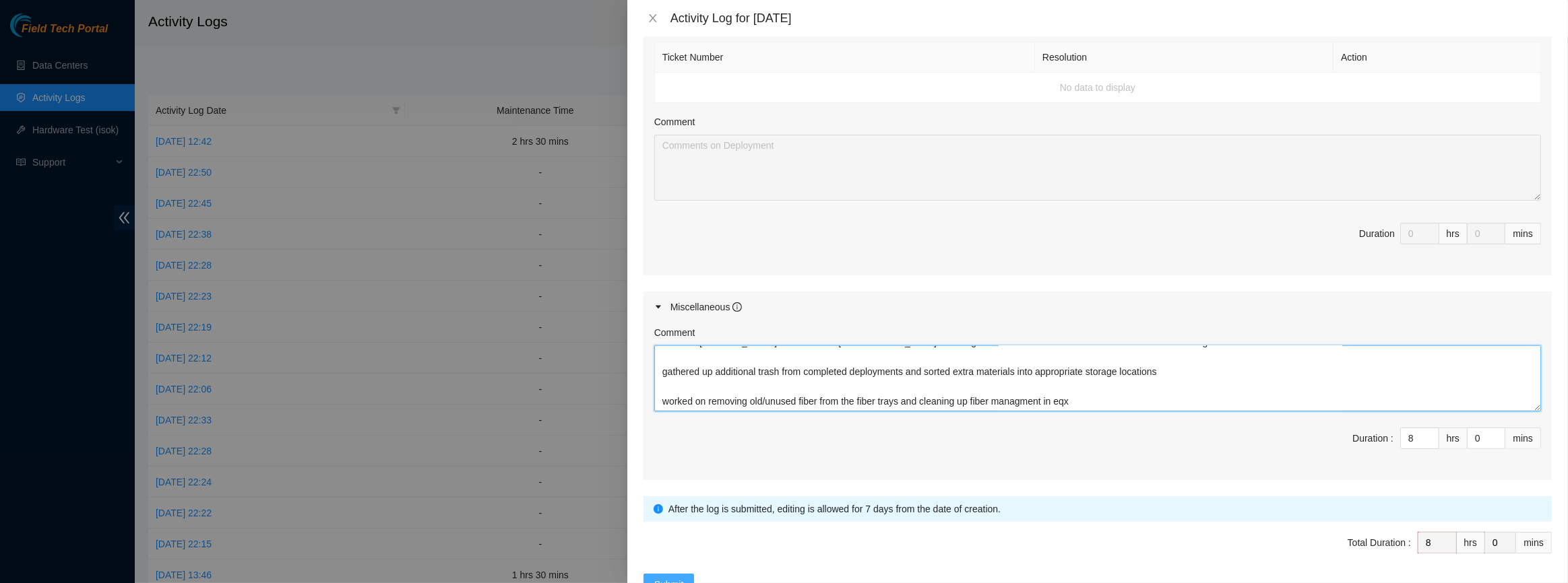
type textarea "assisted [PERSON_NAME] with tickets in [GEOGRAPHIC_DATA] including automated de…"
click at [670, 574] on button "Submit" at bounding box center [668, 585] width 51 height 22
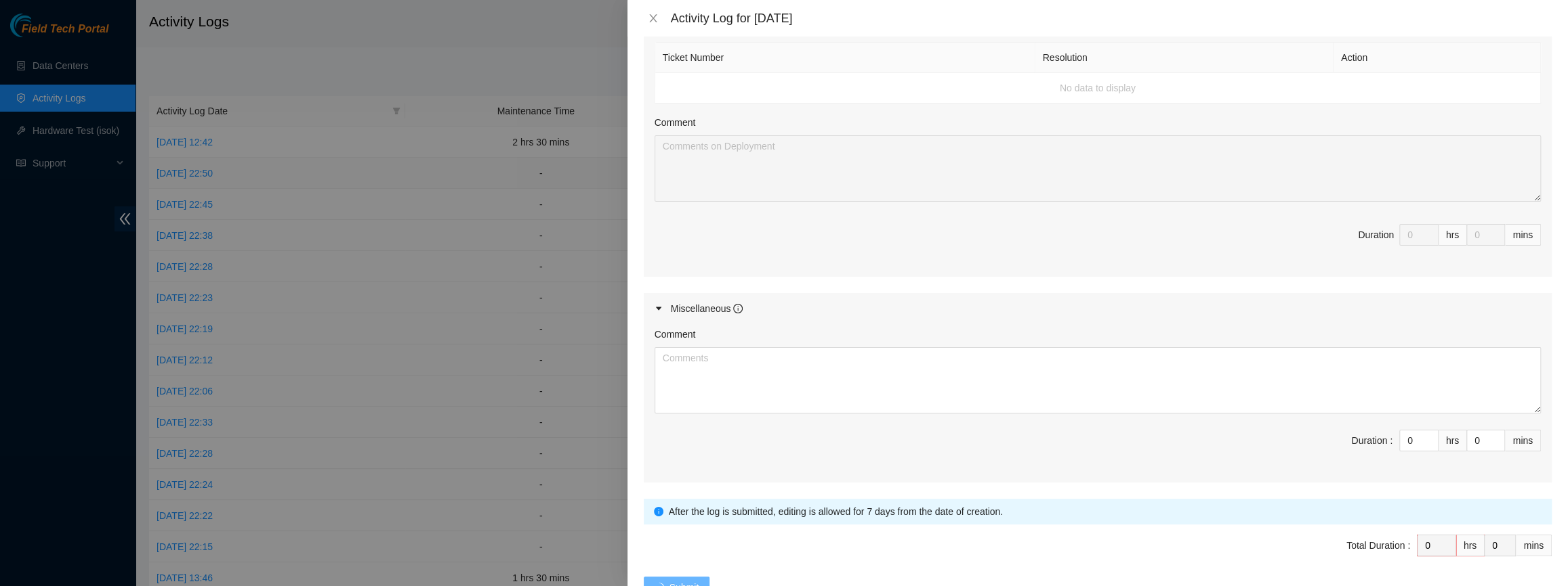
scroll to position [0, 0]
